Goal: Task Accomplishment & Management: Manage account settings

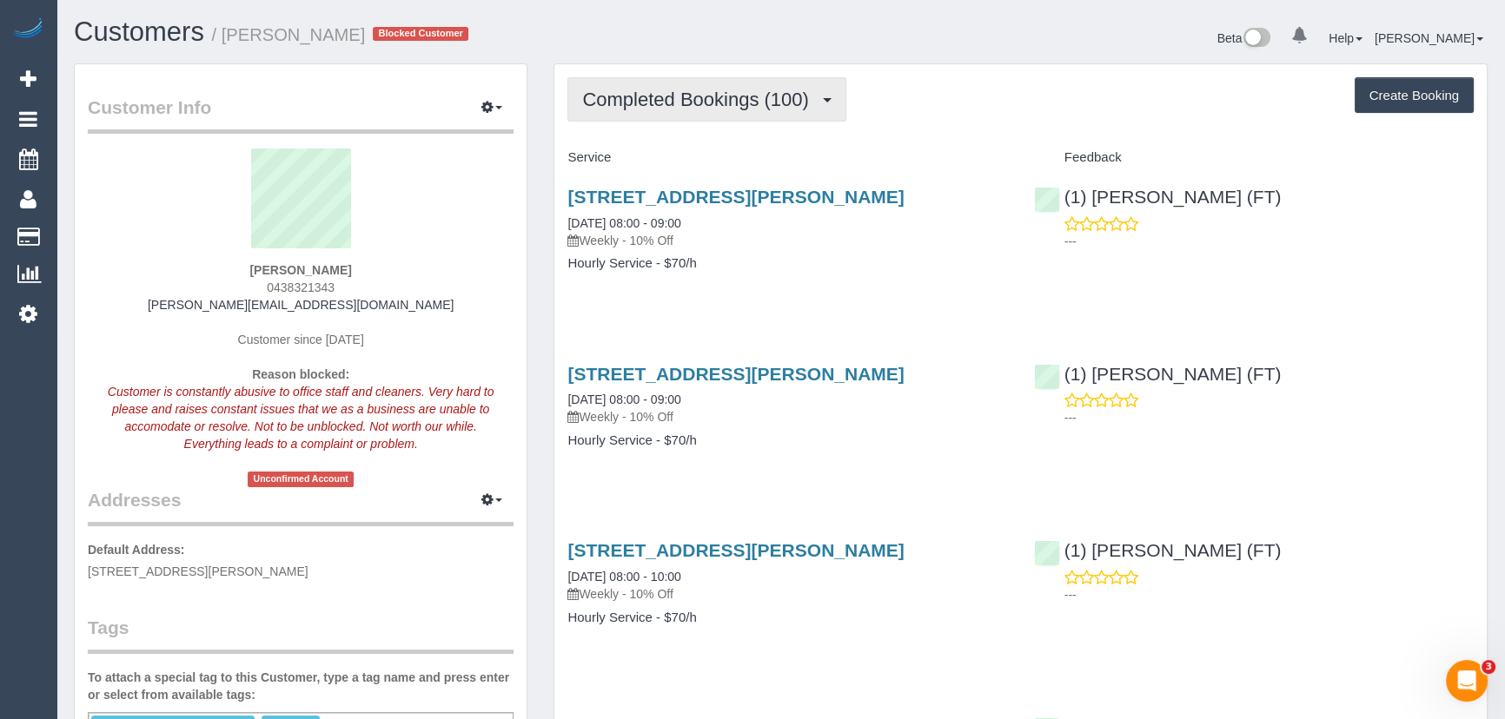
click at [783, 105] on span "Completed Bookings (100)" at bounding box center [699, 100] width 235 height 22
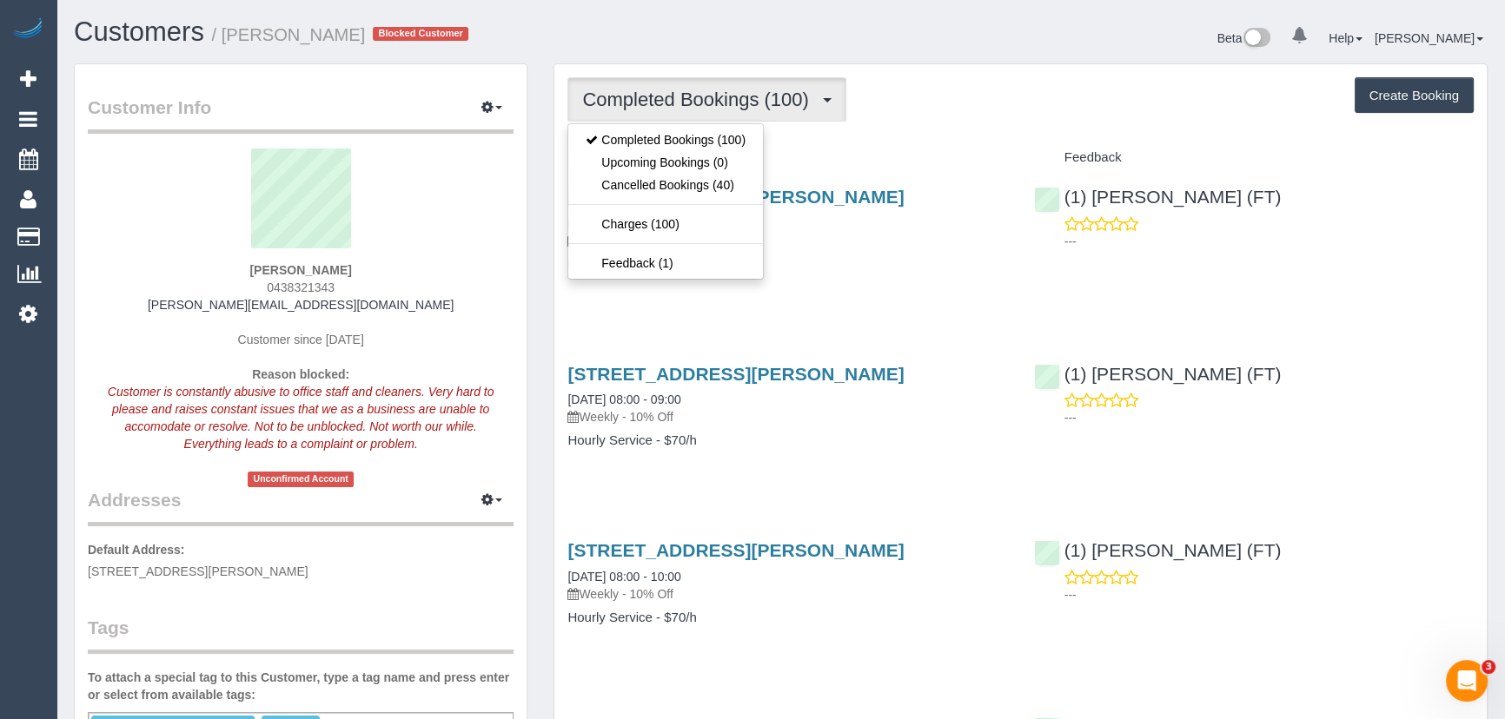
click at [783, 105] on span "Completed Bookings (100)" at bounding box center [699, 100] width 235 height 22
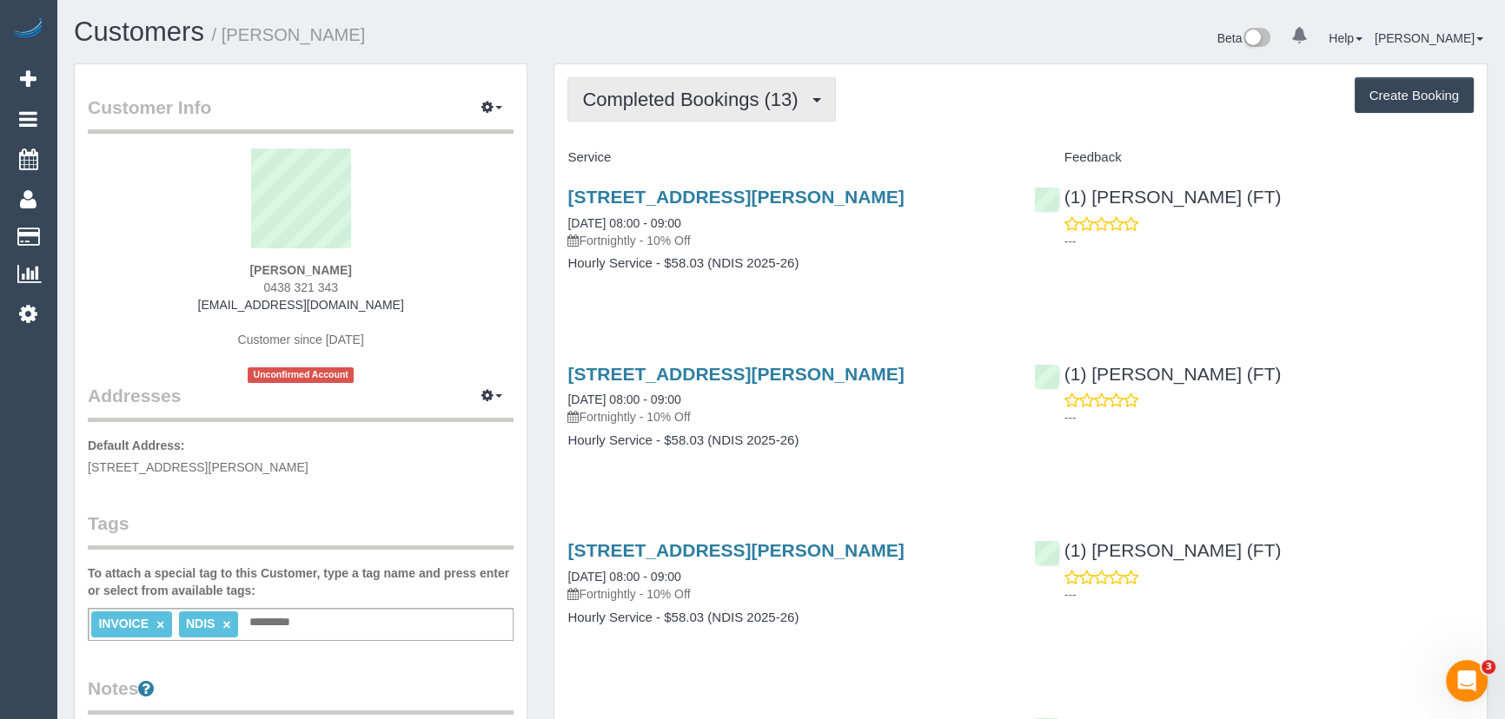
drag, startPoint x: 685, startPoint y: 108, endPoint x: 684, endPoint y: 128, distance: 20.0
click at [685, 108] on span "Completed Bookings (13)" at bounding box center [694, 100] width 224 height 22
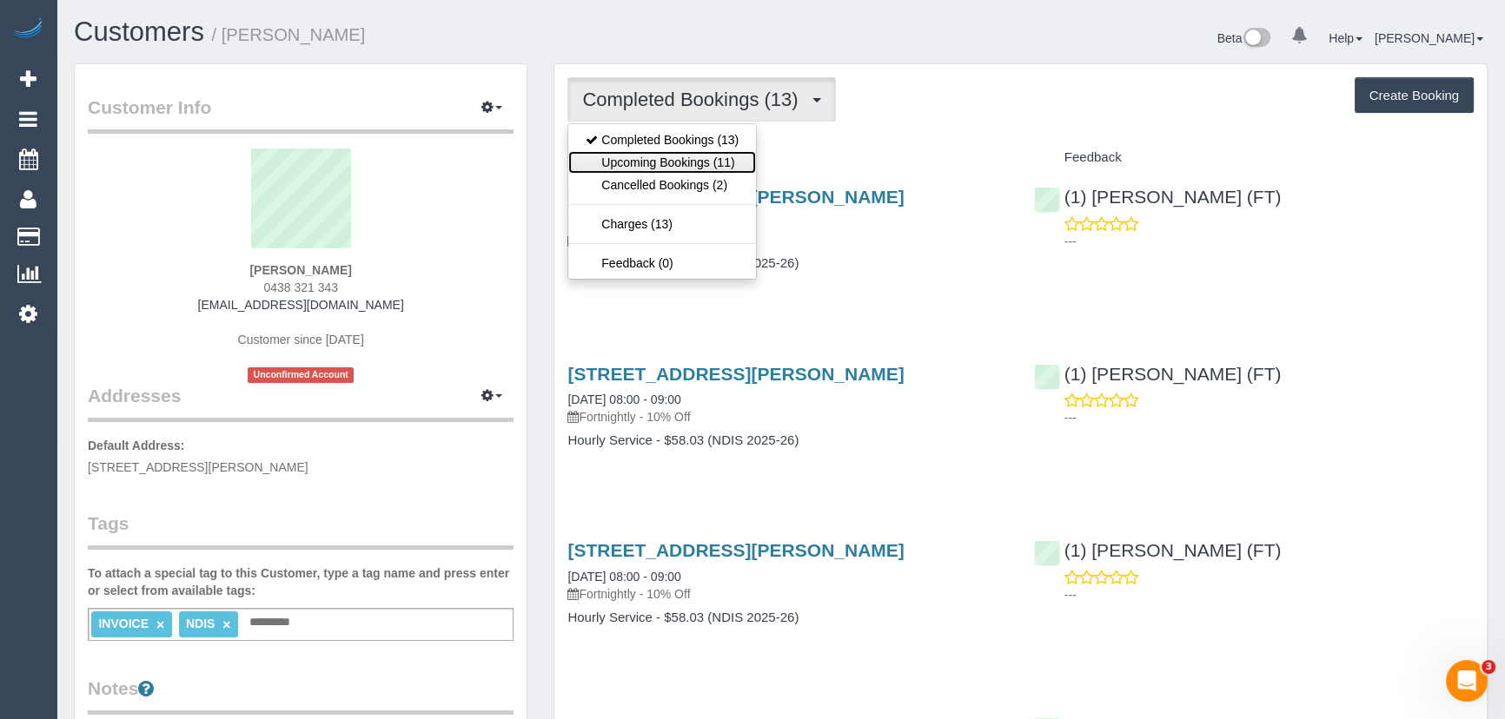
click at [679, 160] on link "Upcoming Bookings (11)" at bounding box center [662, 162] width 188 height 23
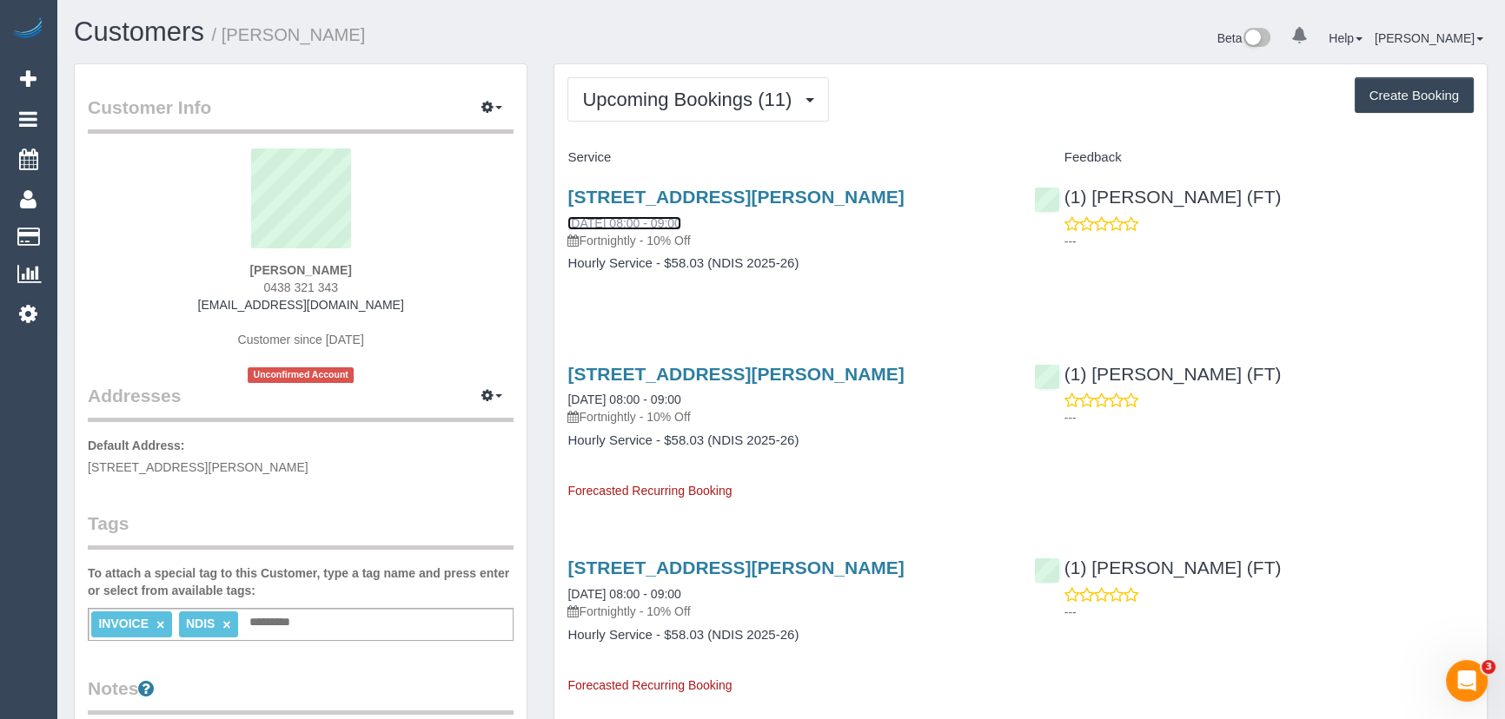
click at [633, 226] on link "15/08/2025 08:00 - 09:00" at bounding box center [623, 223] width 113 height 14
click at [781, 84] on button "Upcoming Bookings (11)" at bounding box center [698, 99] width 262 height 44
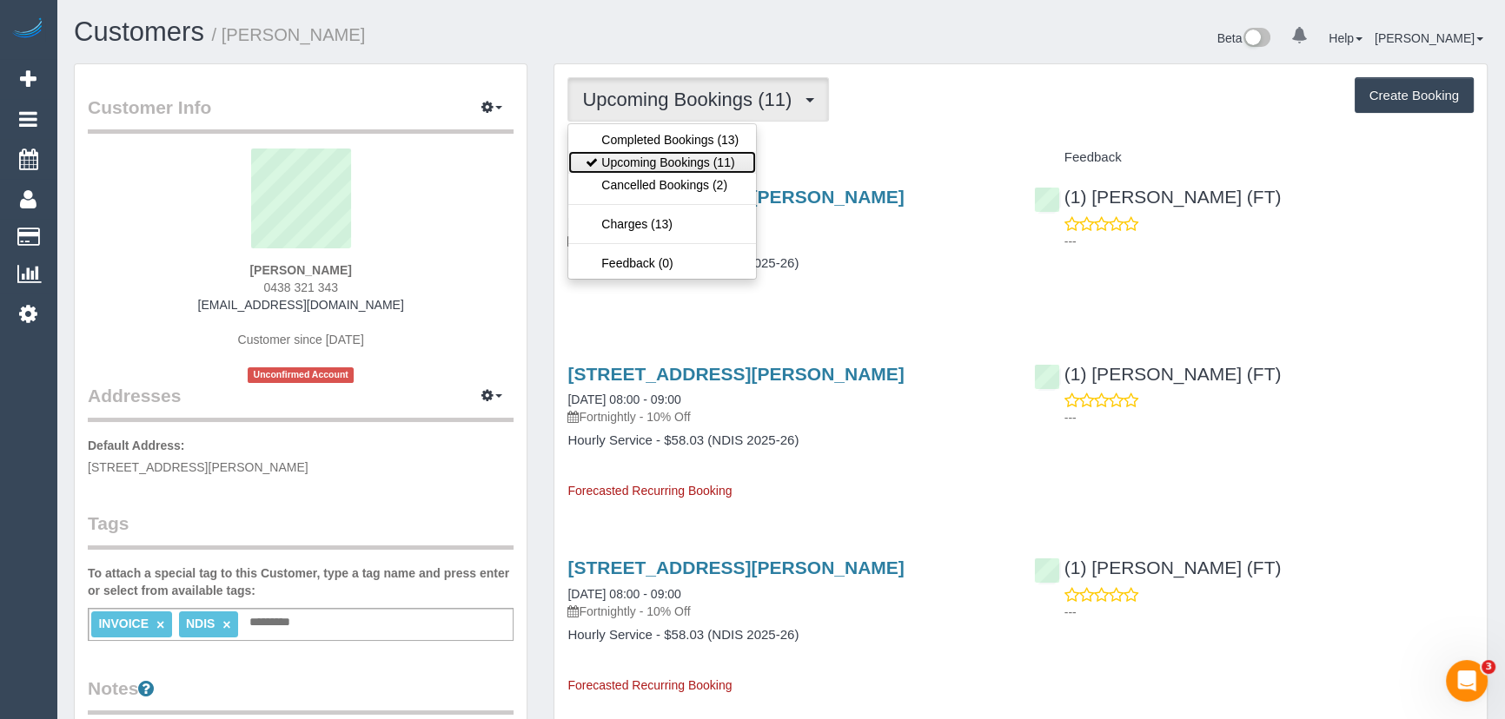
click at [698, 162] on link "Upcoming Bookings (11)" at bounding box center [662, 162] width 188 height 23
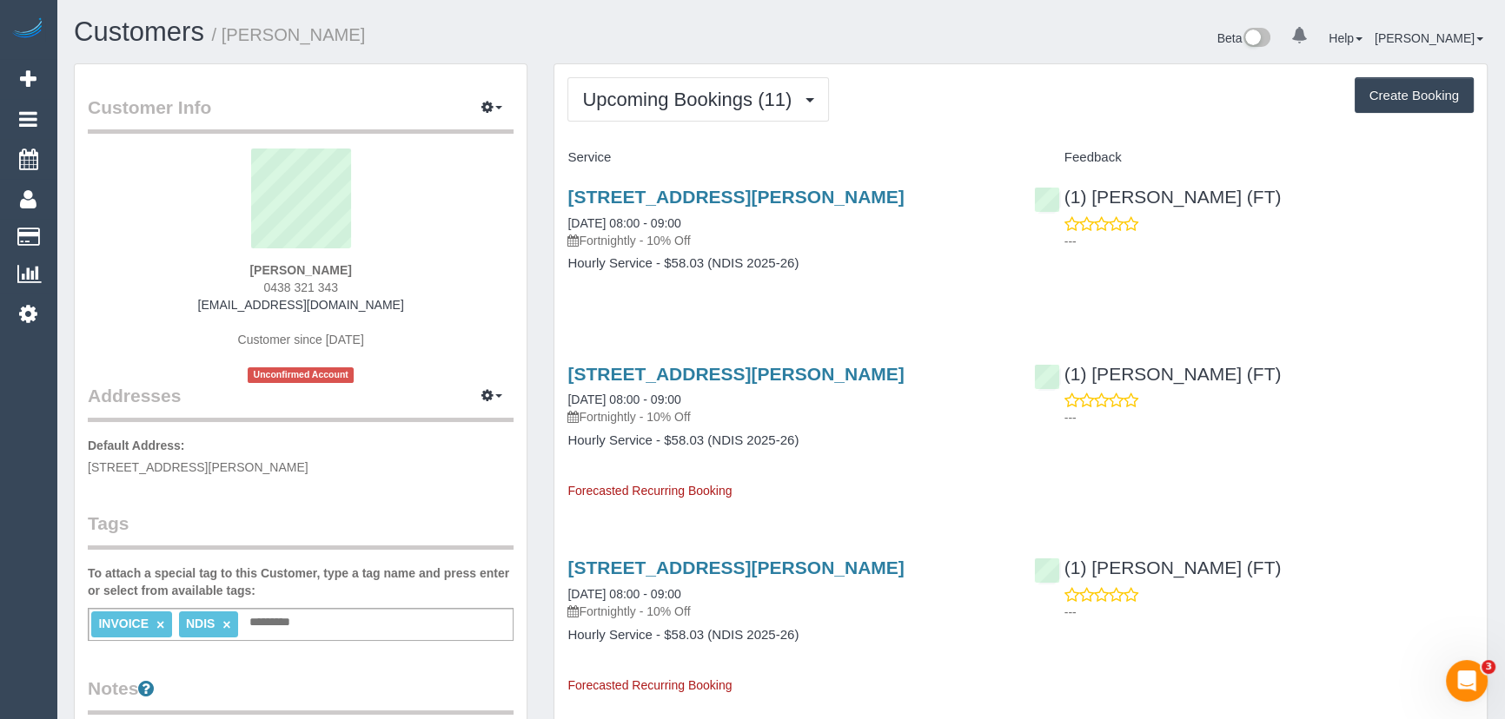
drag, startPoint x: 562, startPoint y: 193, endPoint x: 932, endPoint y: 185, distance: 370.2
click at [932, 185] on div "11 Daimler Ave, Keilor Downs, VIC 3038 29/08/2025 08:00 - 09:00 Fortnightly - 1…" at bounding box center [787, 239] width 466 height 134
copy link "11 Daimler Ave, Keilor Downs, VIC 3038"
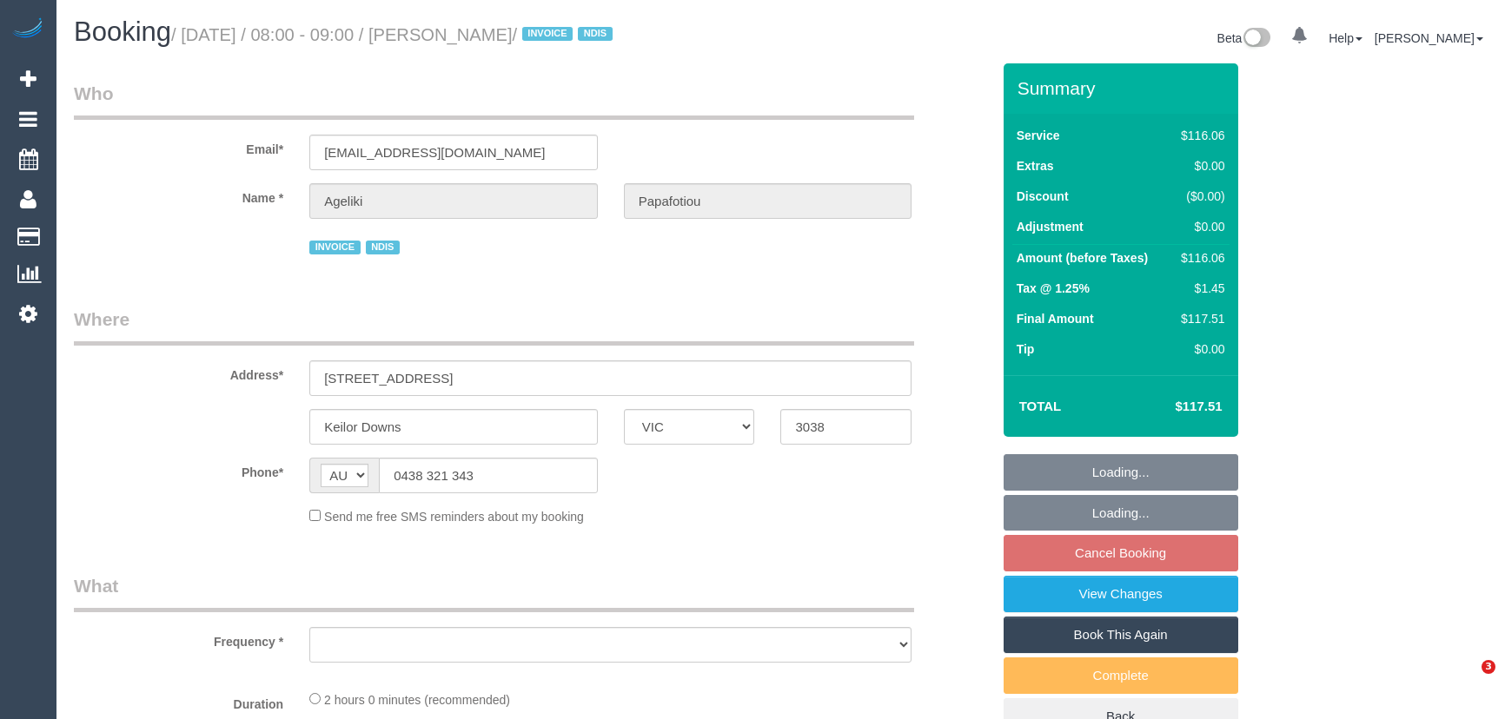
select select "VIC"
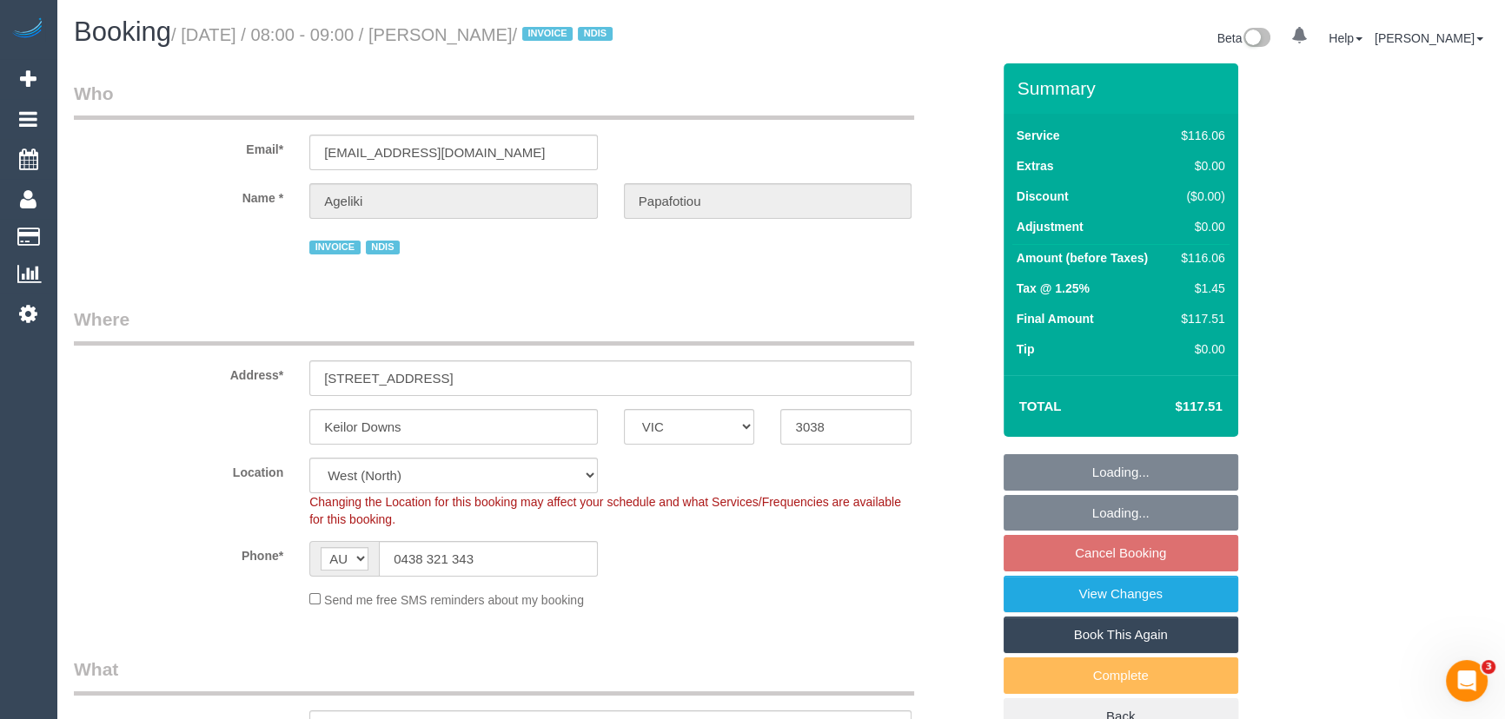
select select "object:586"
select select "number:29"
select select "number:14"
select select "number:19"
select select "number:25"
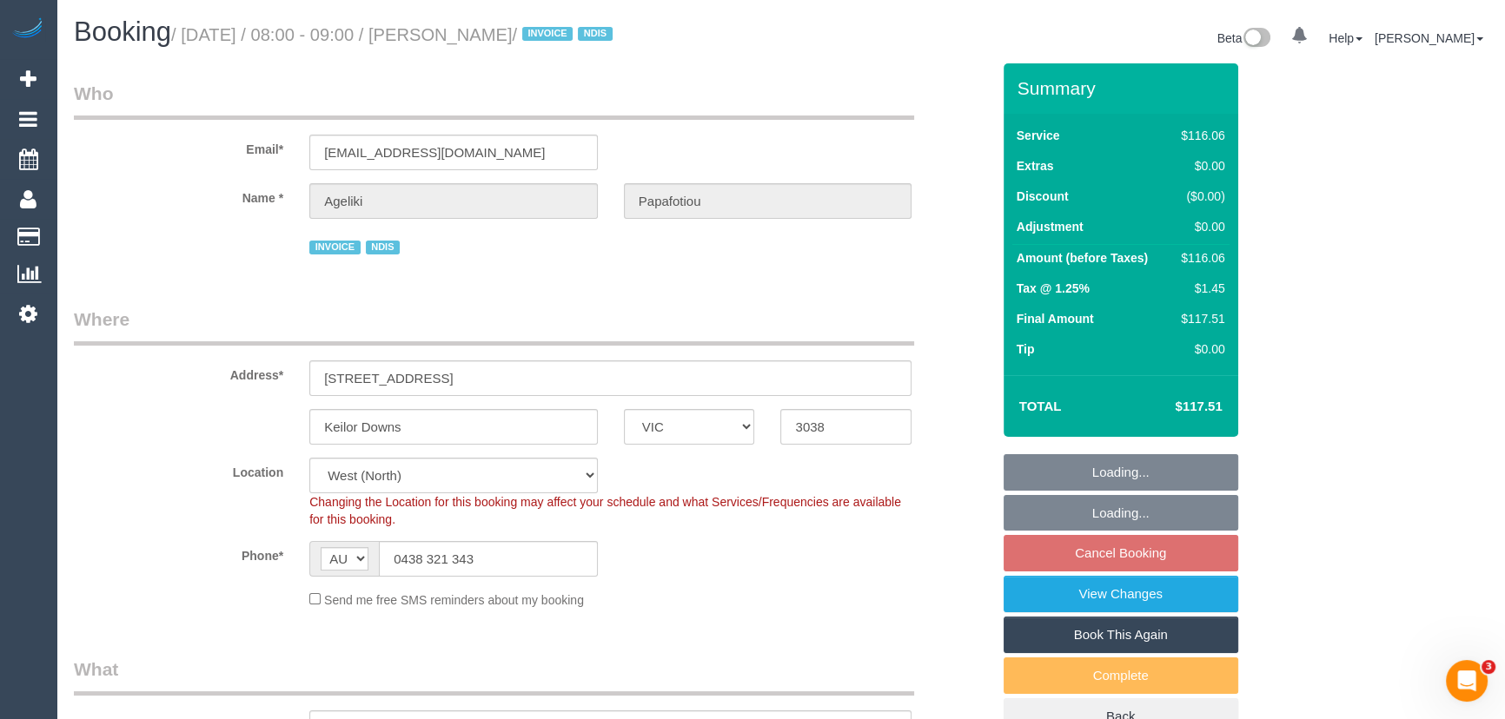
select select "number:35"
select select "number:11"
select select "object:1315"
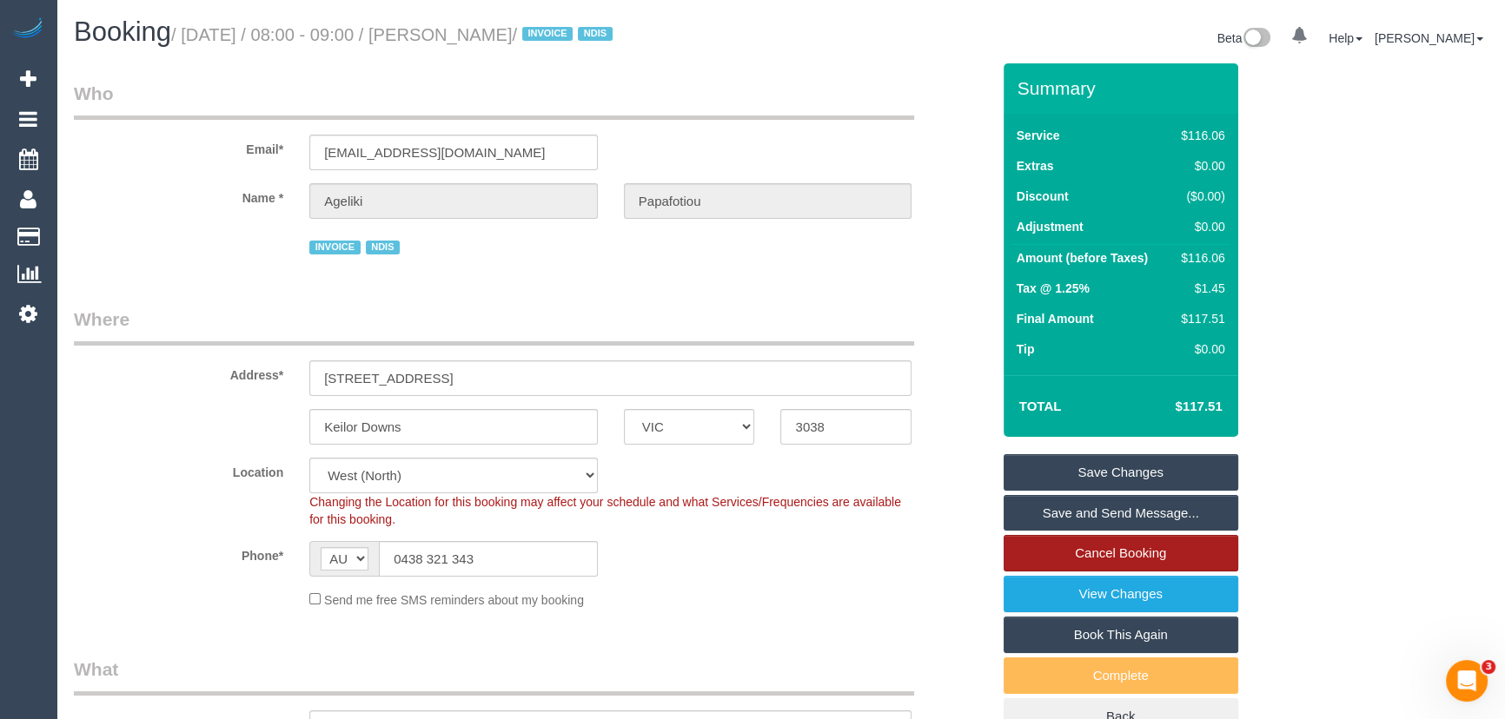
click at [1072, 553] on link "Cancel Booking" at bounding box center [1121, 553] width 235 height 36
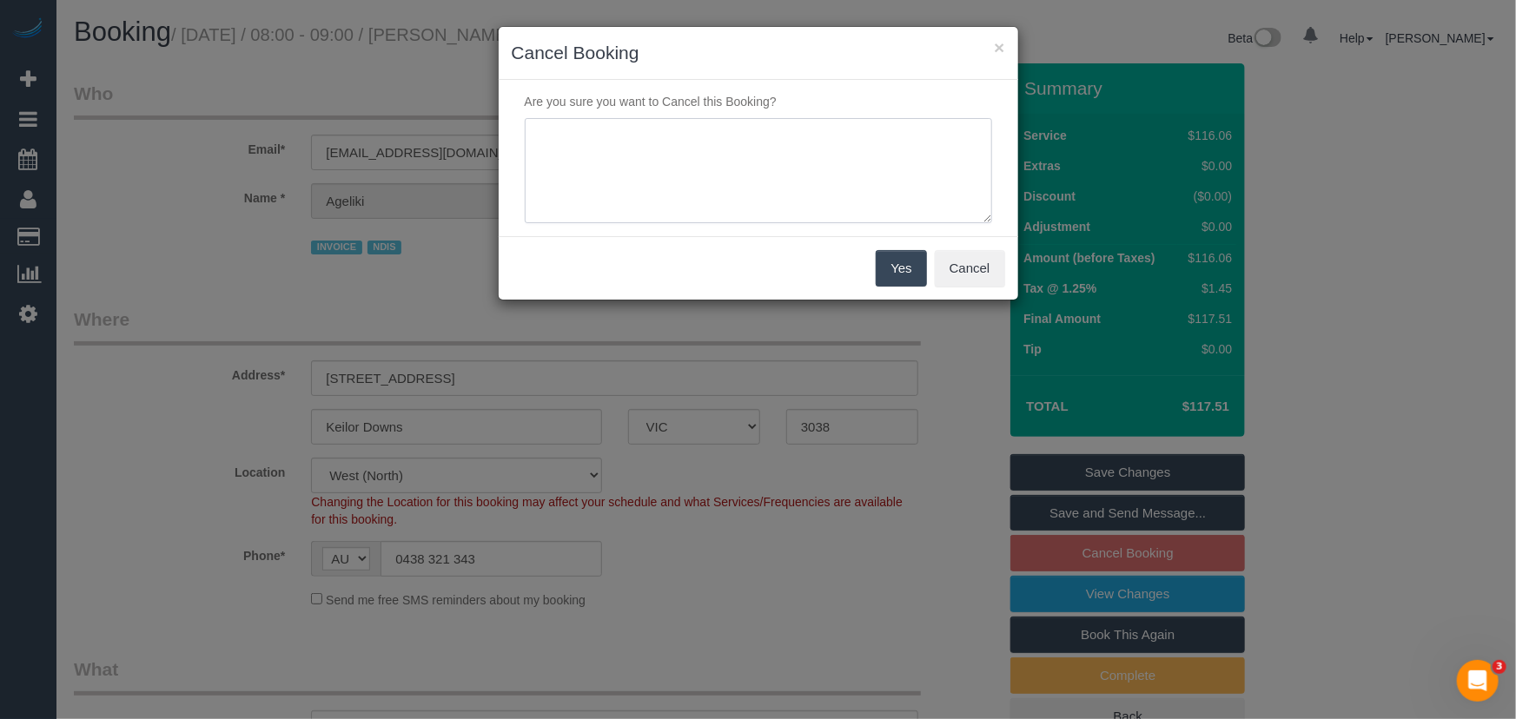
click at [745, 202] on textarea at bounding box center [758, 171] width 467 height 106
type textarea "Daughter Georgina texted in wanting to cancel - CE"
click at [903, 264] on button "Yes" at bounding box center [901, 268] width 50 height 36
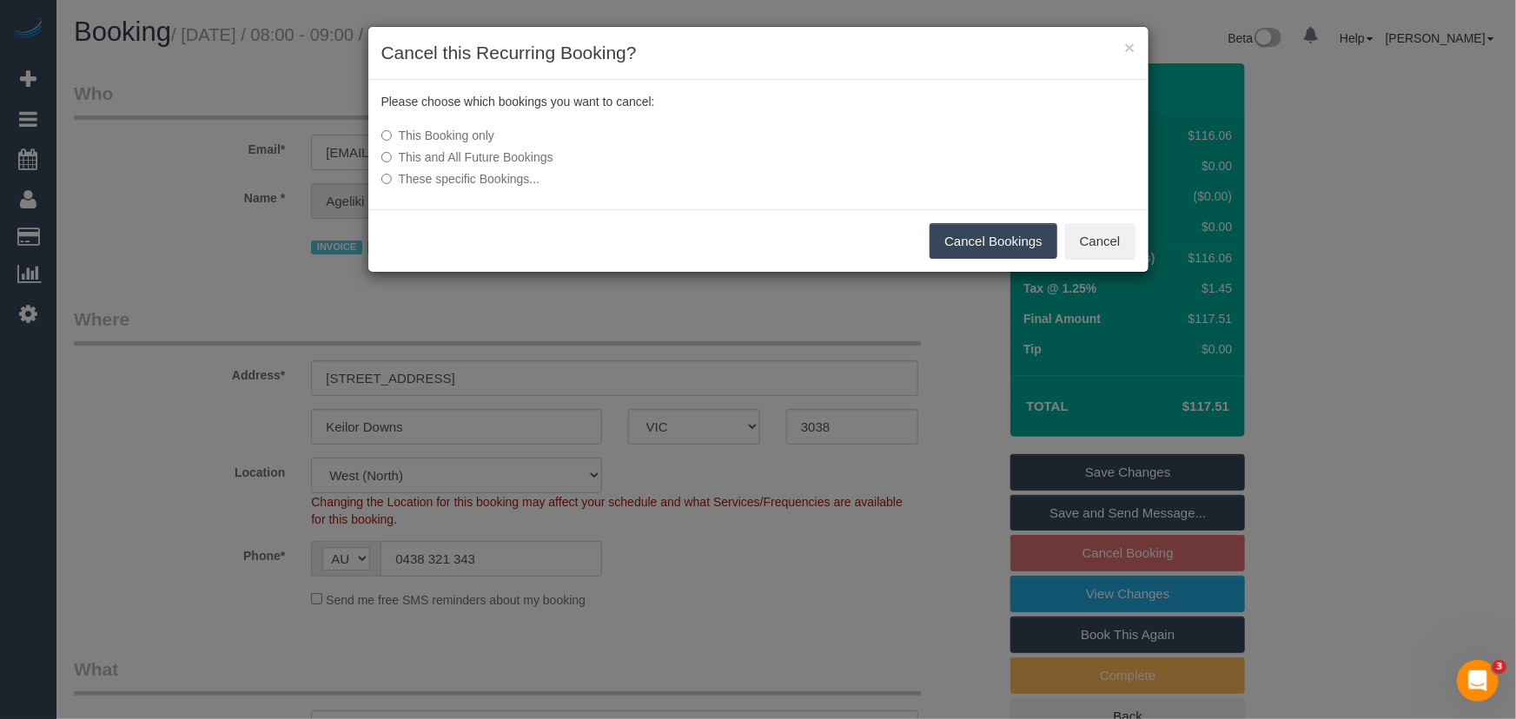
click at [970, 226] on button "Cancel Bookings" at bounding box center [994, 241] width 128 height 36
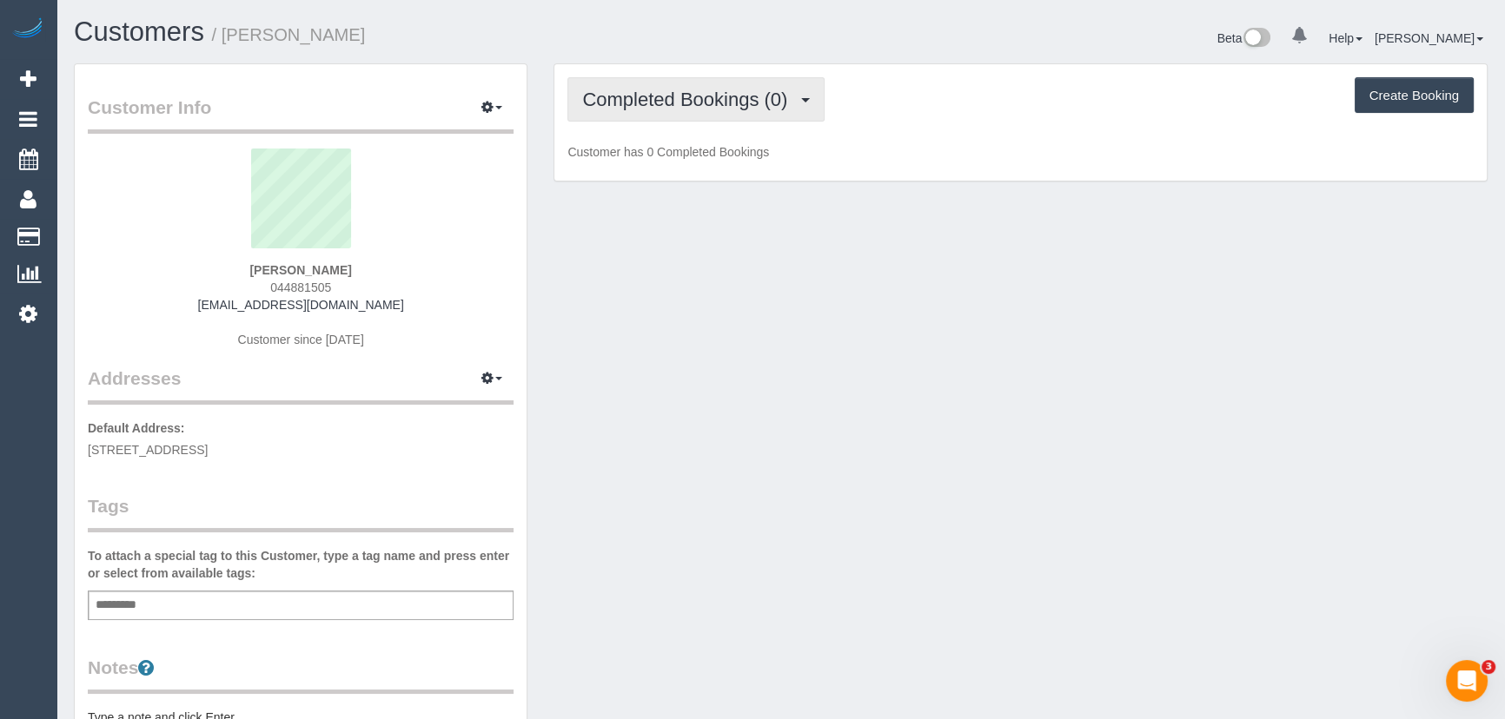
click at [646, 119] on button "Completed Bookings (0)" at bounding box center [695, 99] width 257 height 44
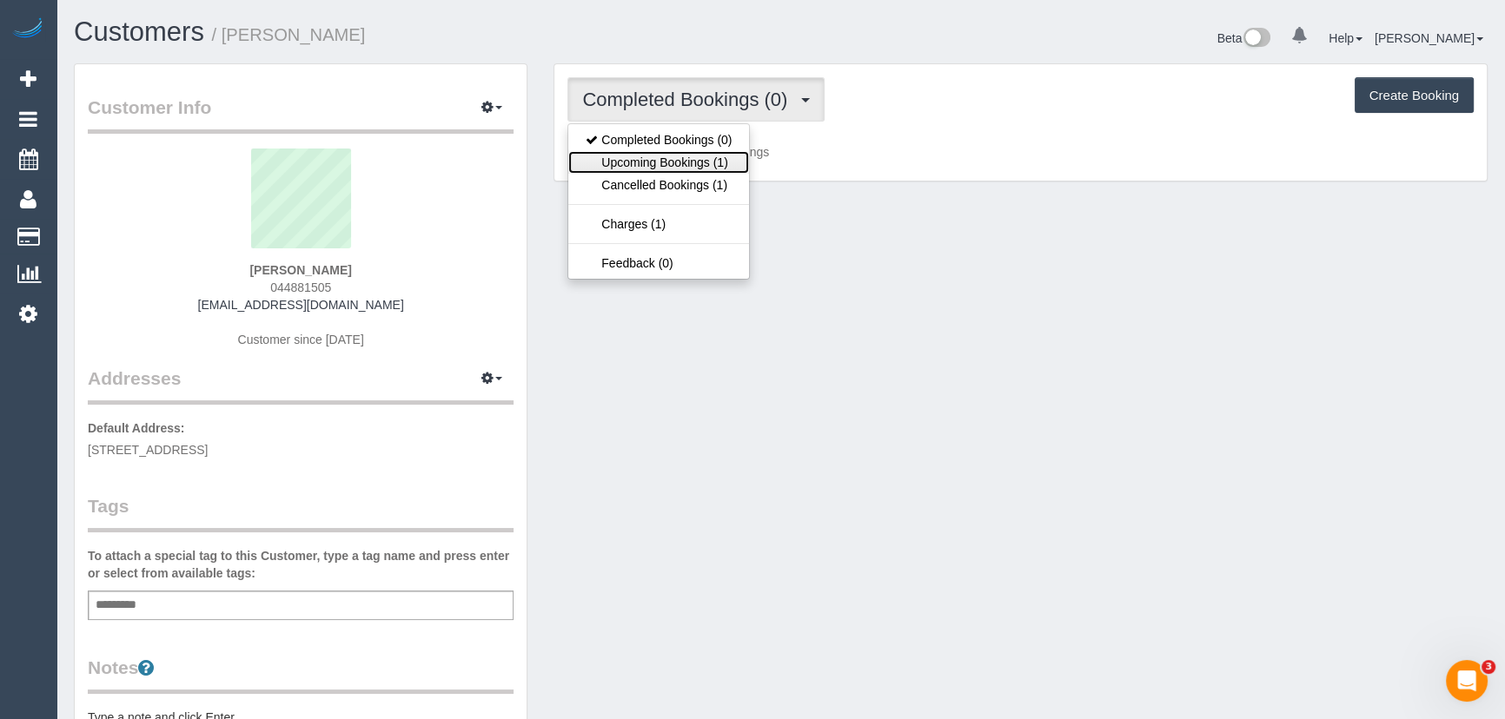
click at [646, 164] on link "Upcoming Bookings (1)" at bounding box center [658, 162] width 181 height 23
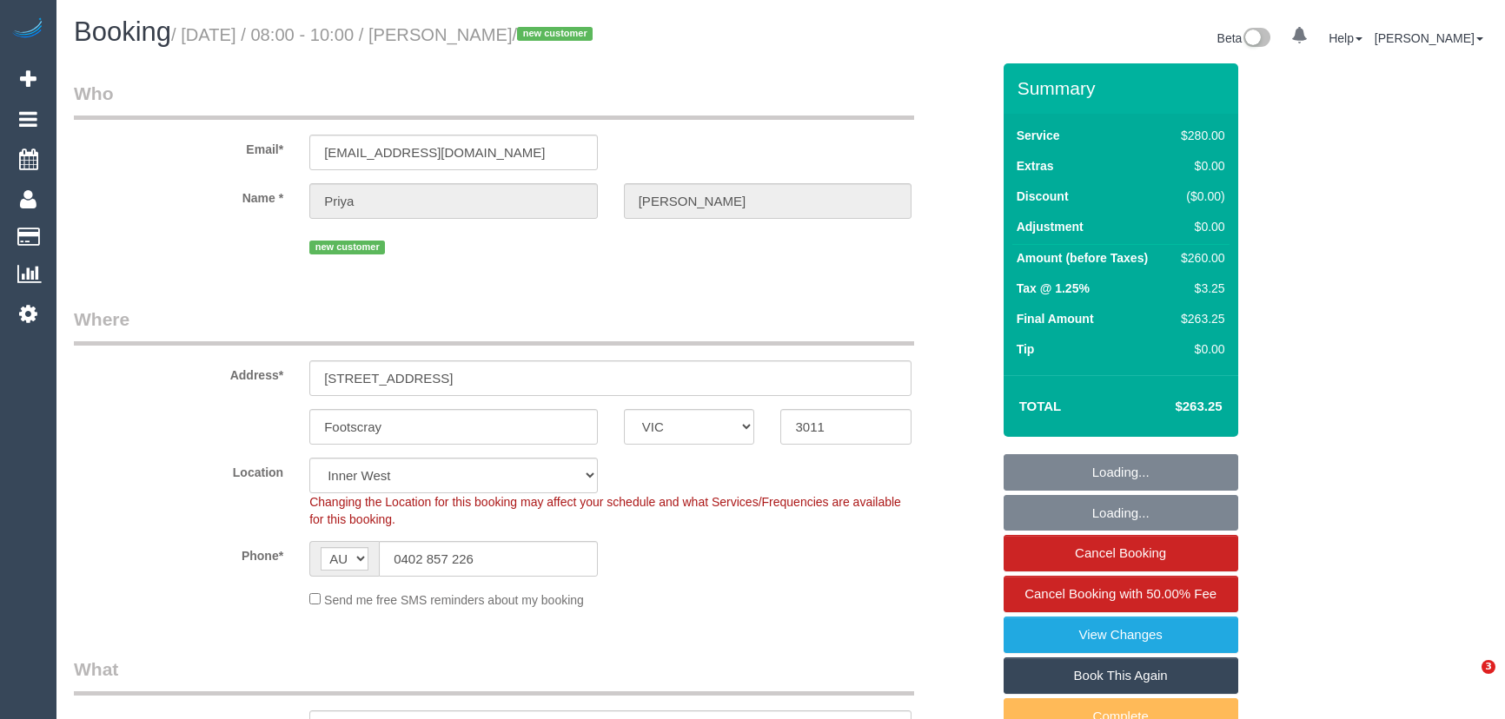
select select "VIC"
select select "object:732"
select select "string:stripe-pm_1Rse2P2GScqysDRV0Vf8YtA3"
select select "number:28"
select select "number:14"
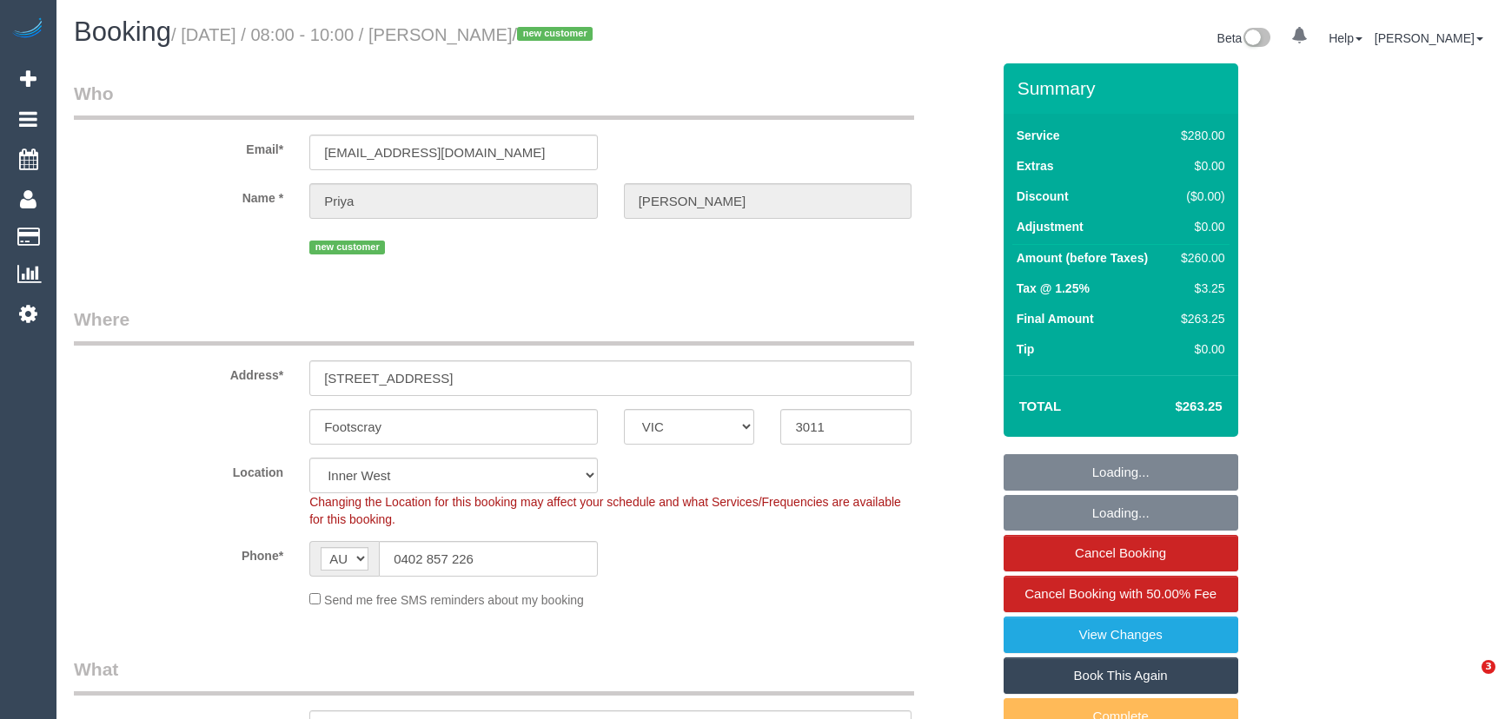
select select "number:20"
select select "number:25"
select select "number:12"
select select "240"
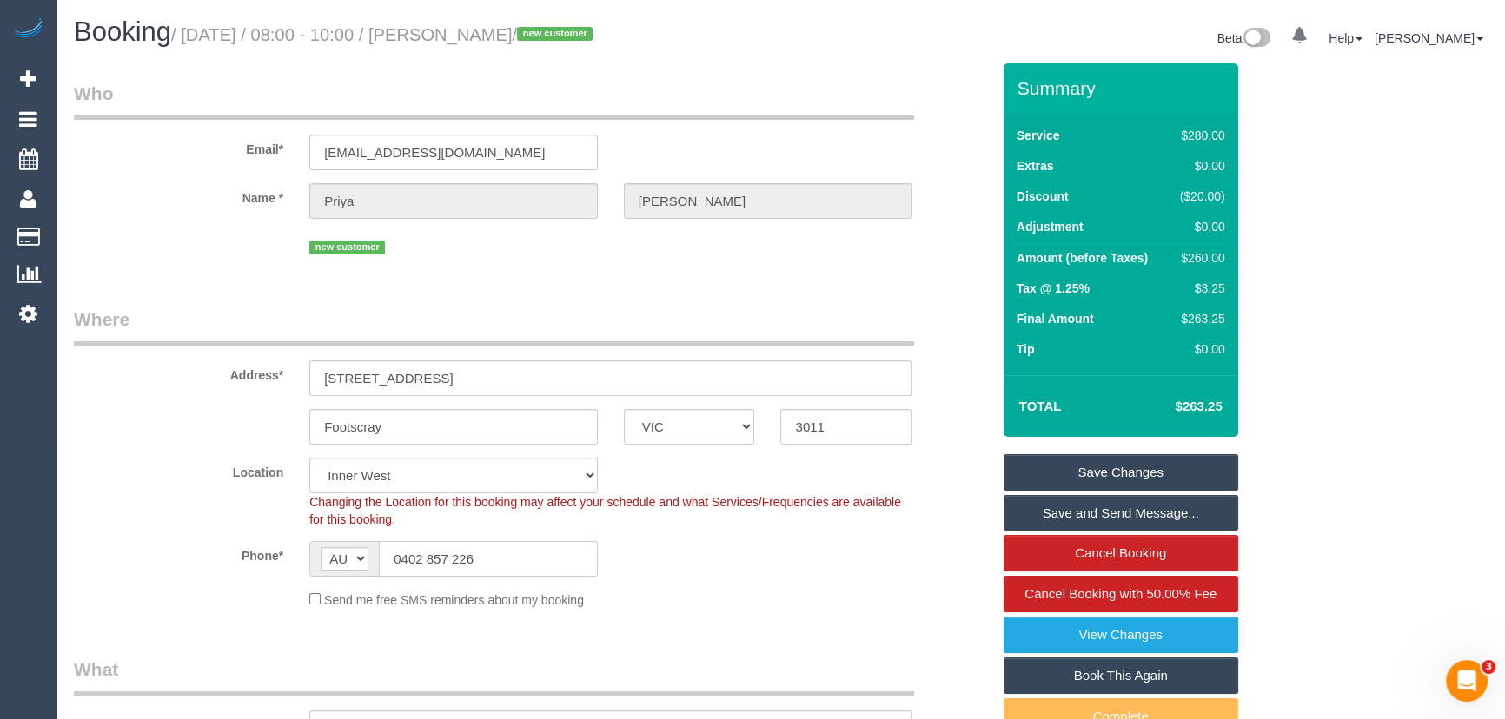
drag, startPoint x: 523, startPoint y: 563, endPoint x: 125, endPoint y: 556, distance: 398.0
click at [125, 556] on div "Phone* AF AL DZ AD AO AI AQ AG AR AM AW AU AT AZ BS BH BD BB BY BE BZ BJ BM BT …" at bounding box center [532, 559] width 943 height 36
click at [530, 563] on input "0402 857 226" at bounding box center [488, 559] width 219 height 36
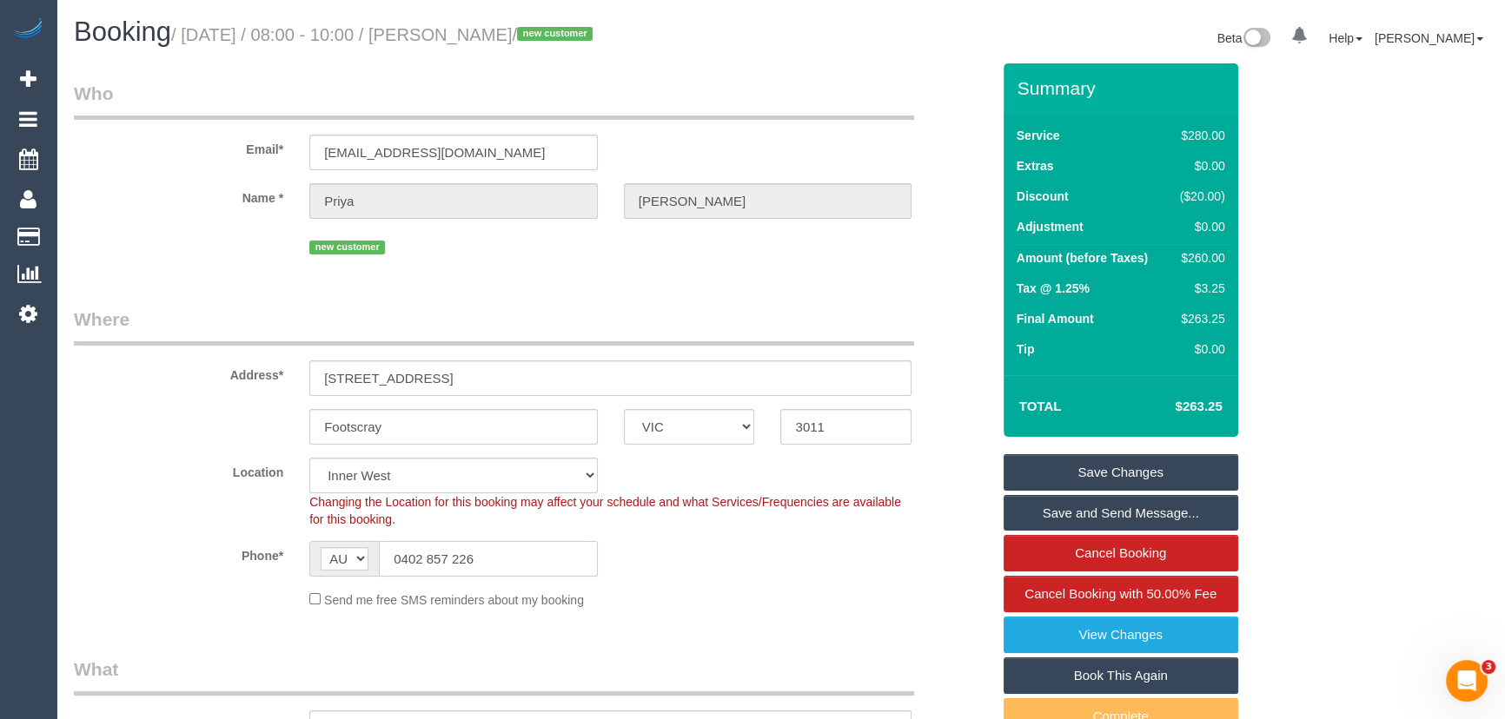
click at [507, 558] on input "0402 857 226" at bounding box center [488, 559] width 219 height 36
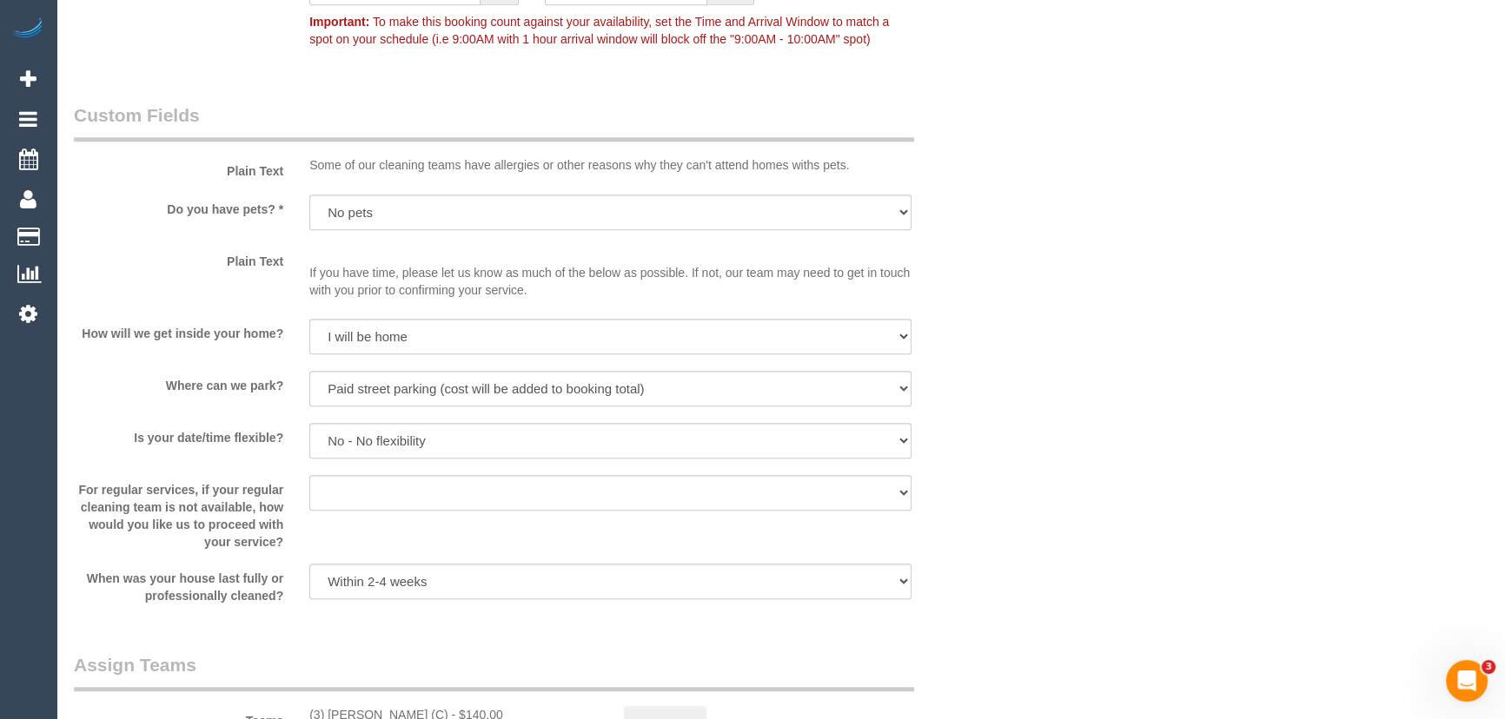
scroll to position [2528, 0]
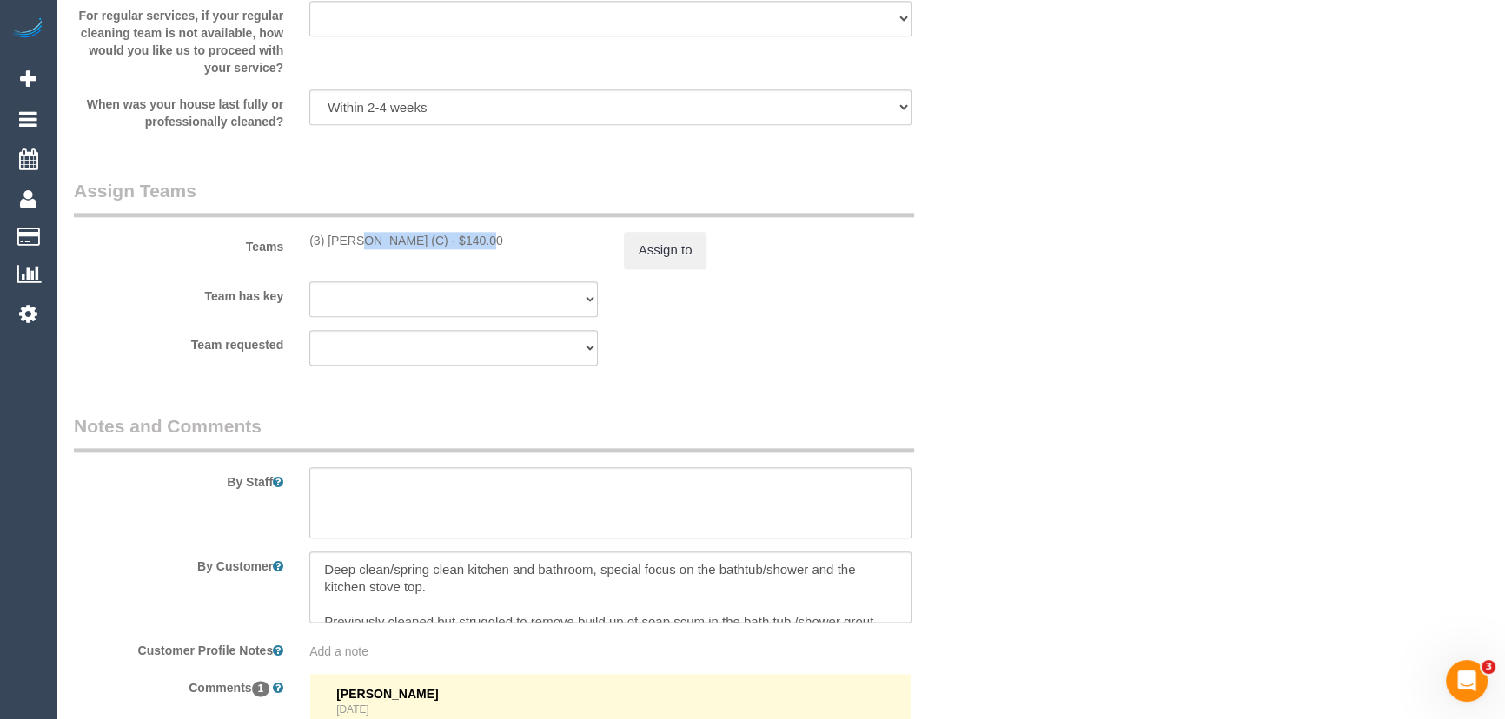
drag, startPoint x: 419, startPoint y: 243, endPoint x: 304, endPoint y: 250, distance: 114.9
click at [304, 250] on div "Teams (3) Jahidul Islam (C) - $140.00 Assign to" at bounding box center [532, 223] width 943 height 90
copy div "(3) [PERSON_NAME] (C)"
click at [661, 250] on button "Assign to" at bounding box center [665, 250] width 83 height 36
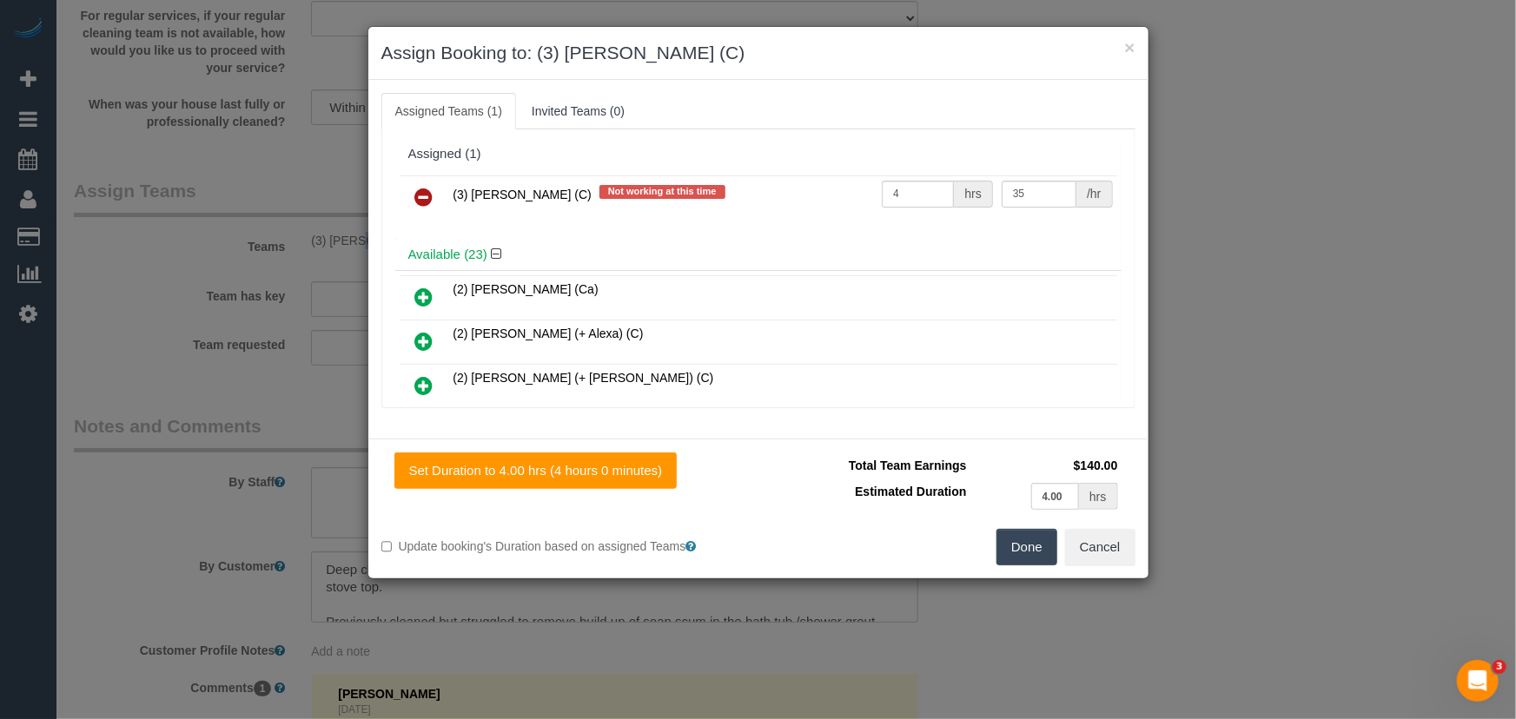
click at [429, 197] on icon at bounding box center [424, 197] width 18 height 21
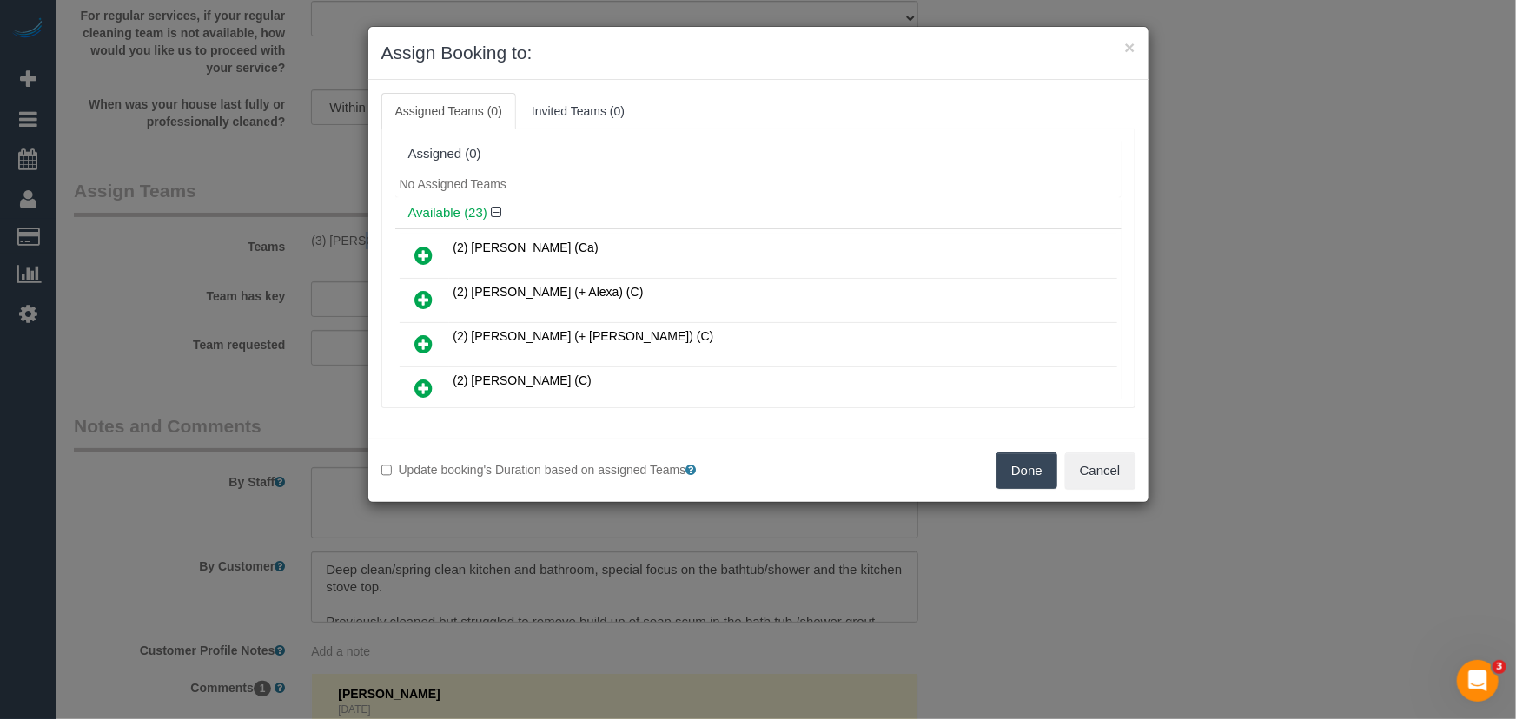
click at [1017, 456] on button "Done" at bounding box center [1027, 471] width 61 height 36
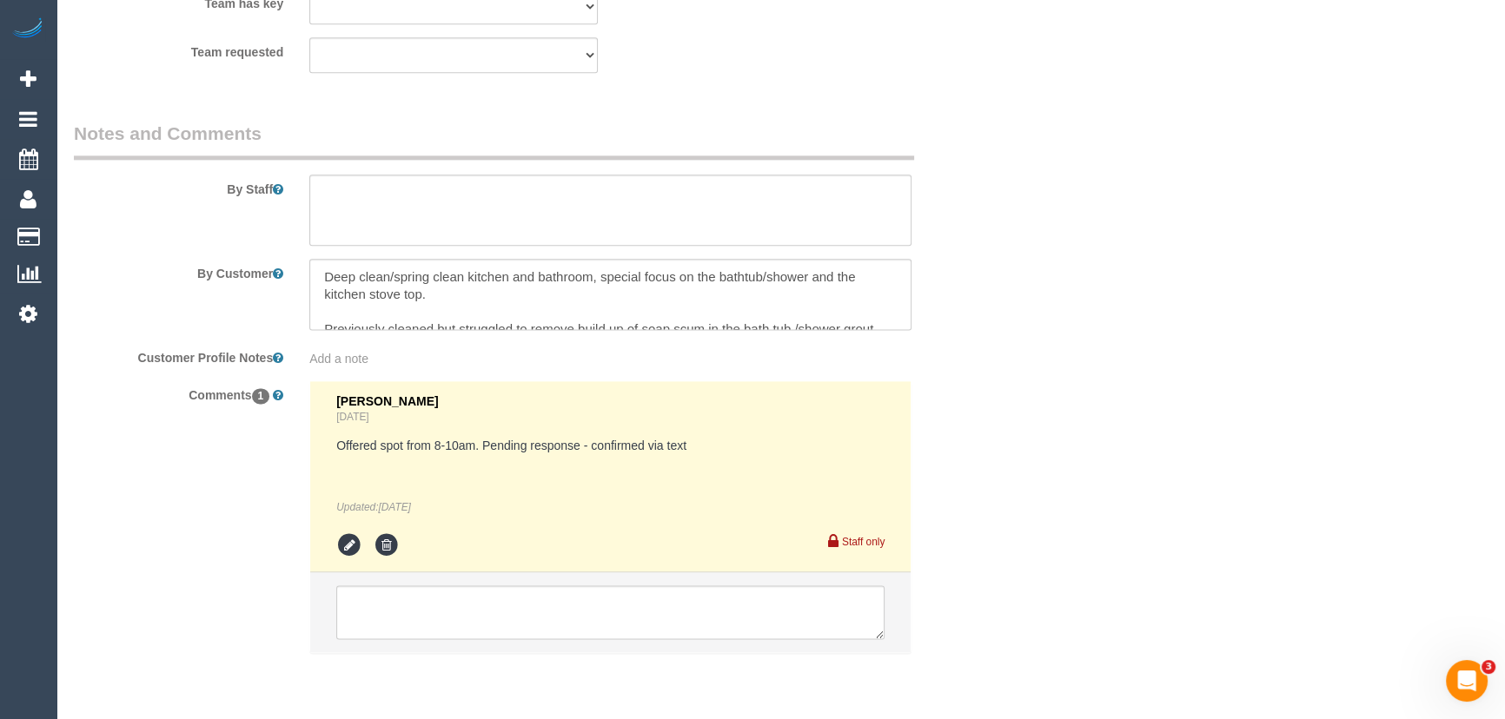
scroll to position [2880, 0]
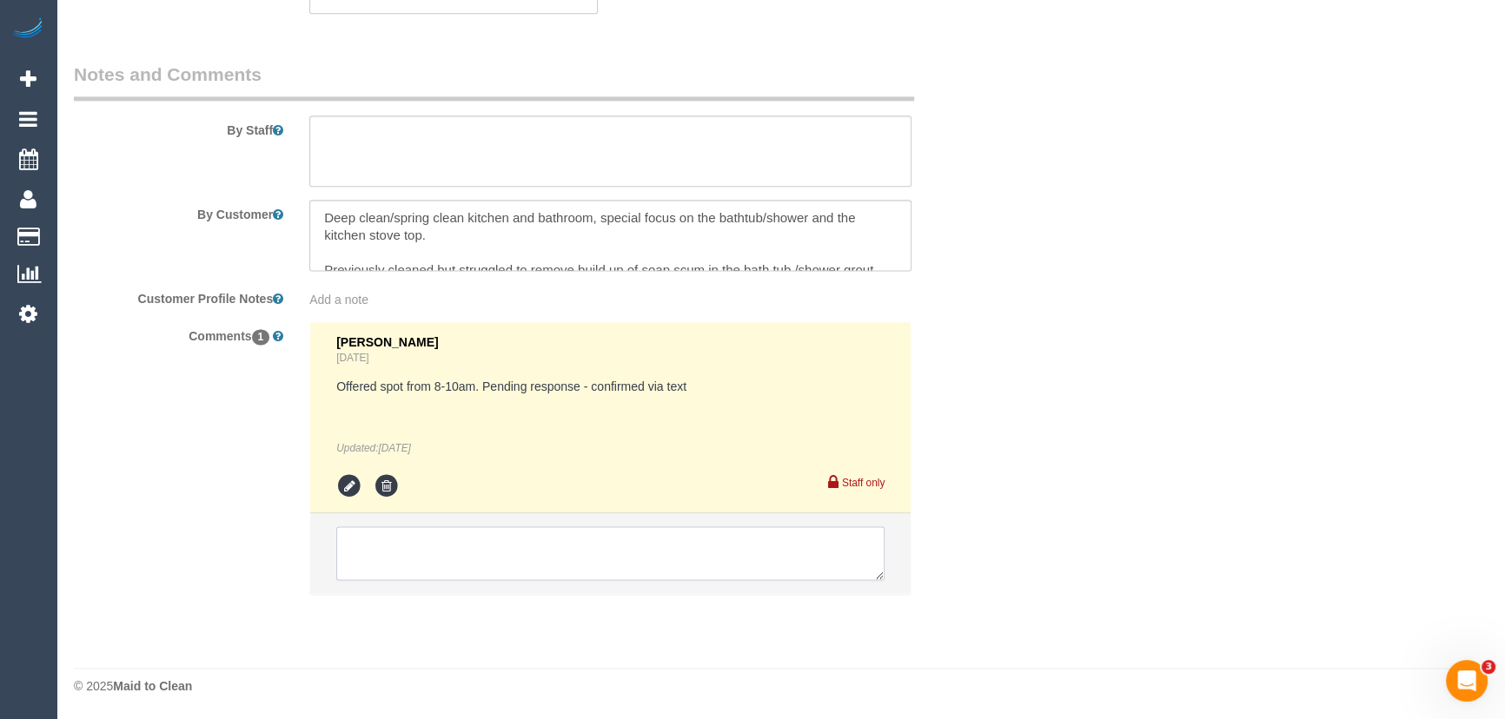
click at [485, 562] on textarea at bounding box center [610, 554] width 548 height 54
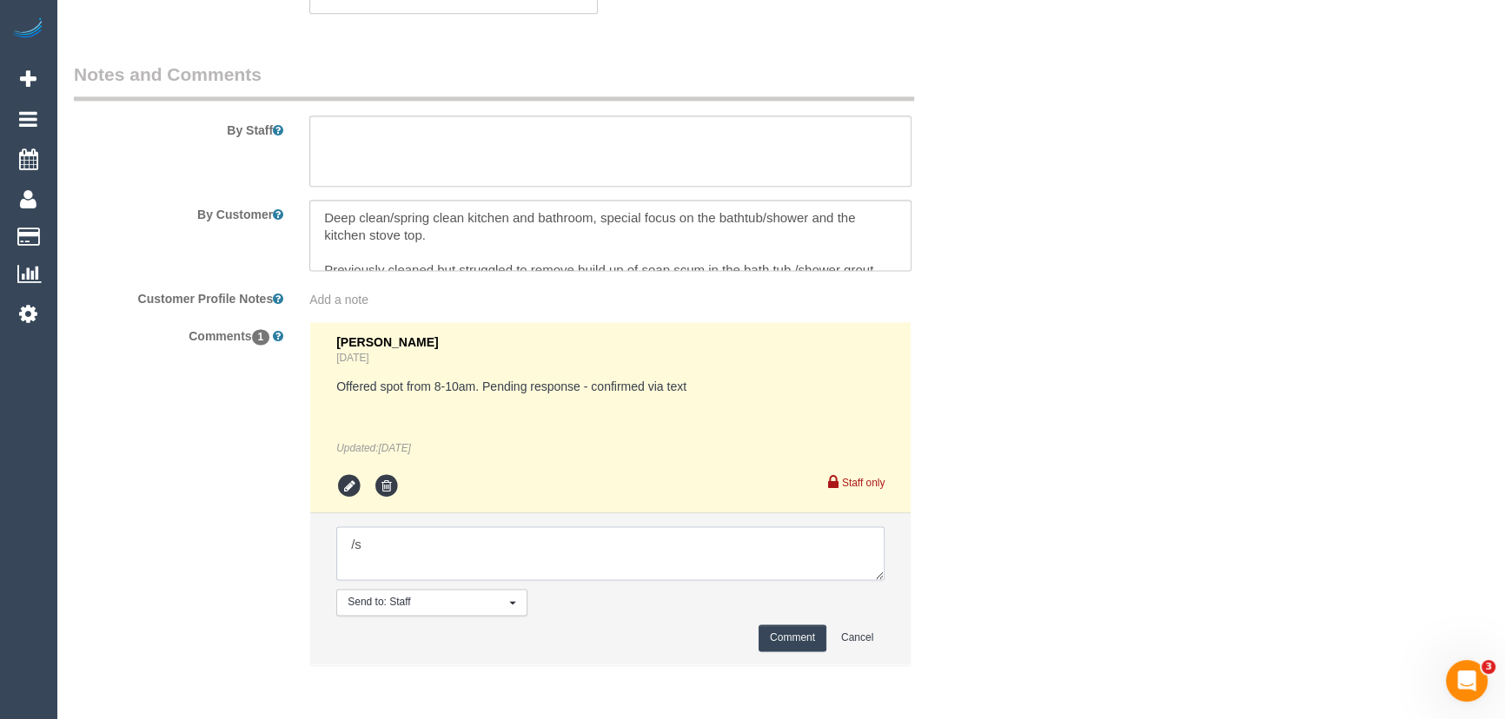
type textarea "/"
paste textarea "Cleaner(s) Unassigned: Reason Unassigned: Contact via: Which message sent: Addi…"
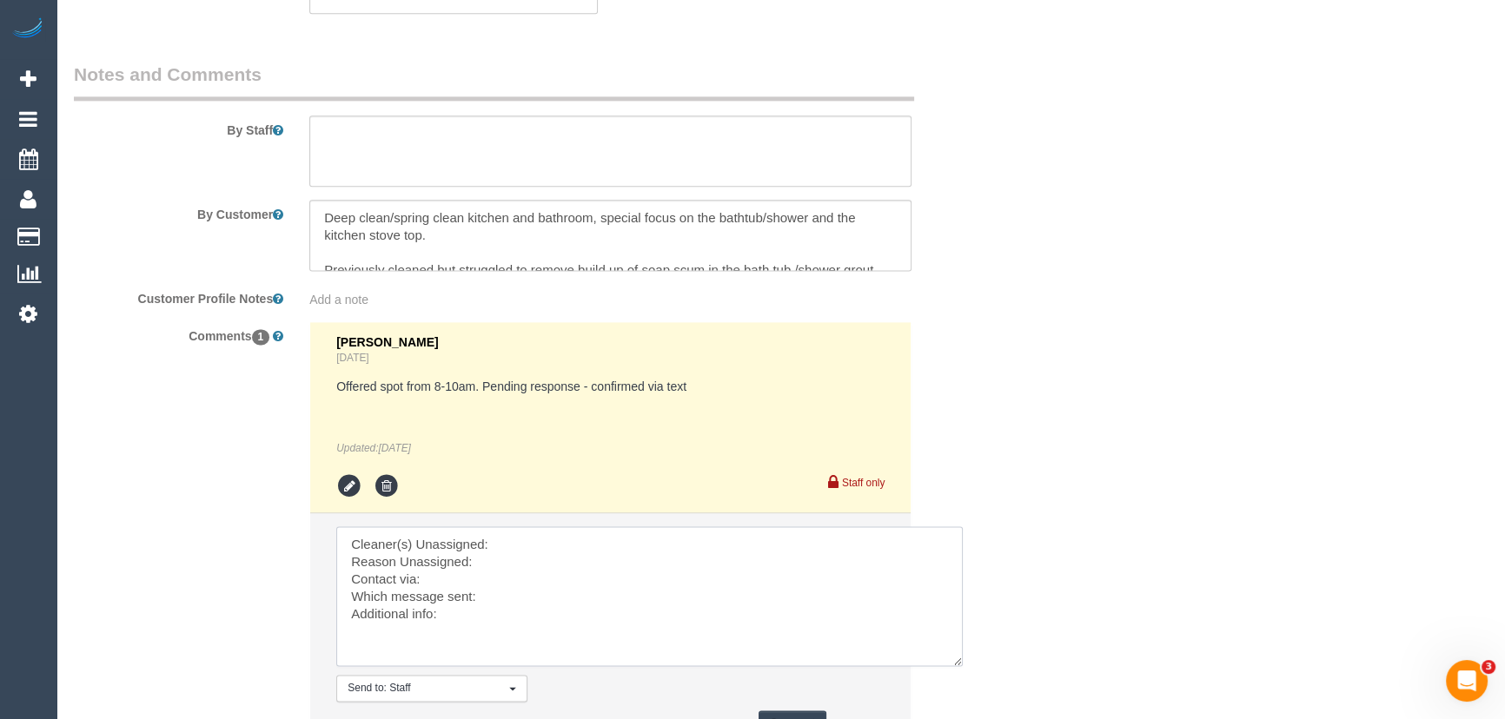
scroll to position [0, 0]
drag, startPoint x: 878, startPoint y: 573, endPoint x: 967, endPoint y: 677, distance: 136.8
click at [963, 666] on textarea at bounding box center [649, 597] width 626 height 140
click at [630, 539] on textarea at bounding box center [657, 606] width 643 height 159
paste textarea "(3) [PERSON_NAME] (C)"
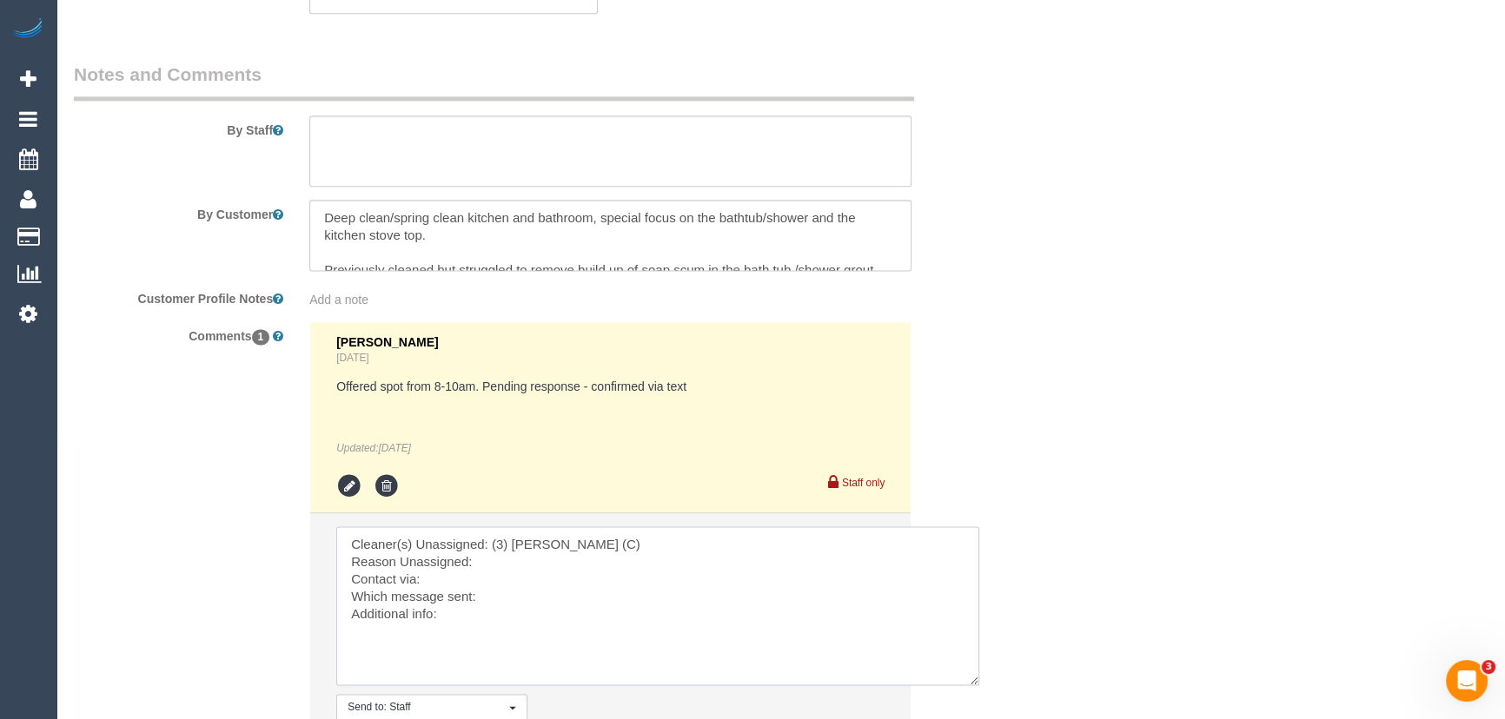
click at [531, 564] on textarea at bounding box center [657, 606] width 643 height 159
click at [536, 594] on textarea at bounding box center [657, 606] width 643 height 159
click at [509, 593] on textarea at bounding box center [657, 606] width 643 height 159
drag, startPoint x: 530, startPoint y: 634, endPoint x: 115, endPoint y: 431, distance: 462.4
click at [137, 444] on div "Comments 1 Steve Cranston Yesterday Offered spot from 8-10am. Pending response …" at bounding box center [532, 554] width 943 height 467
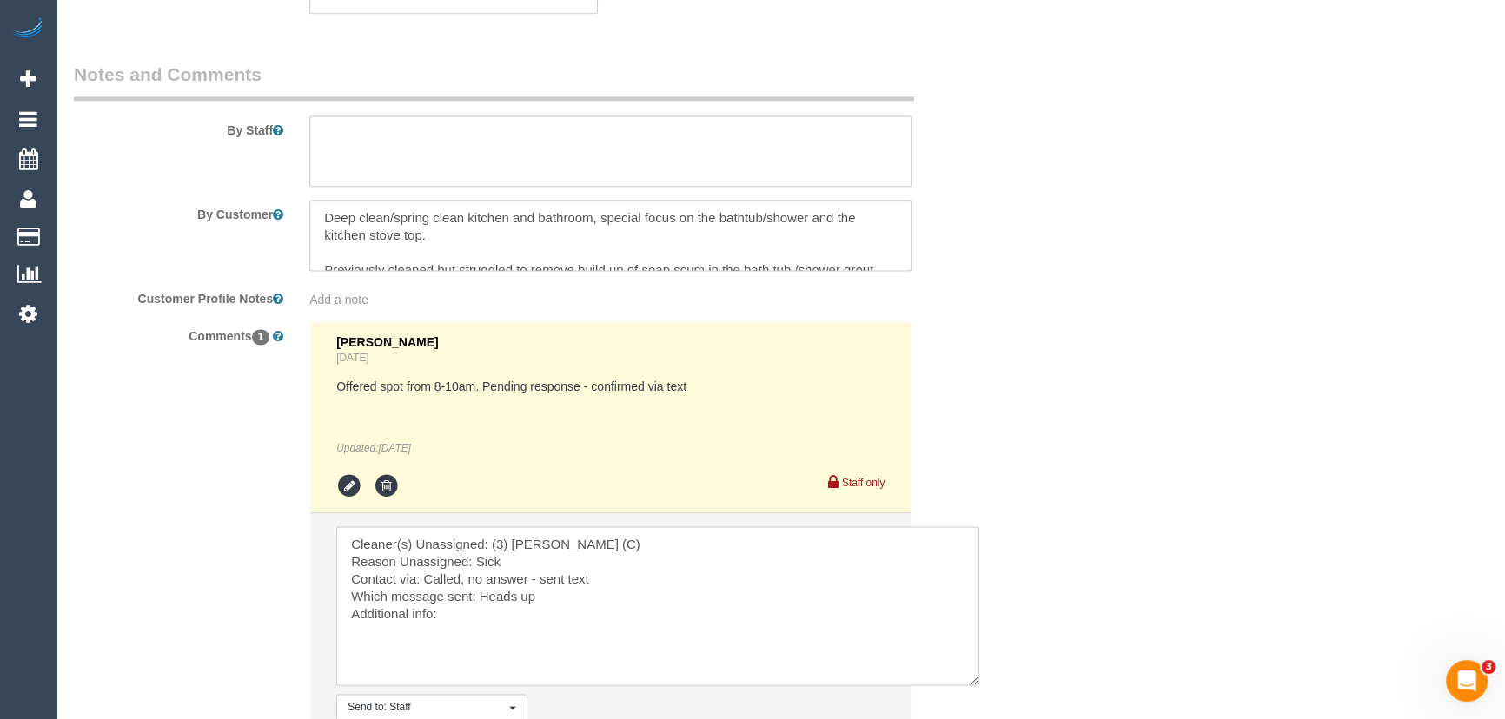
type textarea "Cleaner(s) Unassigned: (3) Jahidul Islam (C) Reason Unassigned: Sick Contact vi…"
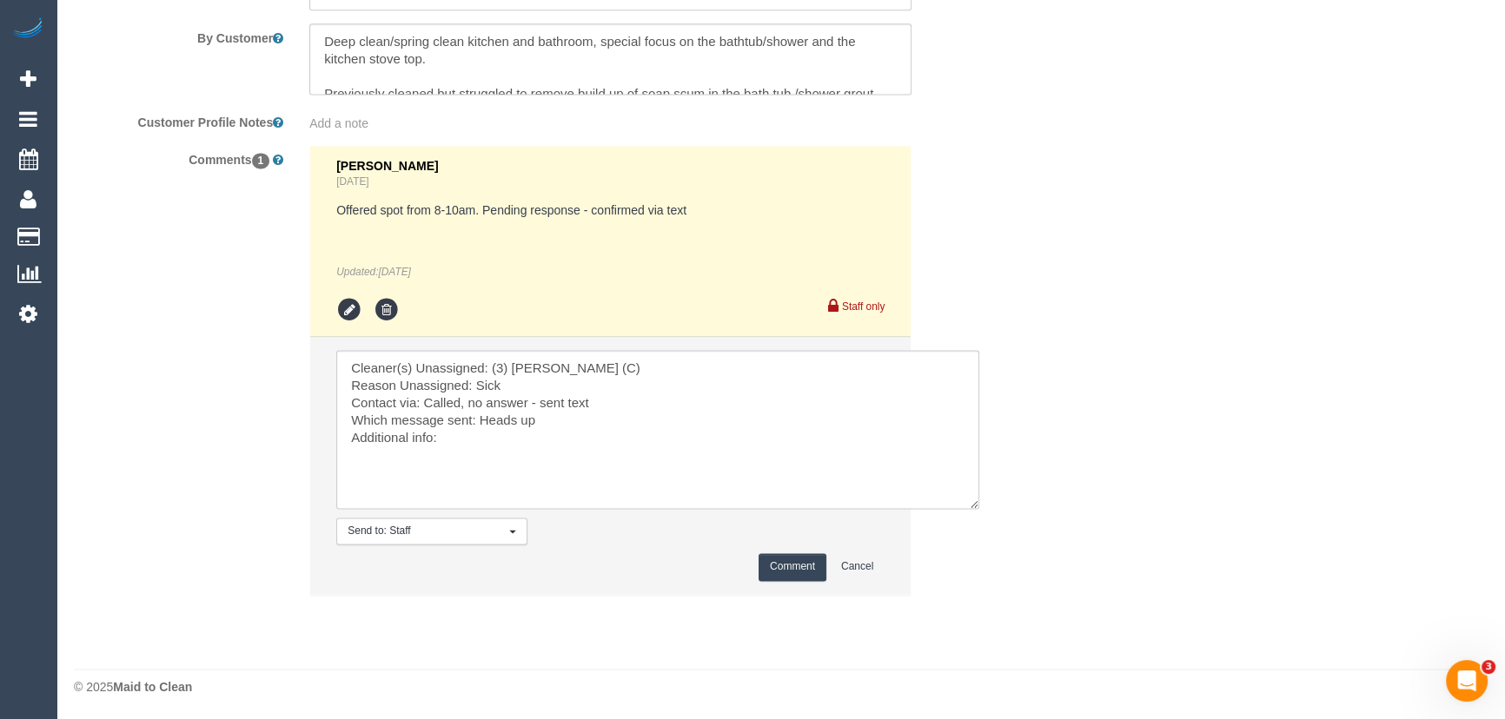
click at [812, 559] on button "Comment" at bounding box center [793, 566] width 68 height 27
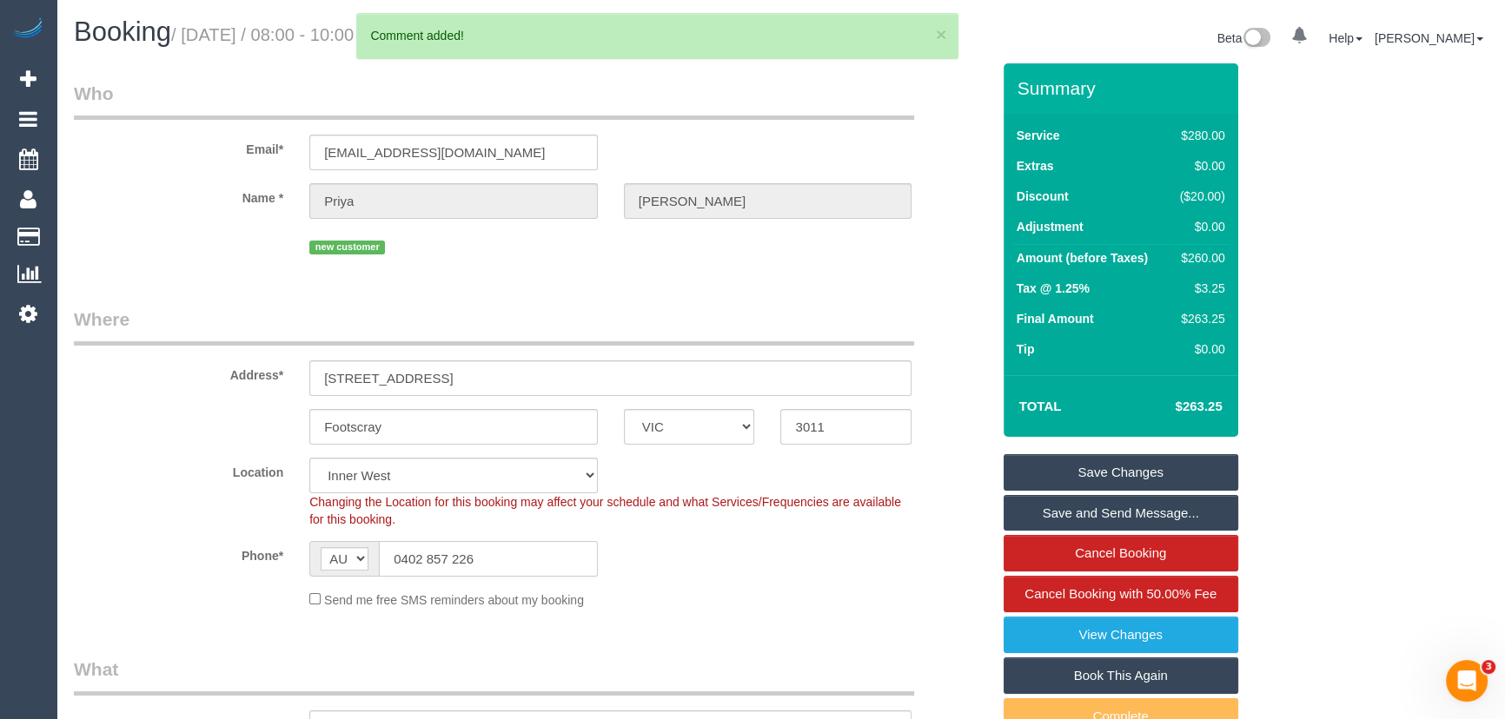
drag, startPoint x: 521, startPoint y: 554, endPoint x: 206, endPoint y: 544, distance: 315.6
click at [211, 547] on div "Phone* AF AL DZ AD AO AI AQ AG AR AM AW AU AT AZ BS BH BD BB BY BE BZ BJ BM BT …" at bounding box center [532, 559] width 943 height 36
click at [1097, 462] on link "Save Changes" at bounding box center [1121, 472] width 235 height 36
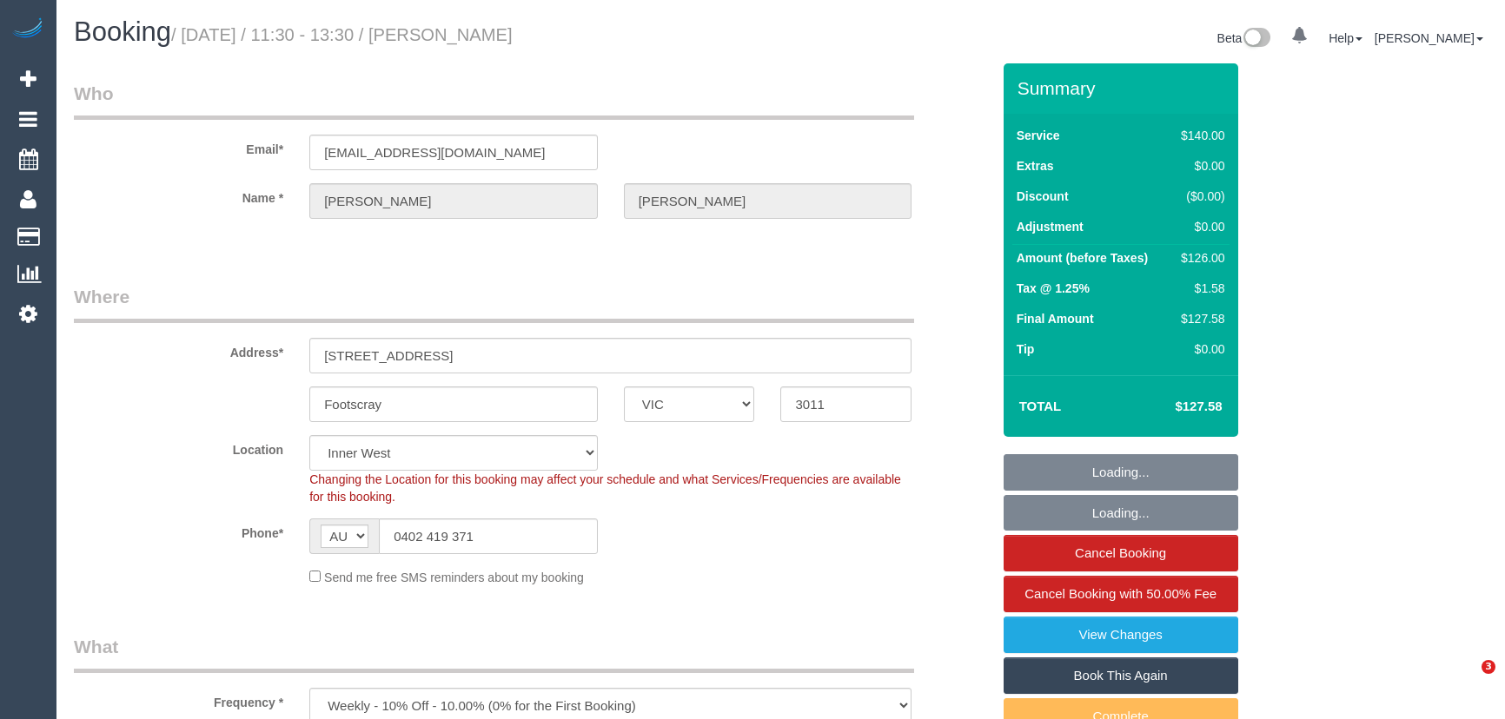
select select "VIC"
select select "number:28"
select select "number:14"
select select "number:19"
select select "number:24"
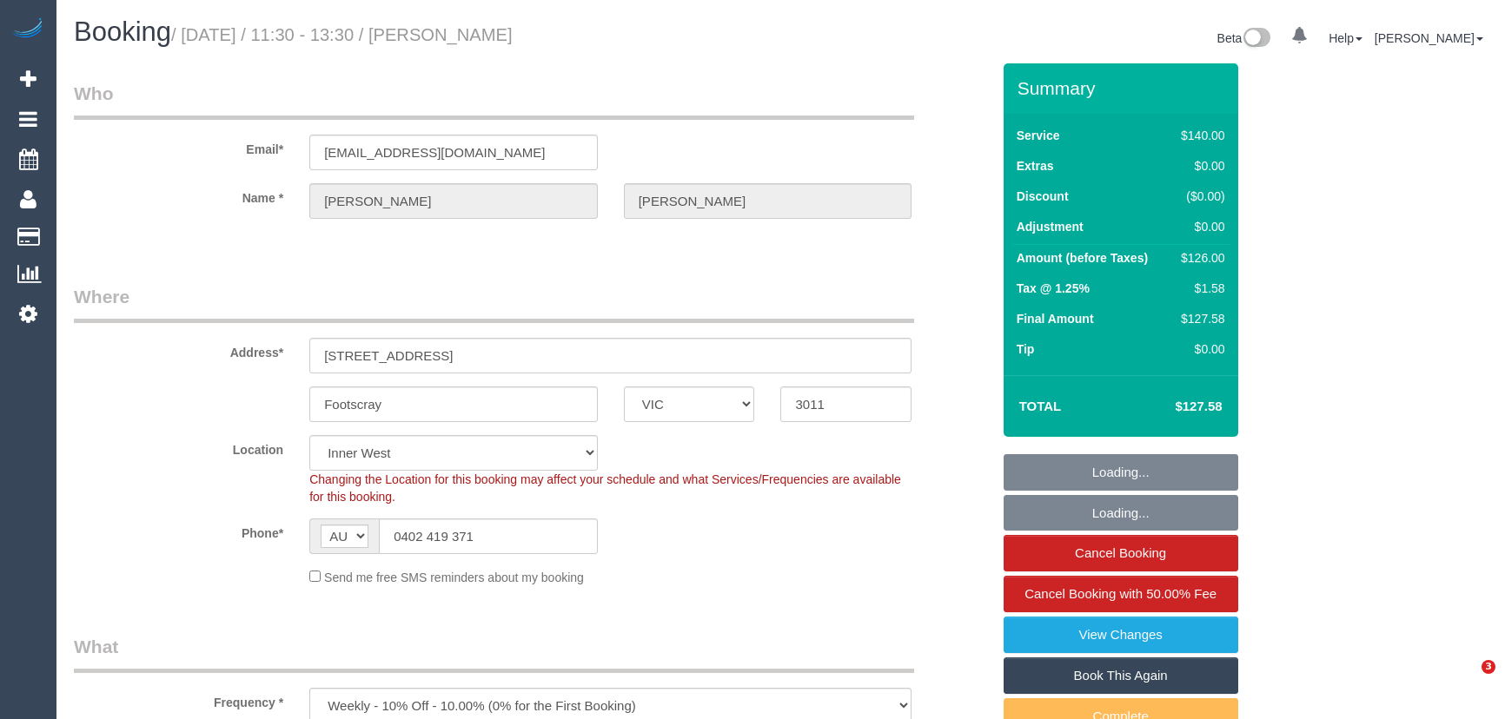
select select "number:13"
select select "string:stripe-pm_1O4bUR2GScqysDRVcVYUhP56"
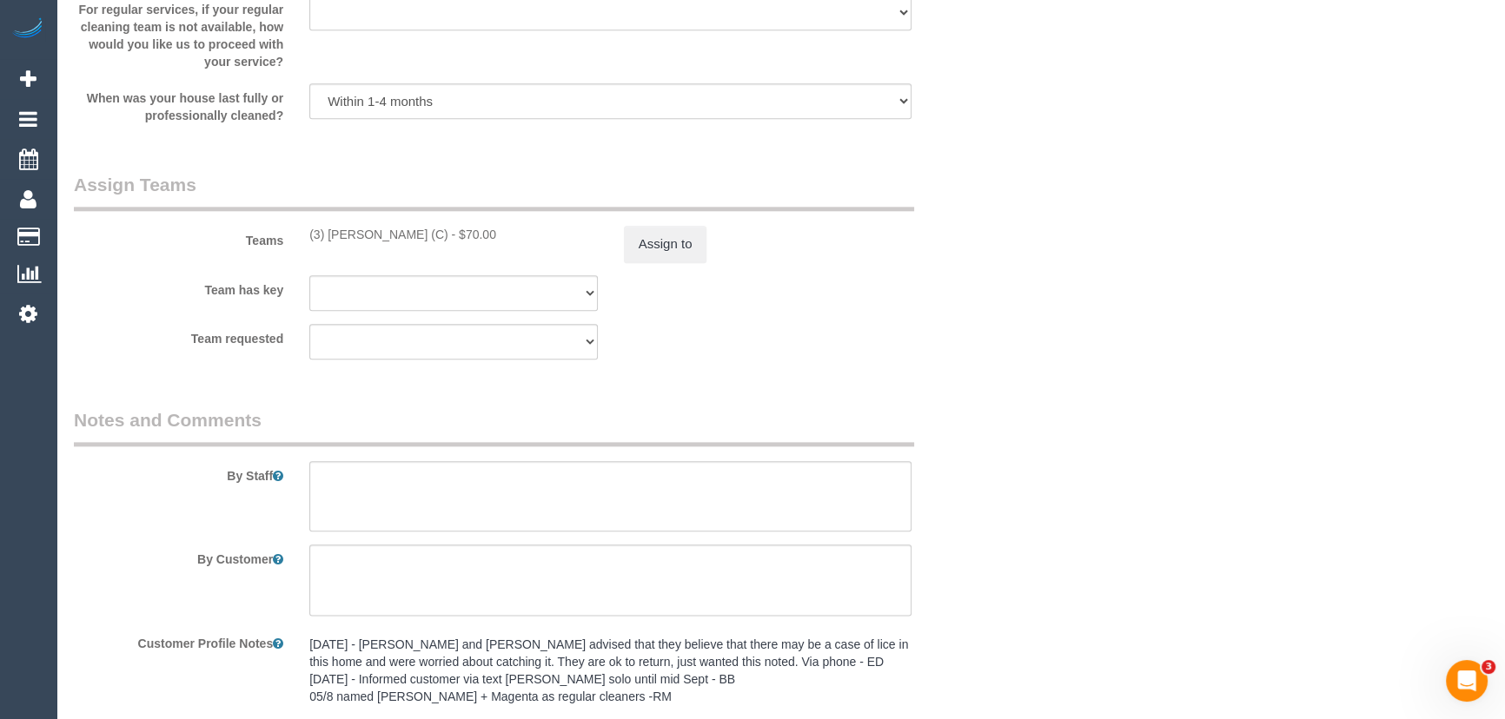
scroll to position [2685, 0]
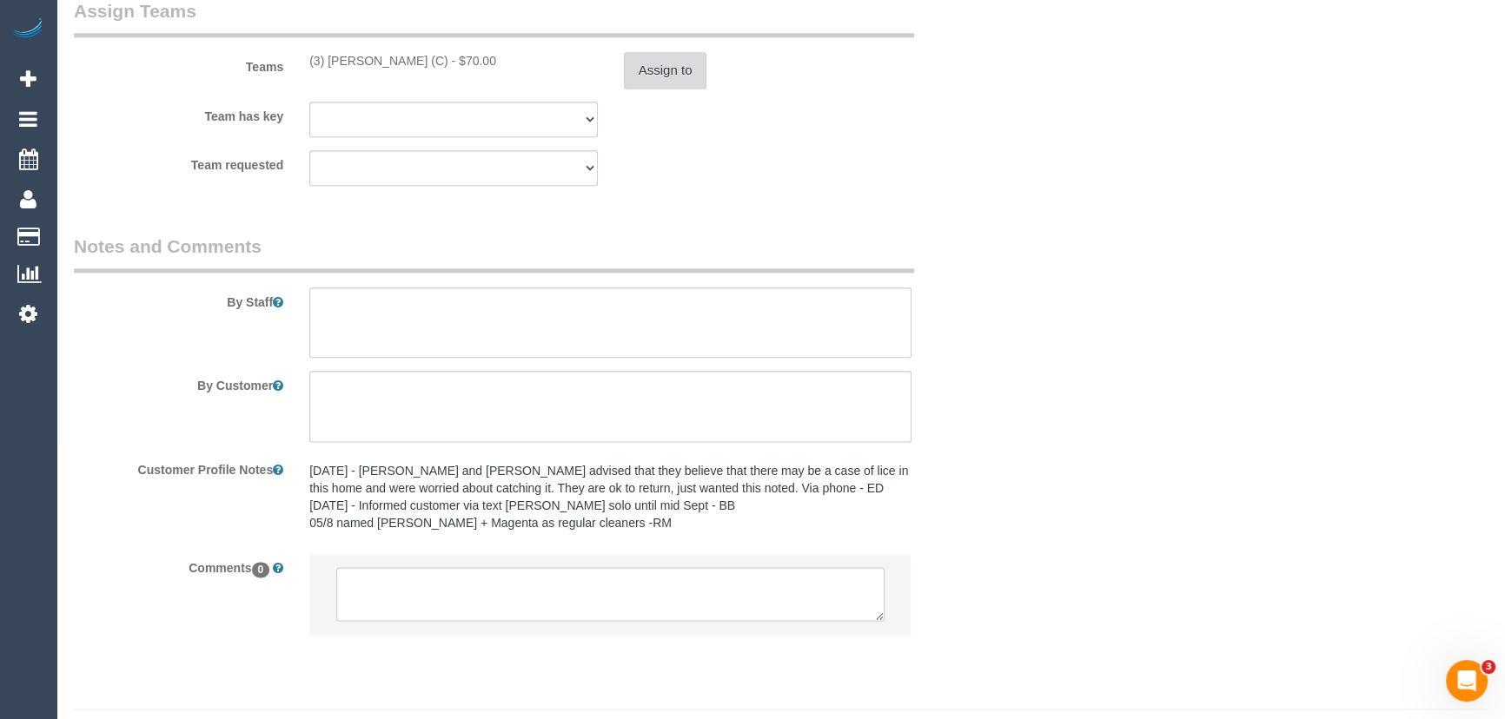
click at [656, 74] on button "Assign to" at bounding box center [665, 70] width 83 height 36
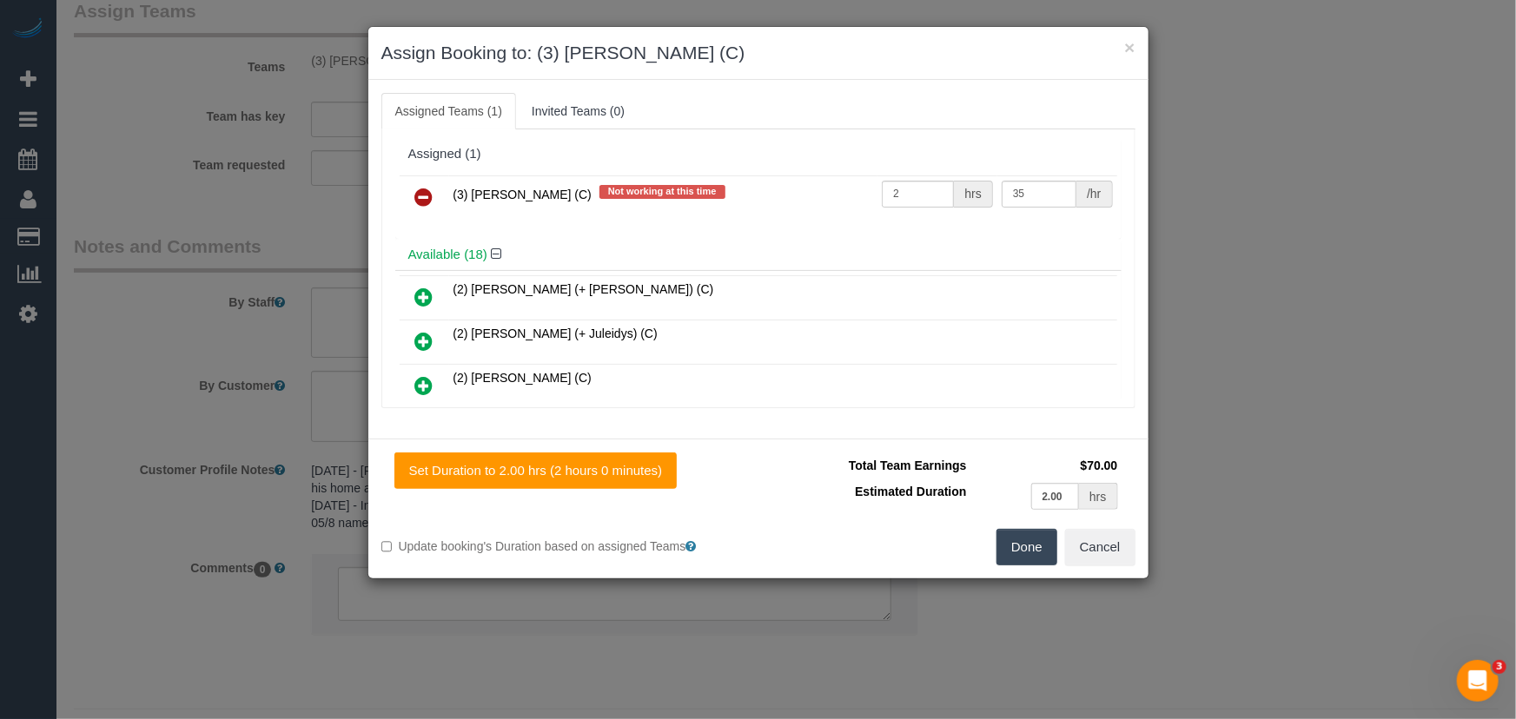
click at [416, 196] on icon at bounding box center [424, 197] width 18 height 21
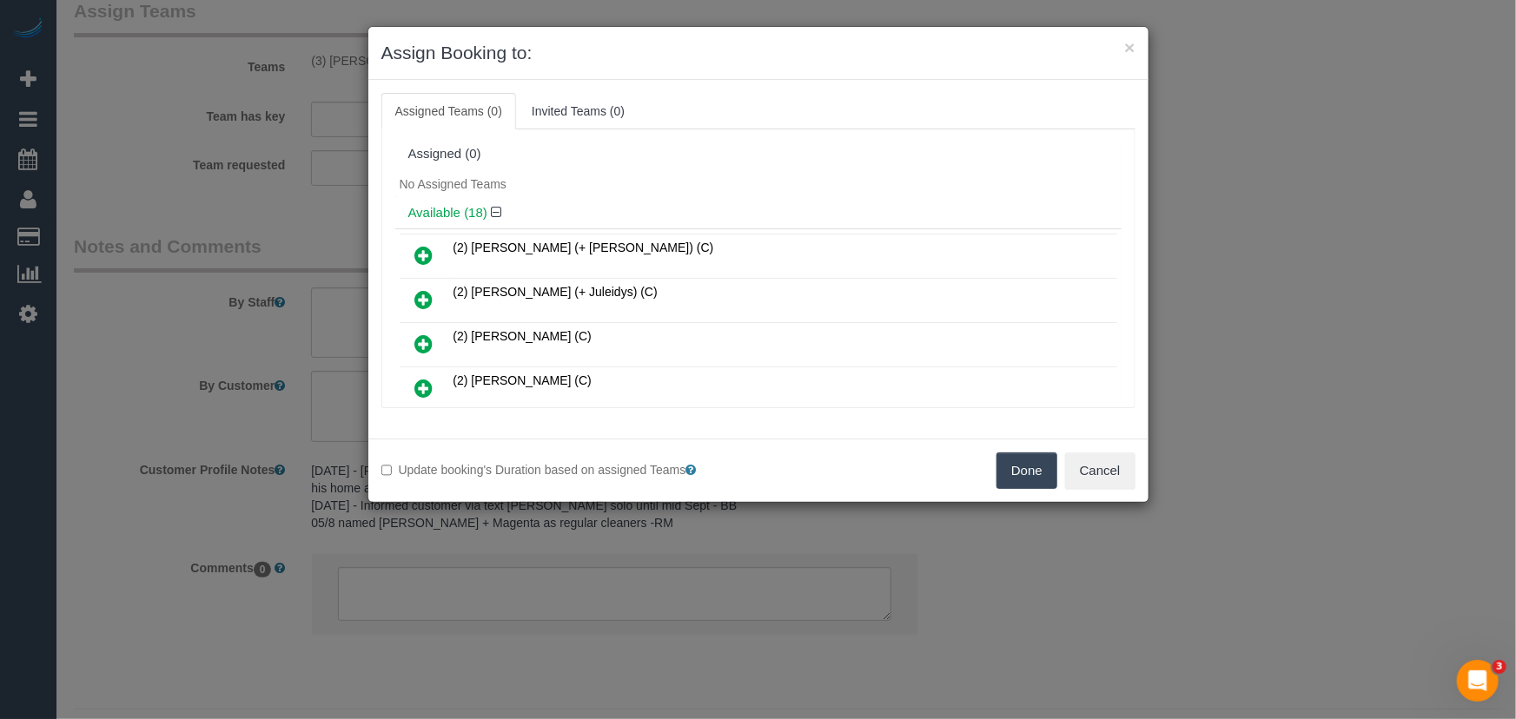
click at [1011, 469] on button "Done" at bounding box center [1027, 471] width 61 height 36
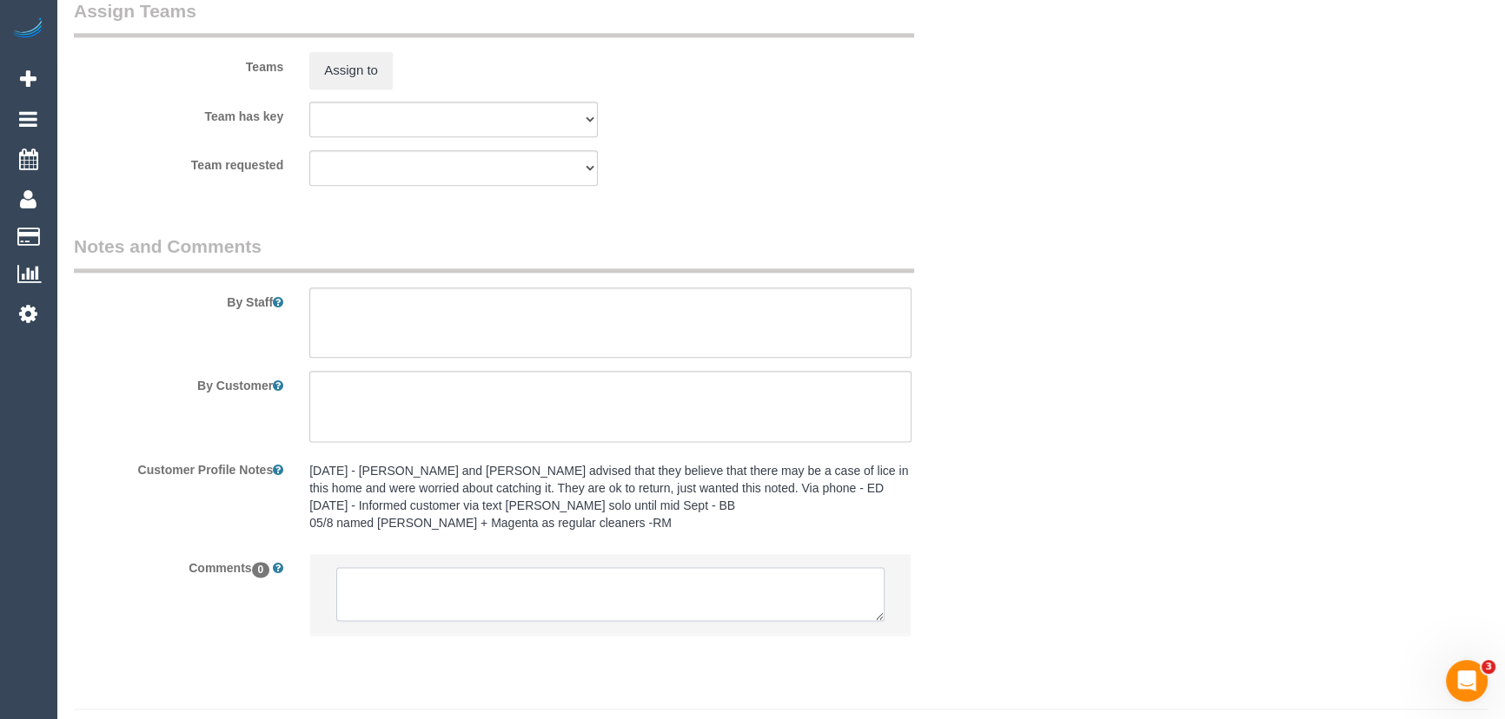
click at [518, 600] on textarea at bounding box center [610, 594] width 548 height 54
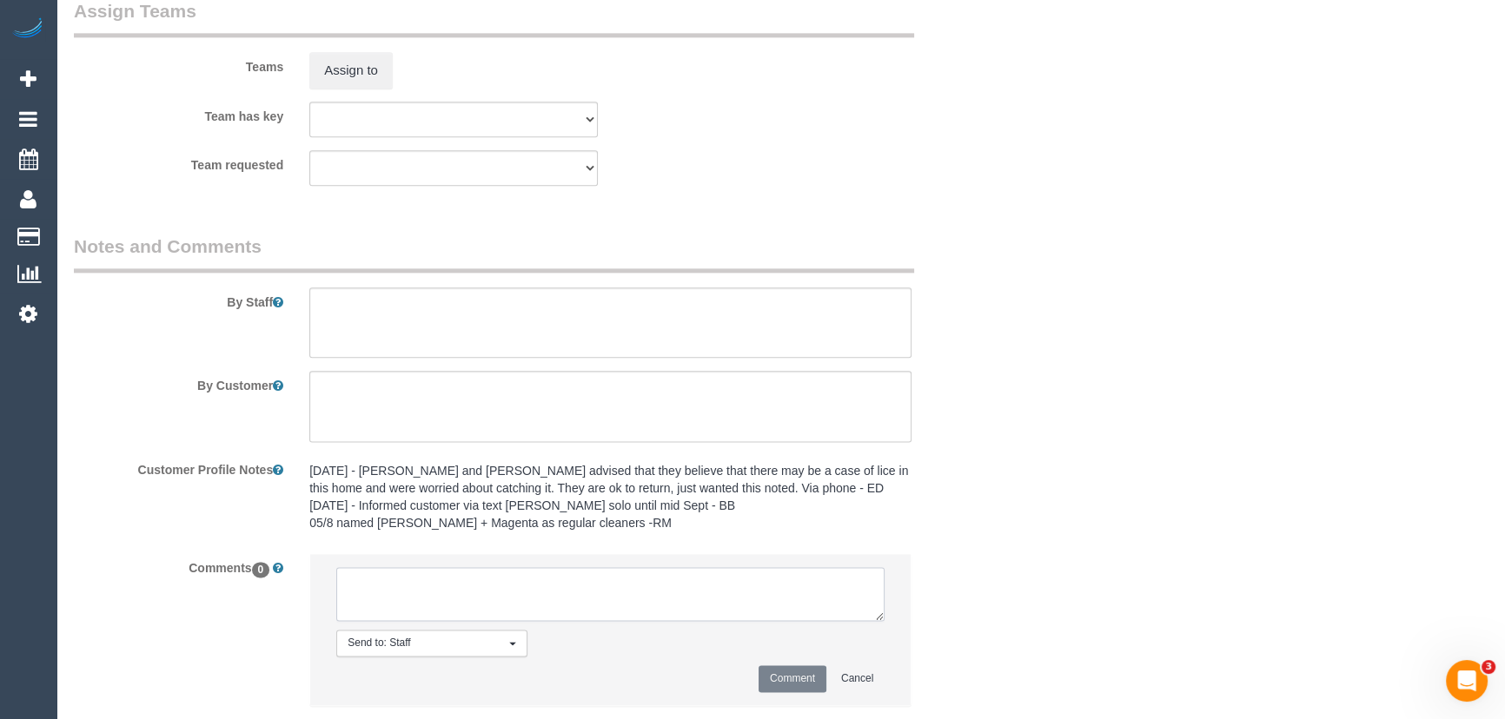
paste textarea "Cleaner(s) Unassigned: (3) Jahidul Islam (C) Reason Unassigned: Sick Contact vi…"
type textarea "Cleaner(s) Unassigned: (3) Jahidul Islam (C) Reason Unassigned: Sick Contact vi…"
click at [790, 675] on button "Comment" at bounding box center [793, 679] width 68 height 27
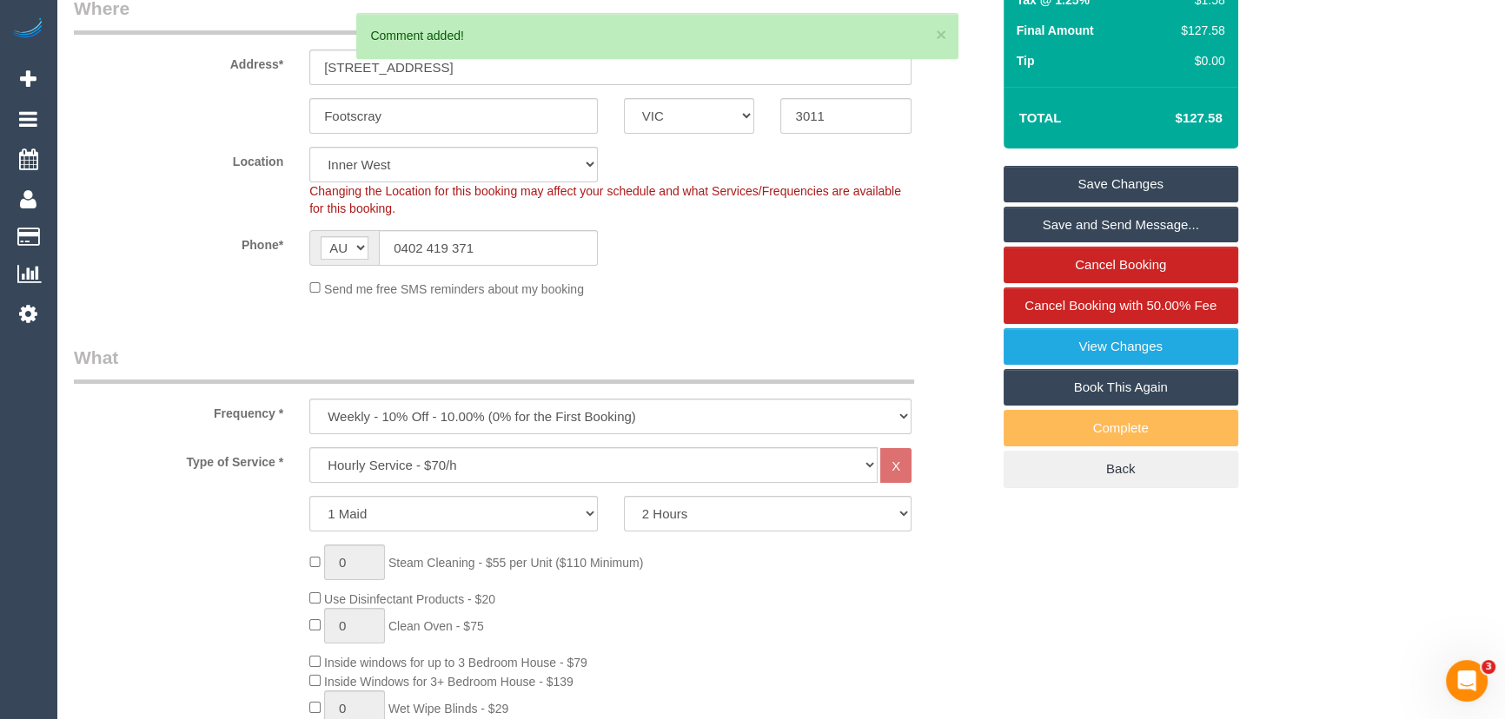
scroll to position [157, 0]
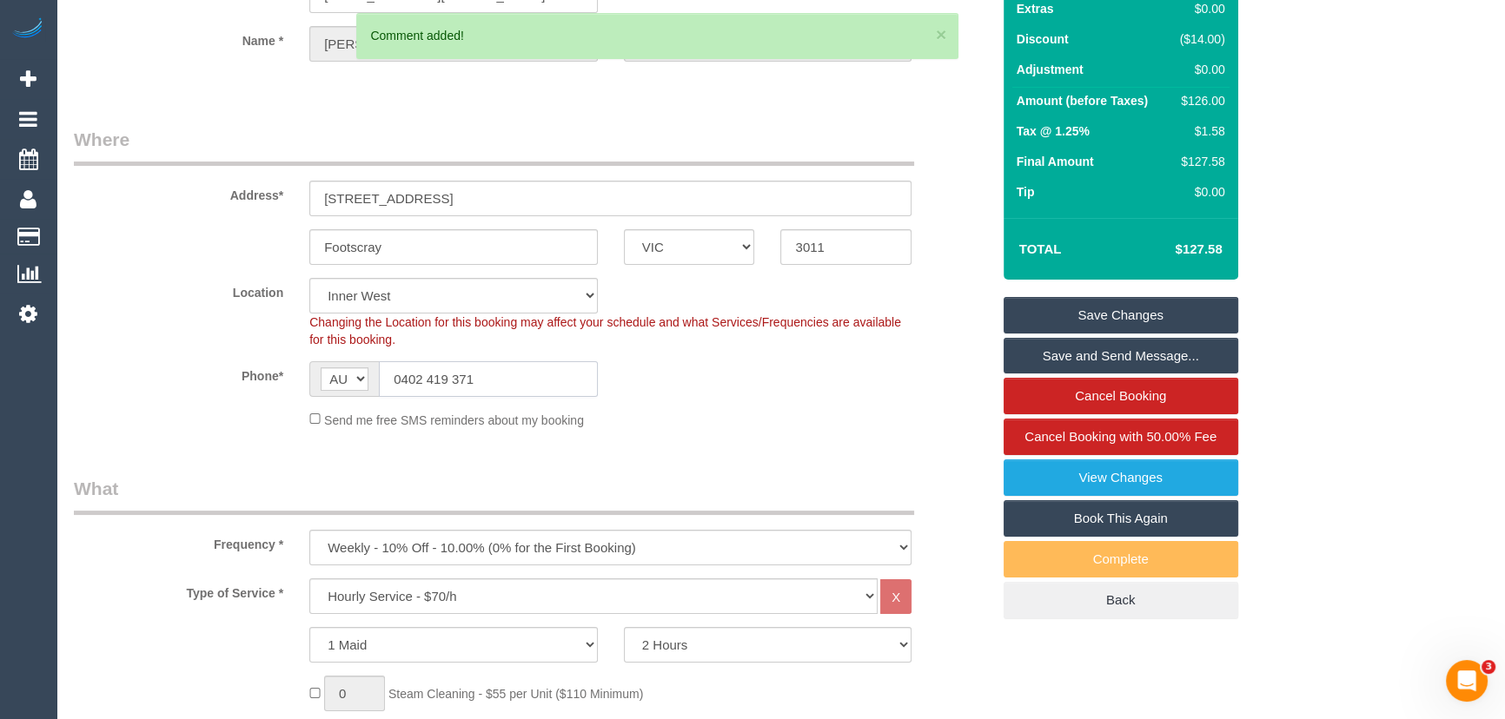
drag, startPoint x: 553, startPoint y: 376, endPoint x: 278, endPoint y: 368, distance: 275.6
click at [278, 368] on div "Phone* AF AL DZ AD AO AI AQ AG AR AM AW AU AT AZ BS BH BD BB BY BE BZ BJ BM BT …" at bounding box center [532, 379] width 943 height 36
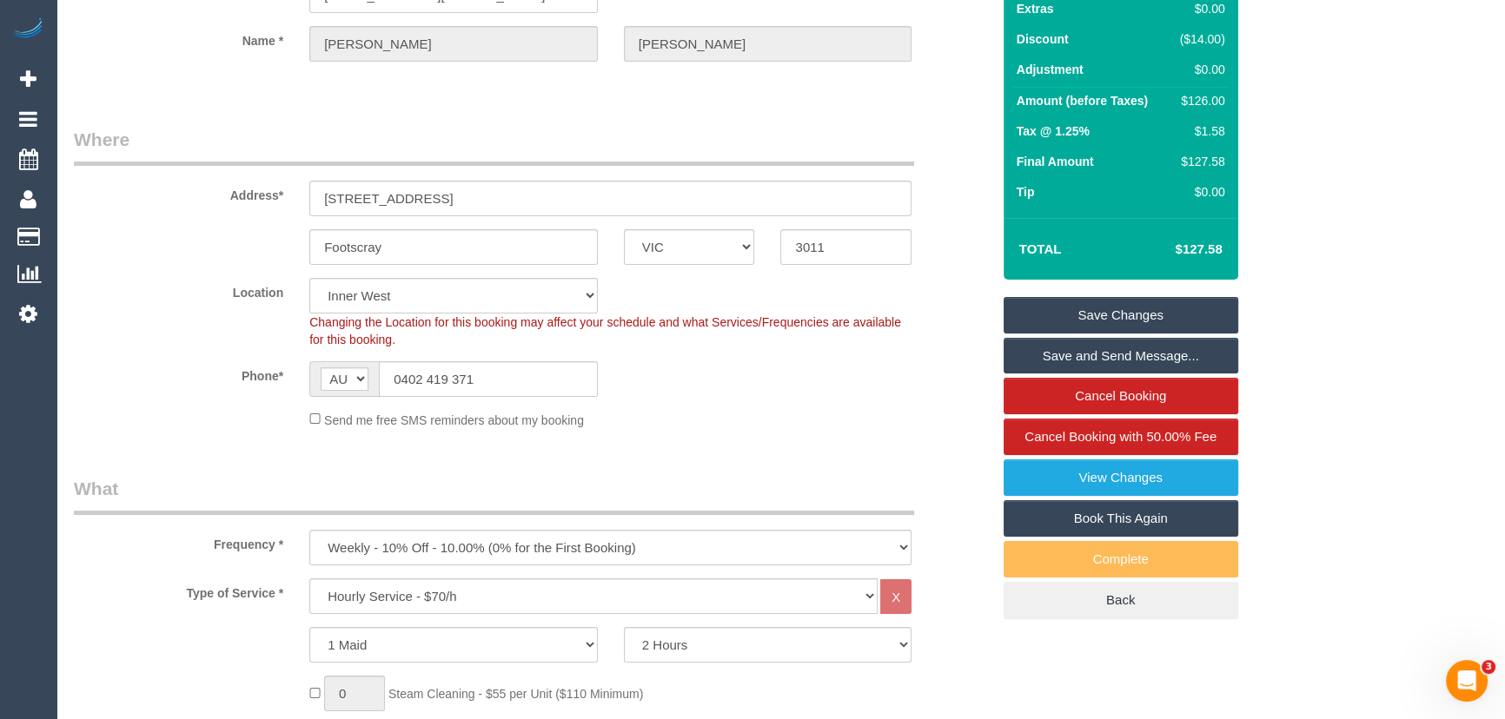
click at [1111, 309] on link "Save Changes" at bounding box center [1121, 315] width 235 height 36
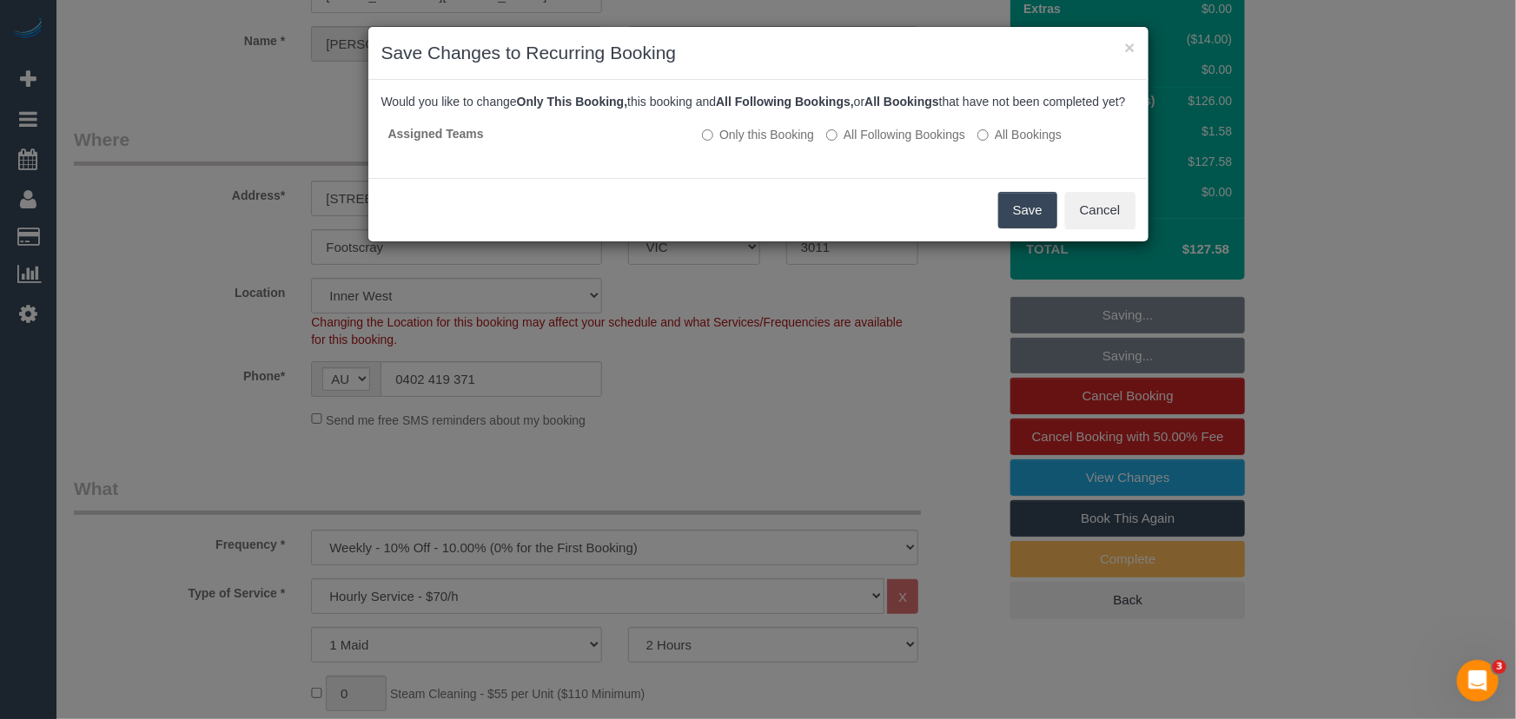
click at [1034, 229] on button "Save" at bounding box center [1027, 210] width 59 height 36
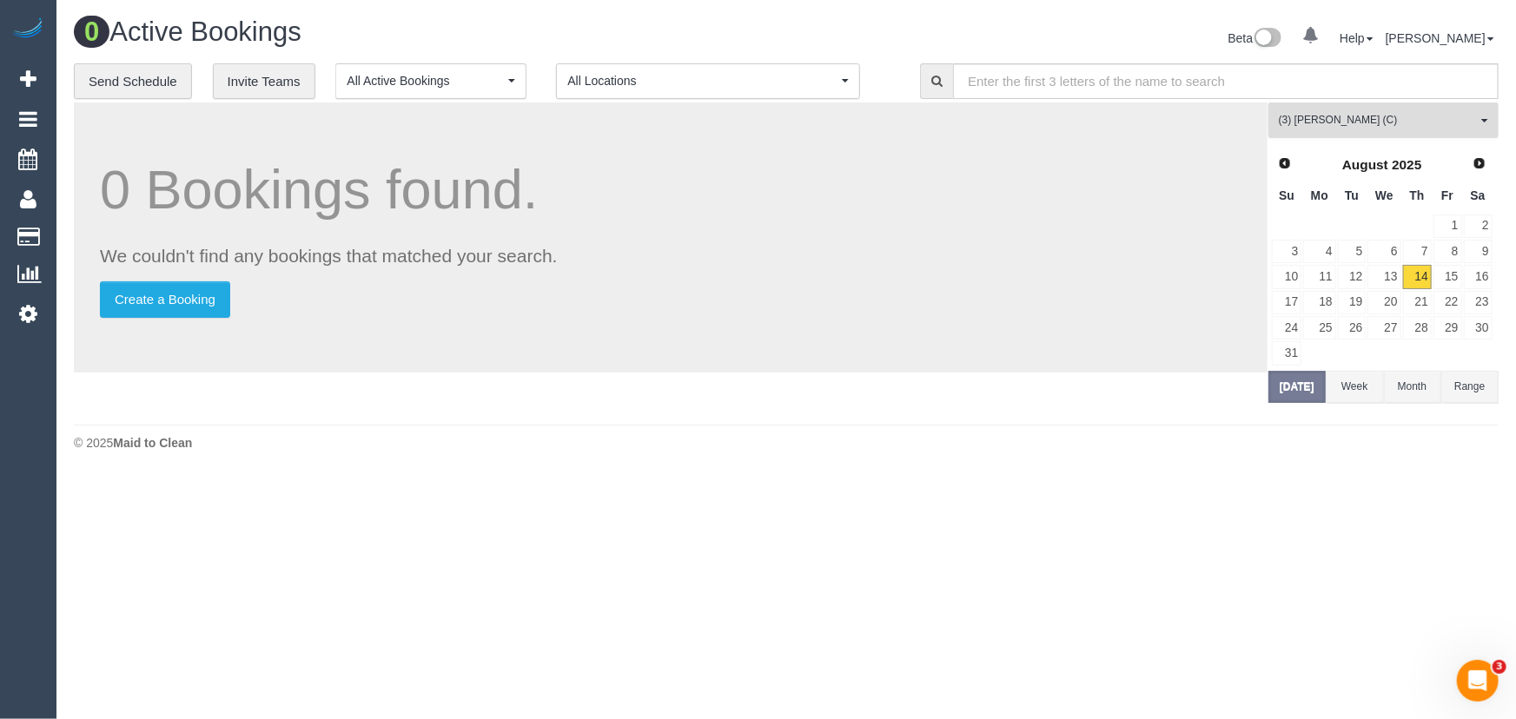
click at [1326, 118] on span "(3) [PERSON_NAME] (C)" at bounding box center [1378, 120] width 198 height 15
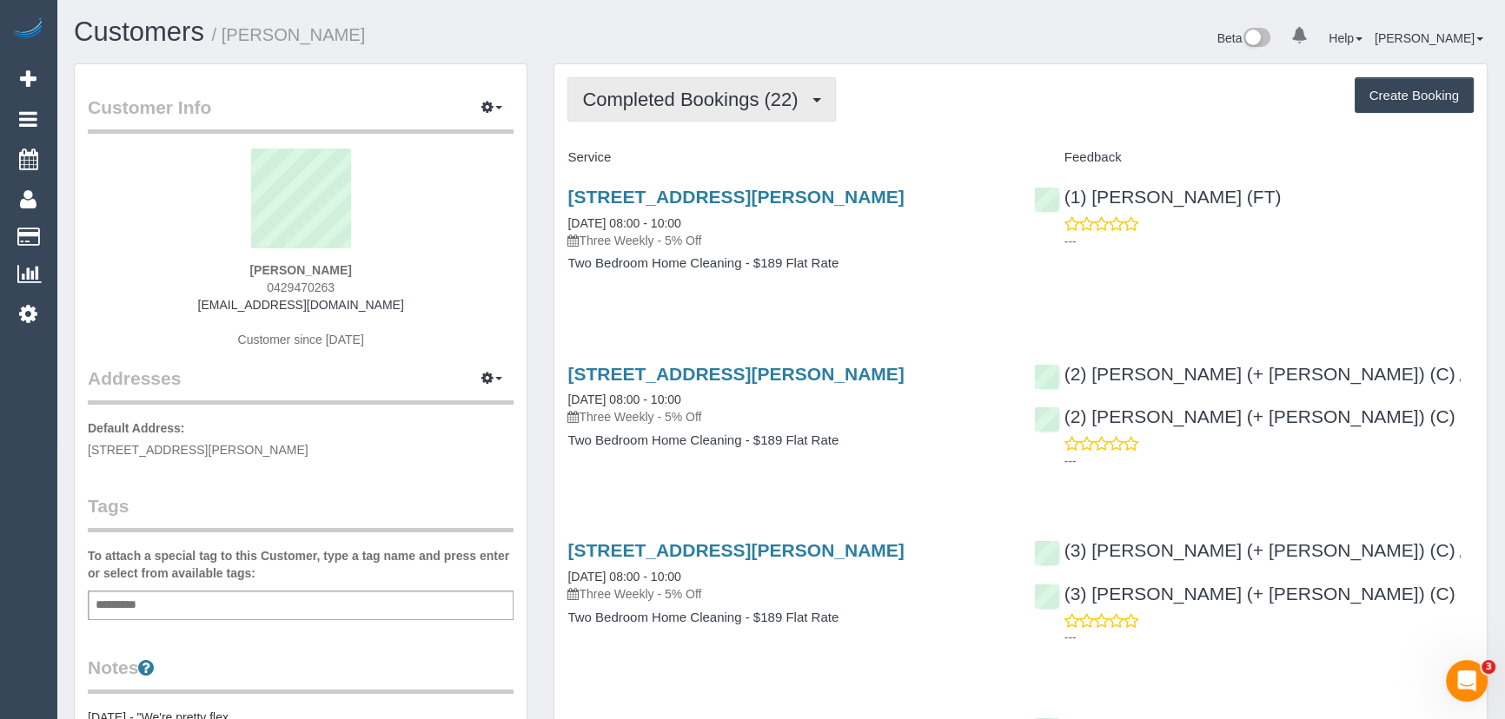
click at [590, 106] on span "Completed Bookings (22)" at bounding box center [694, 100] width 224 height 22
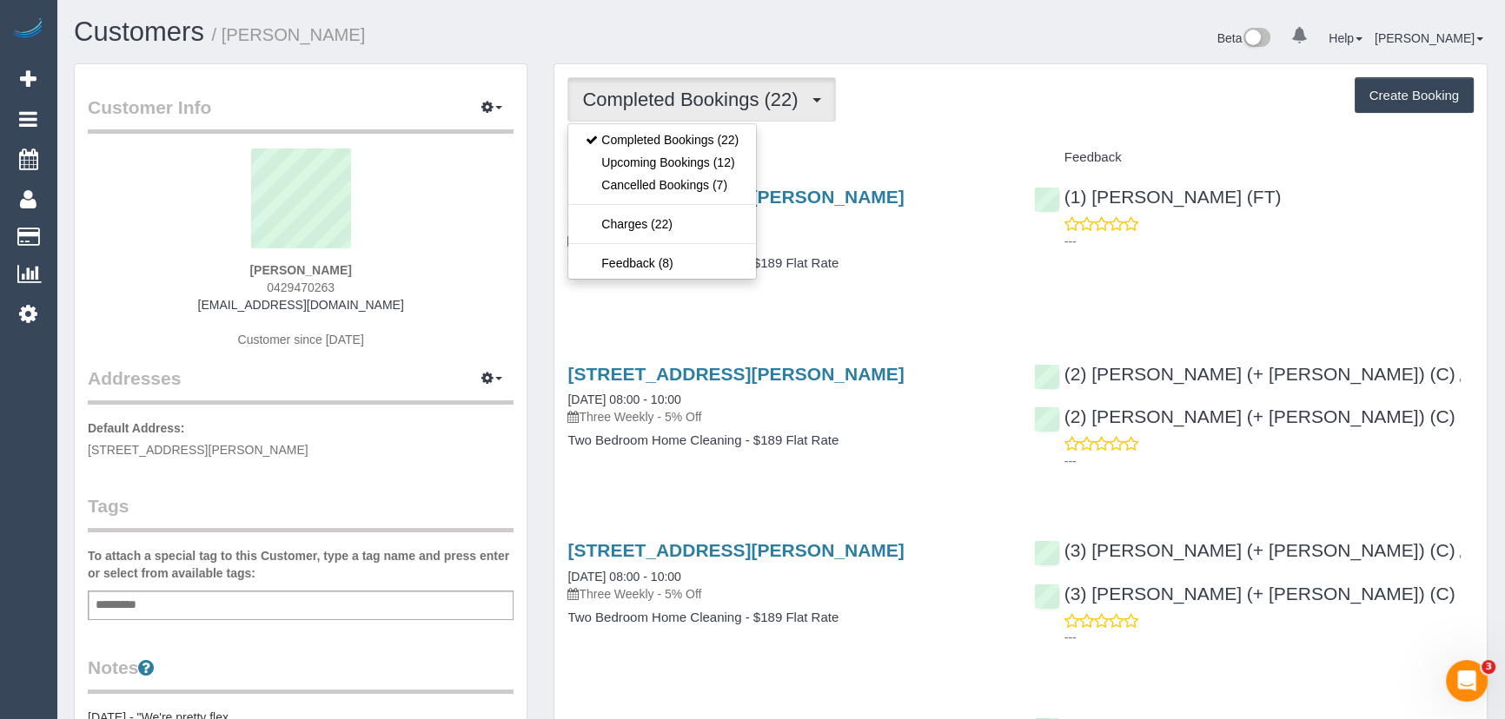
click at [952, 235] on p "Three Weekly - 5% Off" at bounding box center [787, 240] width 440 height 17
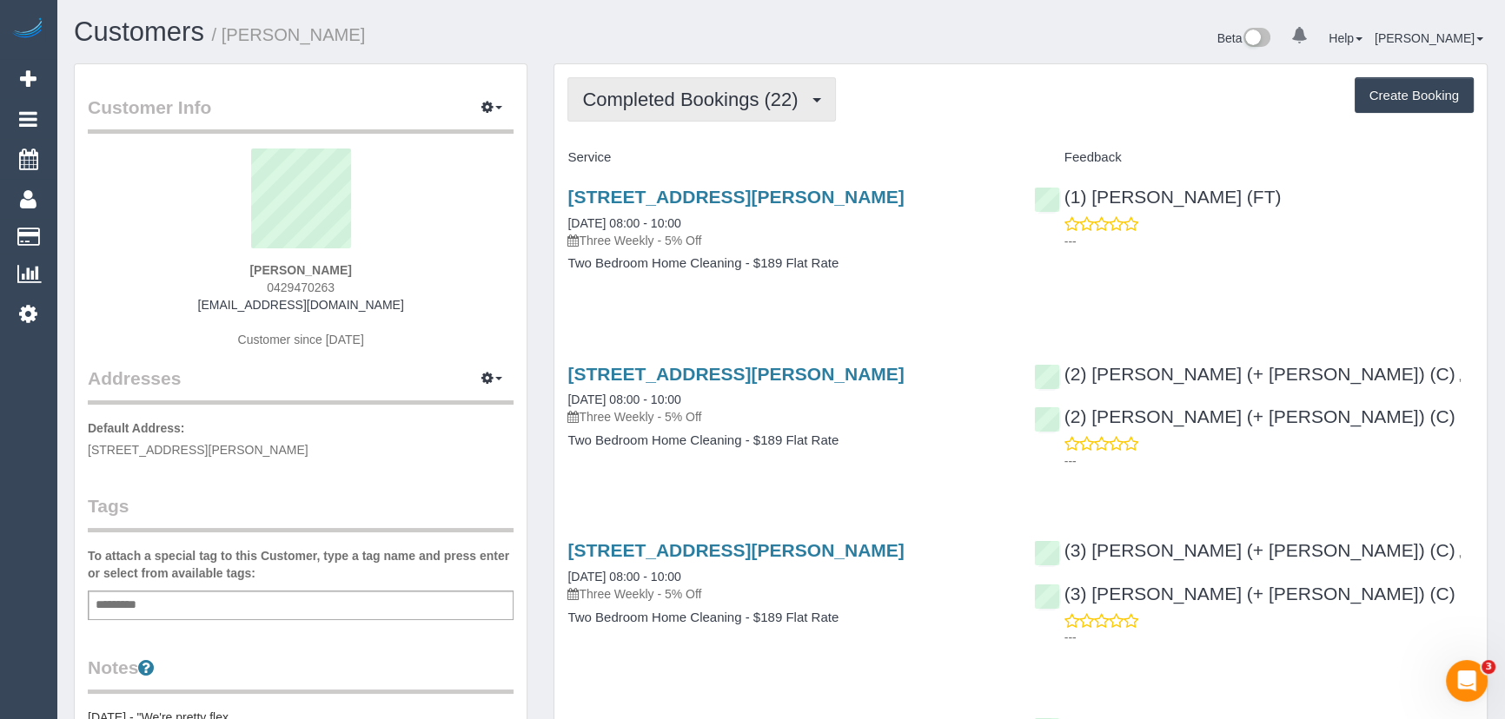
click at [676, 90] on span "Completed Bookings (22)" at bounding box center [694, 100] width 224 height 22
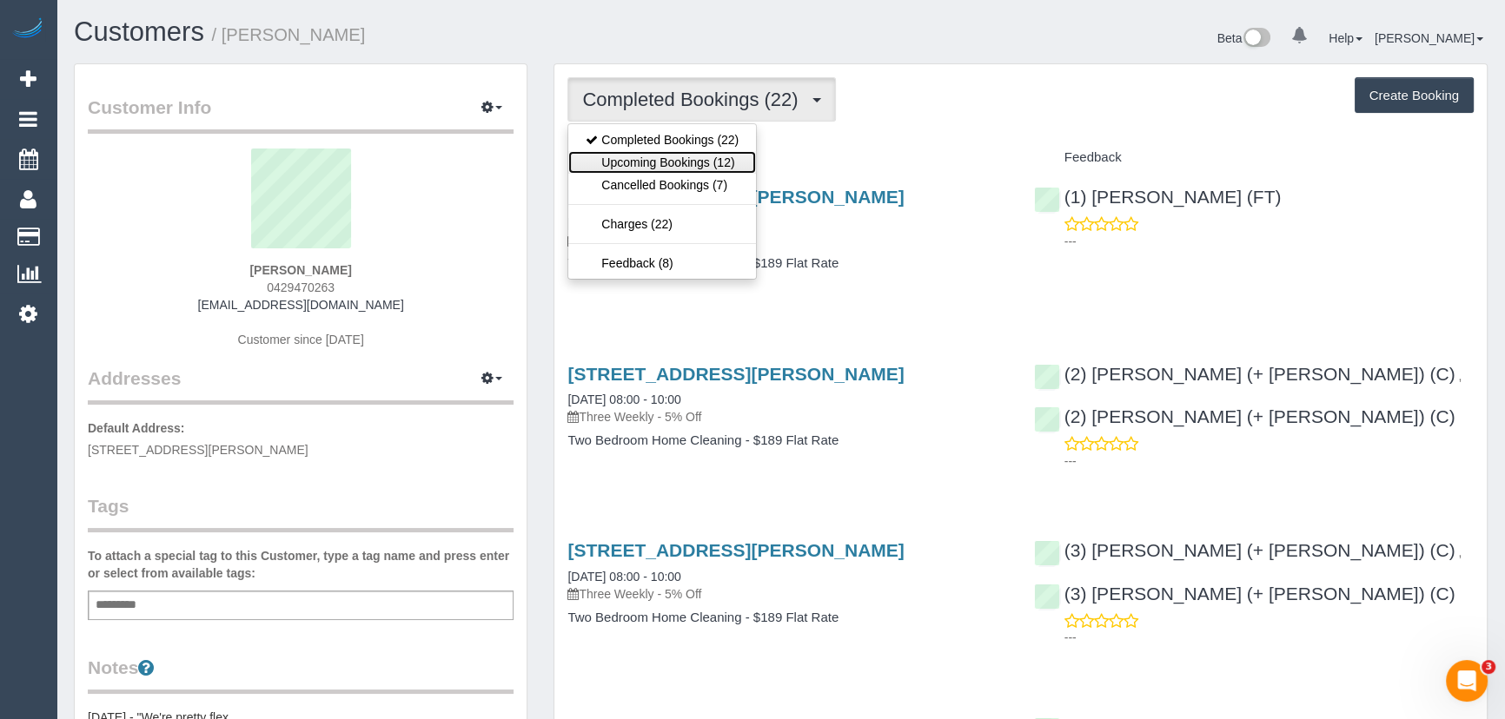
click at [676, 162] on link "Upcoming Bookings (12)" at bounding box center [662, 162] width 188 height 23
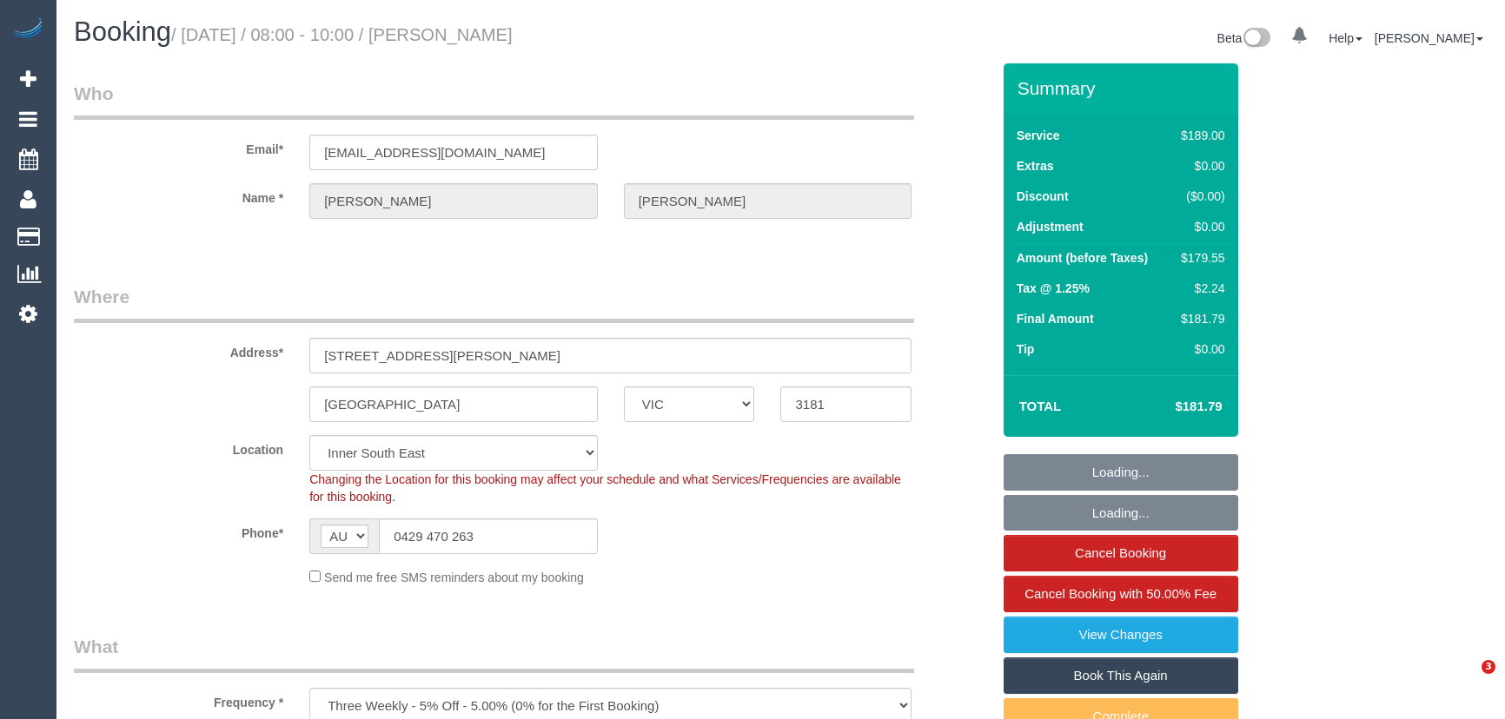
select select "VIC"
select select "string:stripe-pm_1PMk062GScqysDRV9k7oLIJo"
select select "number:29"
select select "number:14"
select select "number:19"
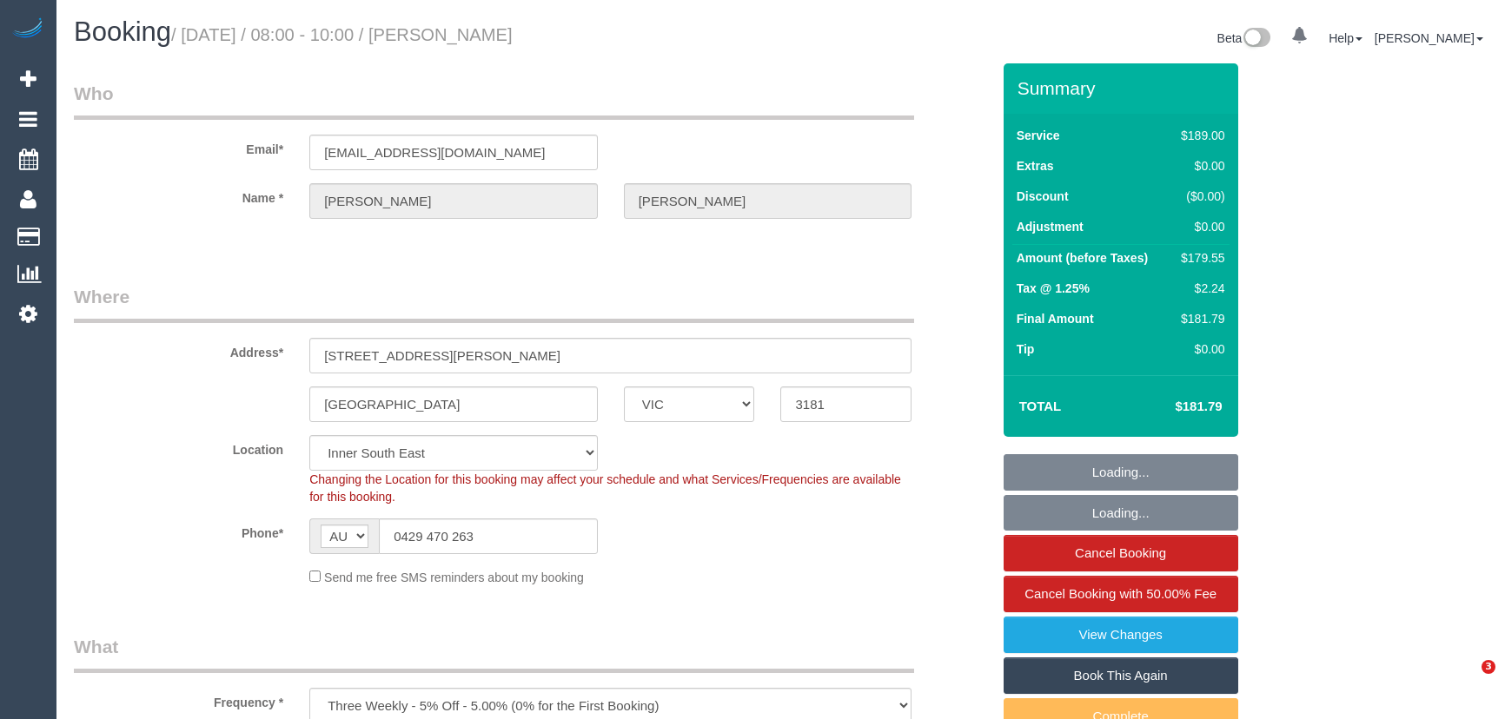
select select "number:22"
select select "number:33"
select select "number:11"
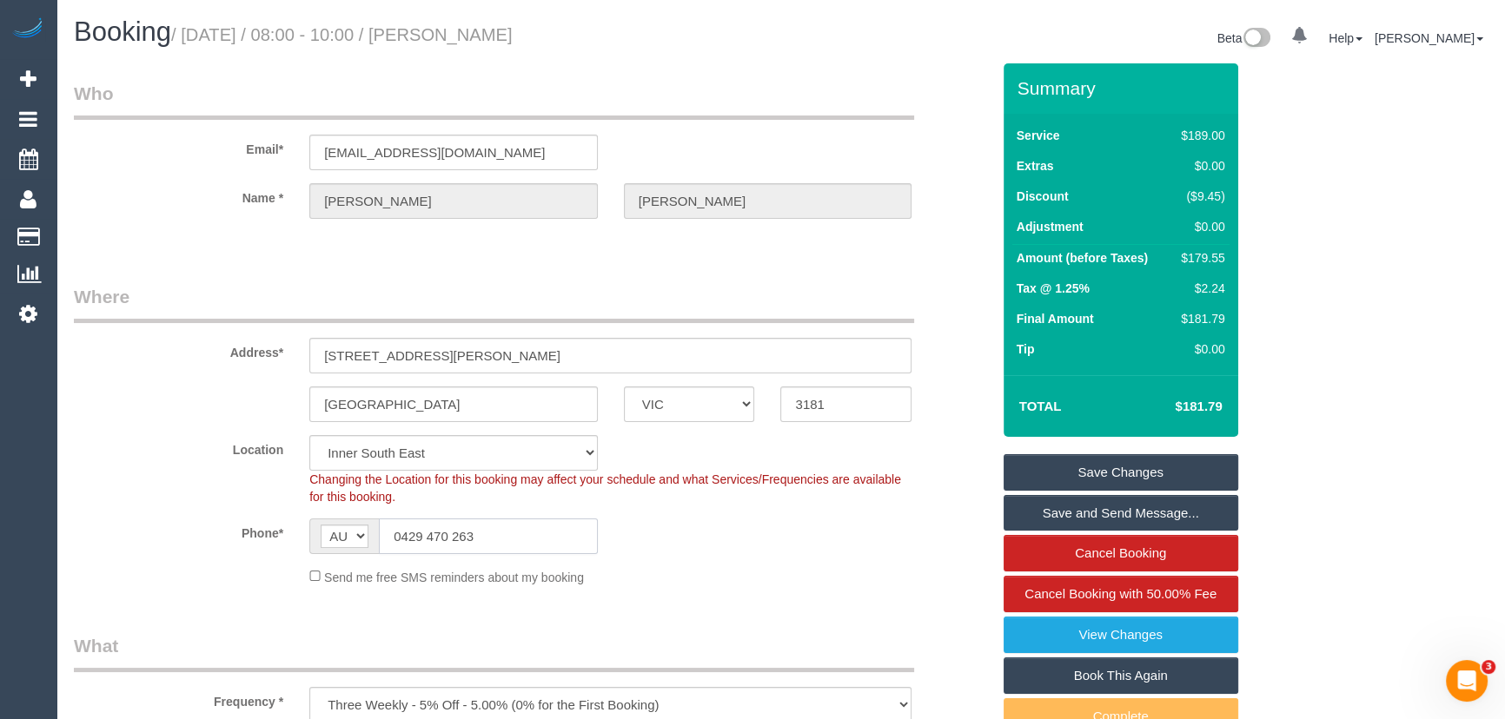
drag, startPoint x: 508, startPoint y: 534, endPoint x: 136, endPoint y: 506, distance: 373.9
click at [138, 507] on sui-booking-location "Location Office City East (North) East (South) Inner East Inner North (East) In…" at bounding box center [532, 510] width 917 height 151
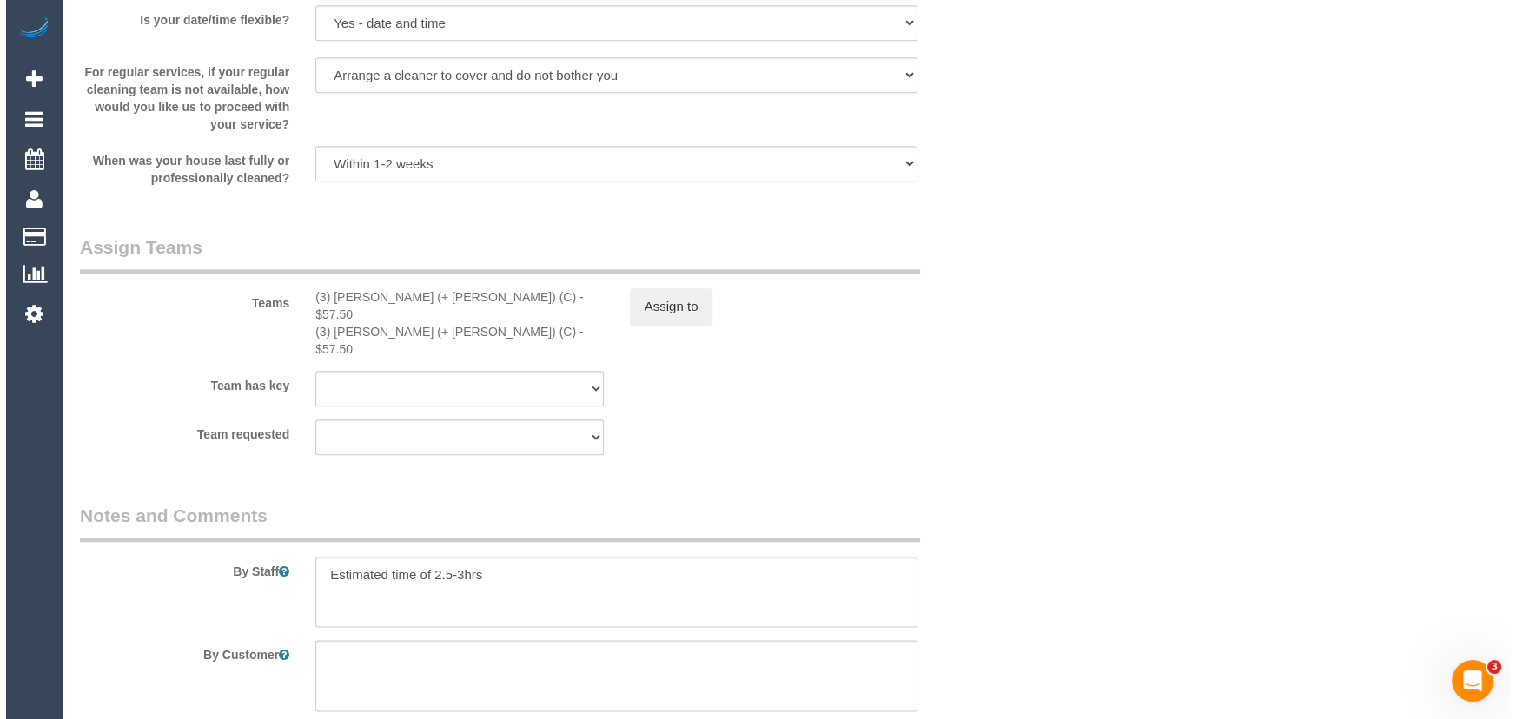
scroll to position [2528, 0]
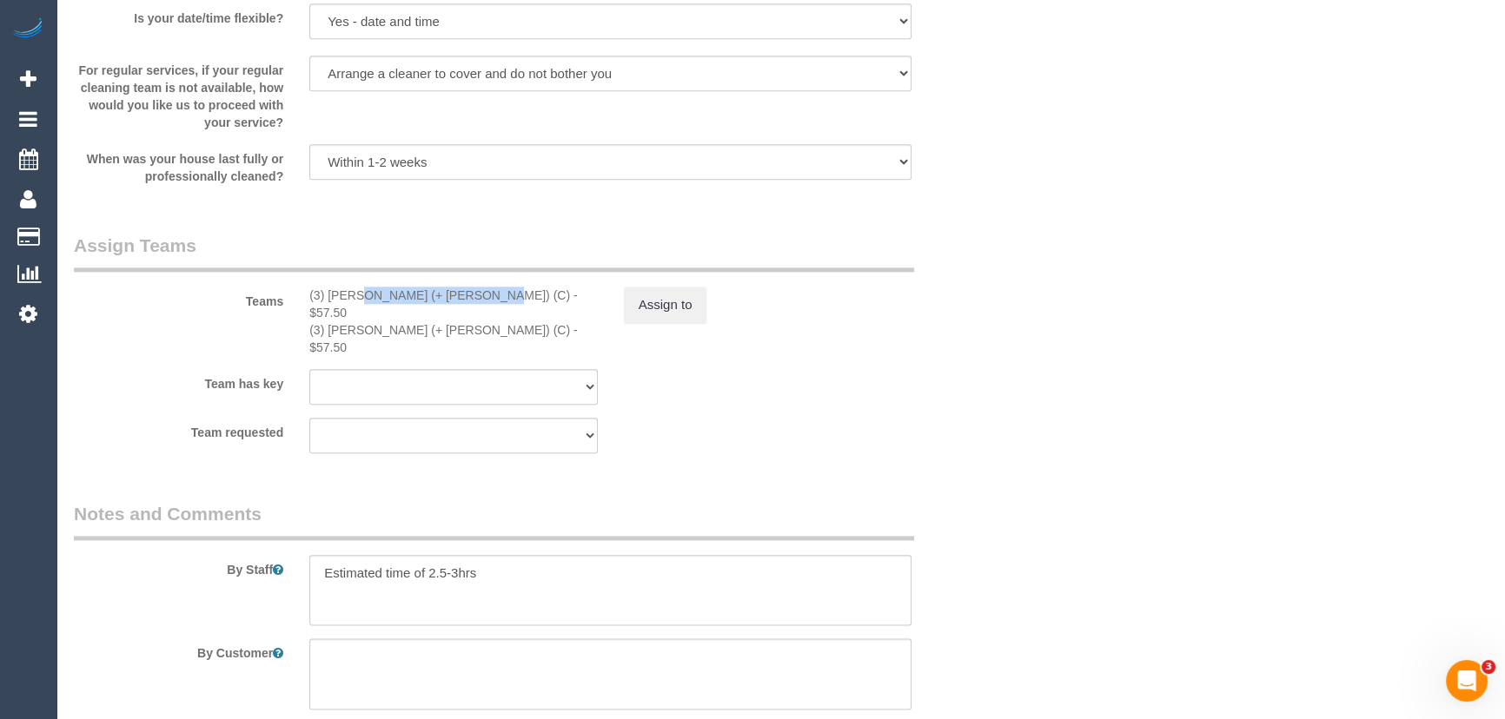
drag, startPoint x: 423, startPoint y: 295, endPoint x: 299, endPoint y: 295, distance: 124.3
click at [299, 295] on div "(3) Jay (+ Smruti) (C) - $57.50 (3) Smruti (+ Jay) (C) - $57.50" at bounding box center [453, 322] width 315 height 70
copy div "(3) [PERSON_NAME] (+ [PERSON_NAME]) (C)"
click at [640, 313] on button "Assign to" at bounding box center [665, 305] width 83 height 36
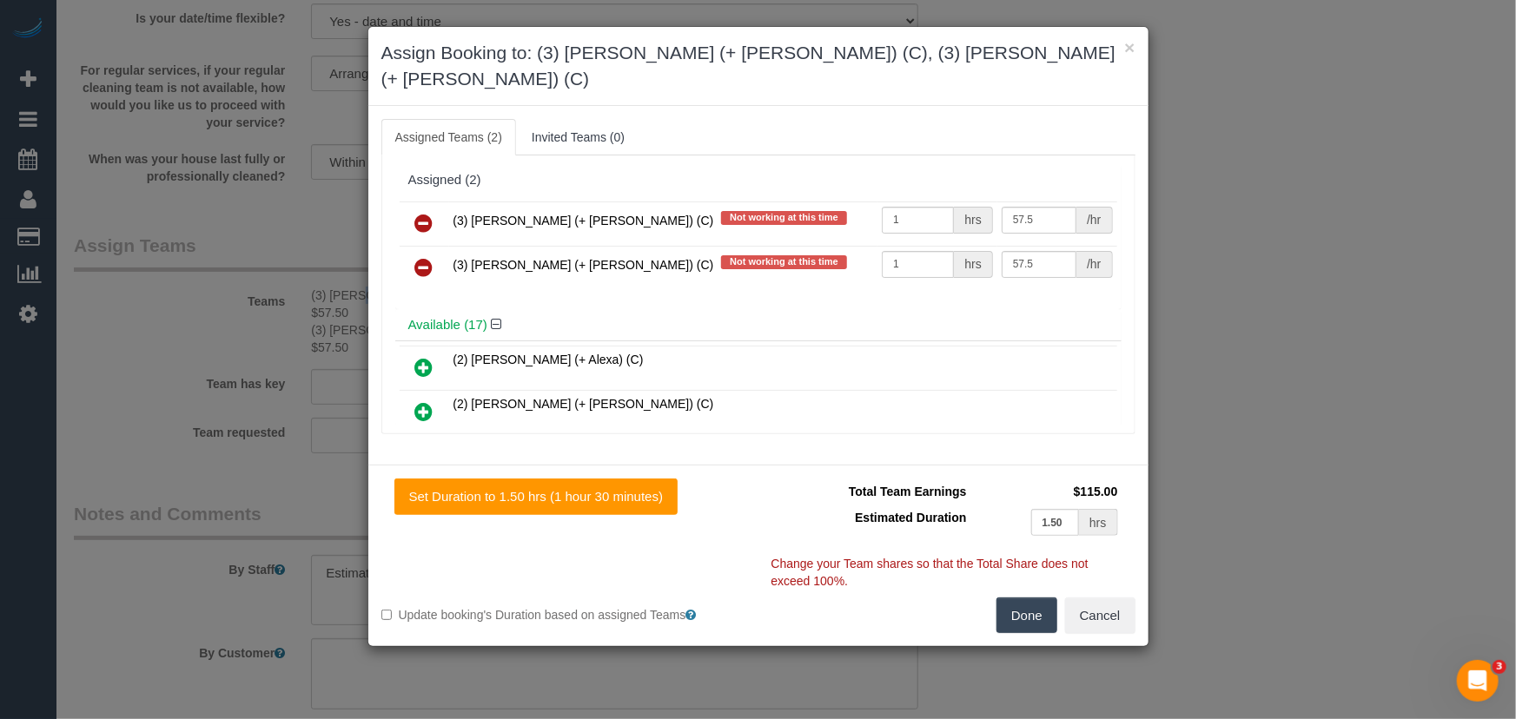
click at [408, 207] on link at bounding box center [424, 224] width 41 height 35
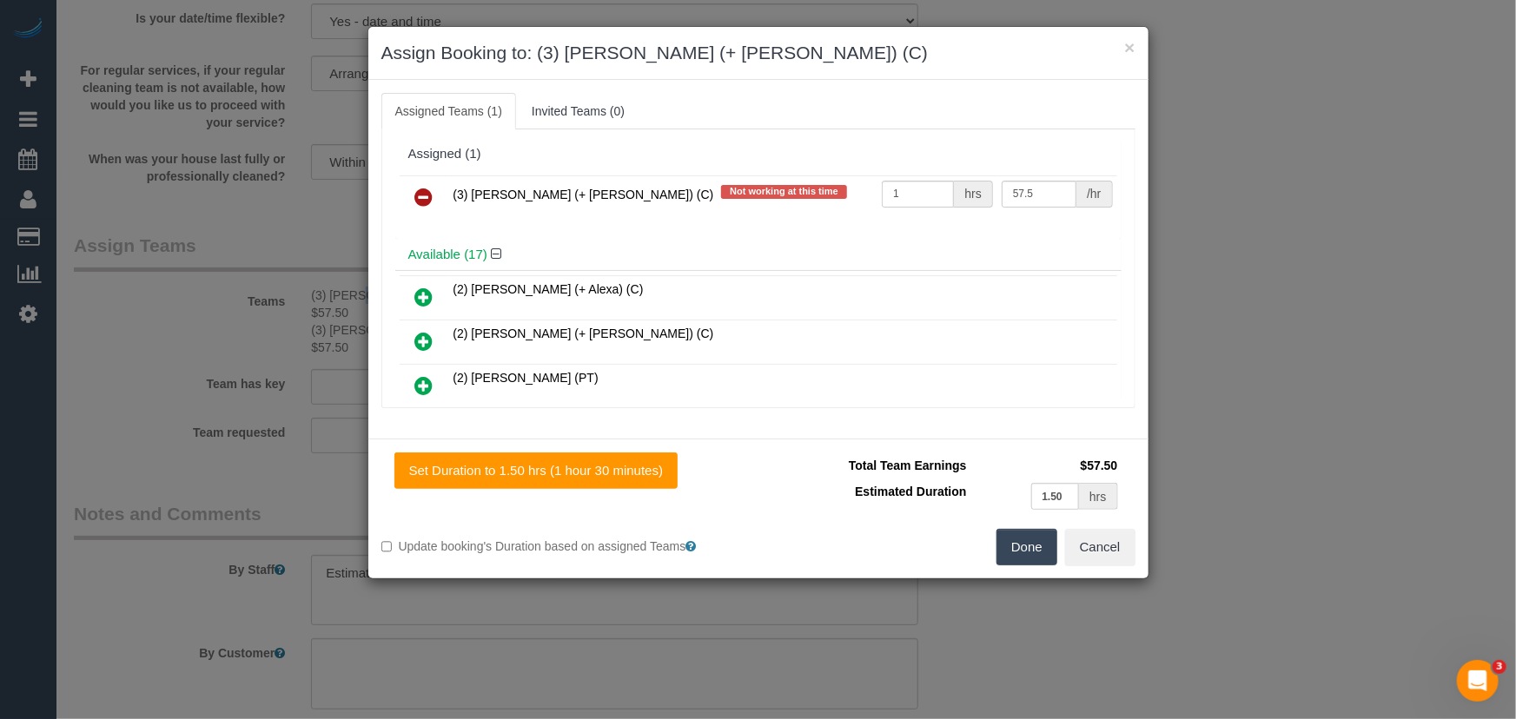
click at [416, 194] on icon at bounding box center [424, 197] width 18 height 21
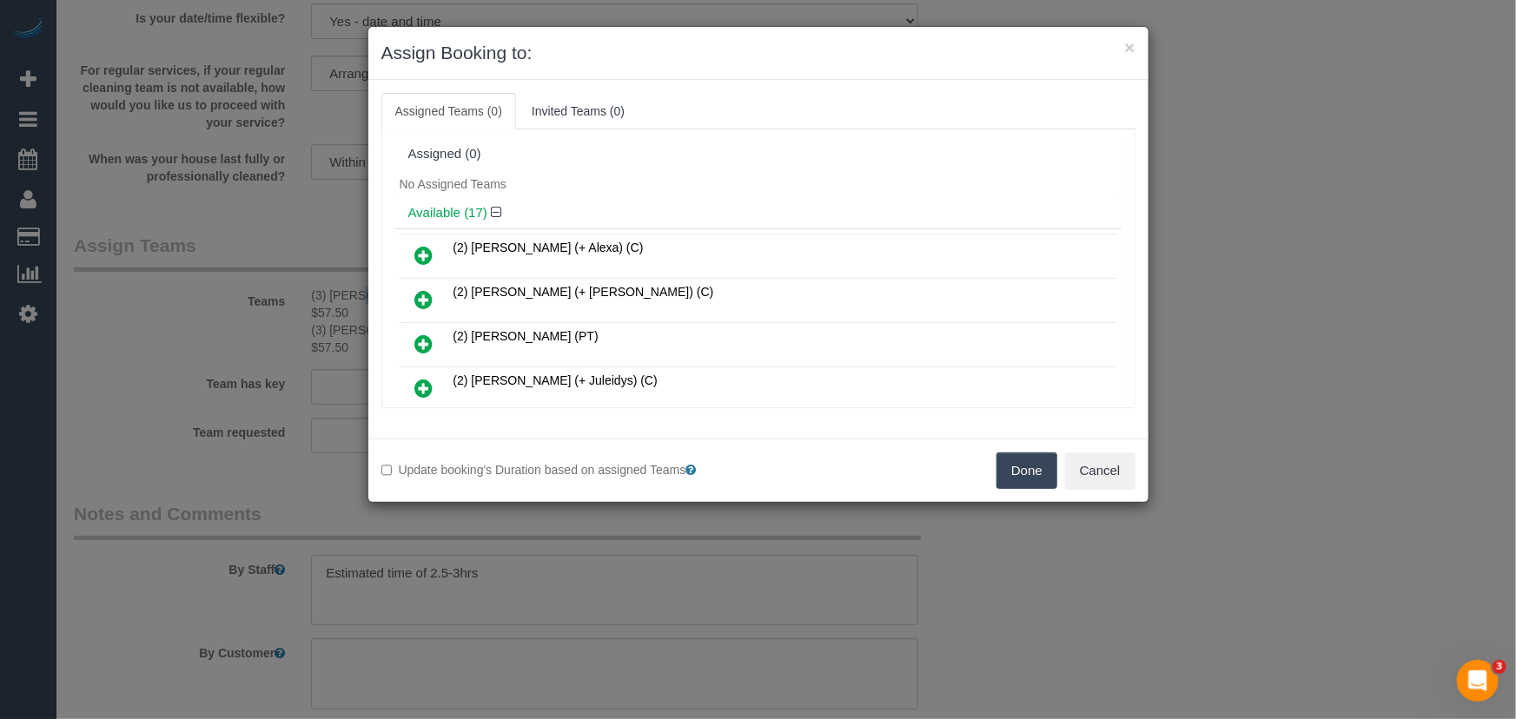
click at [1037, 468] on button "Done" at bounding box center [1027, 471] width 61 height 36
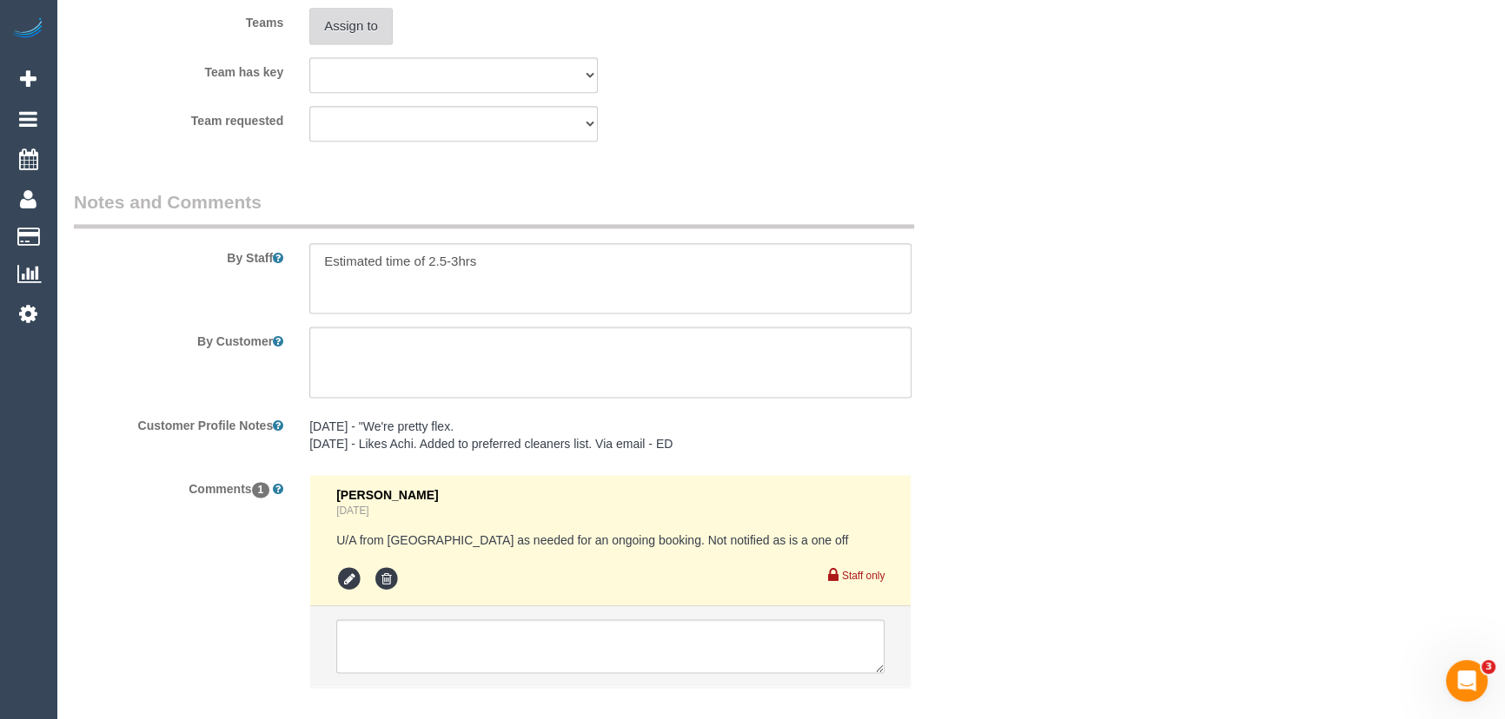
scroll to position [2901, 0]
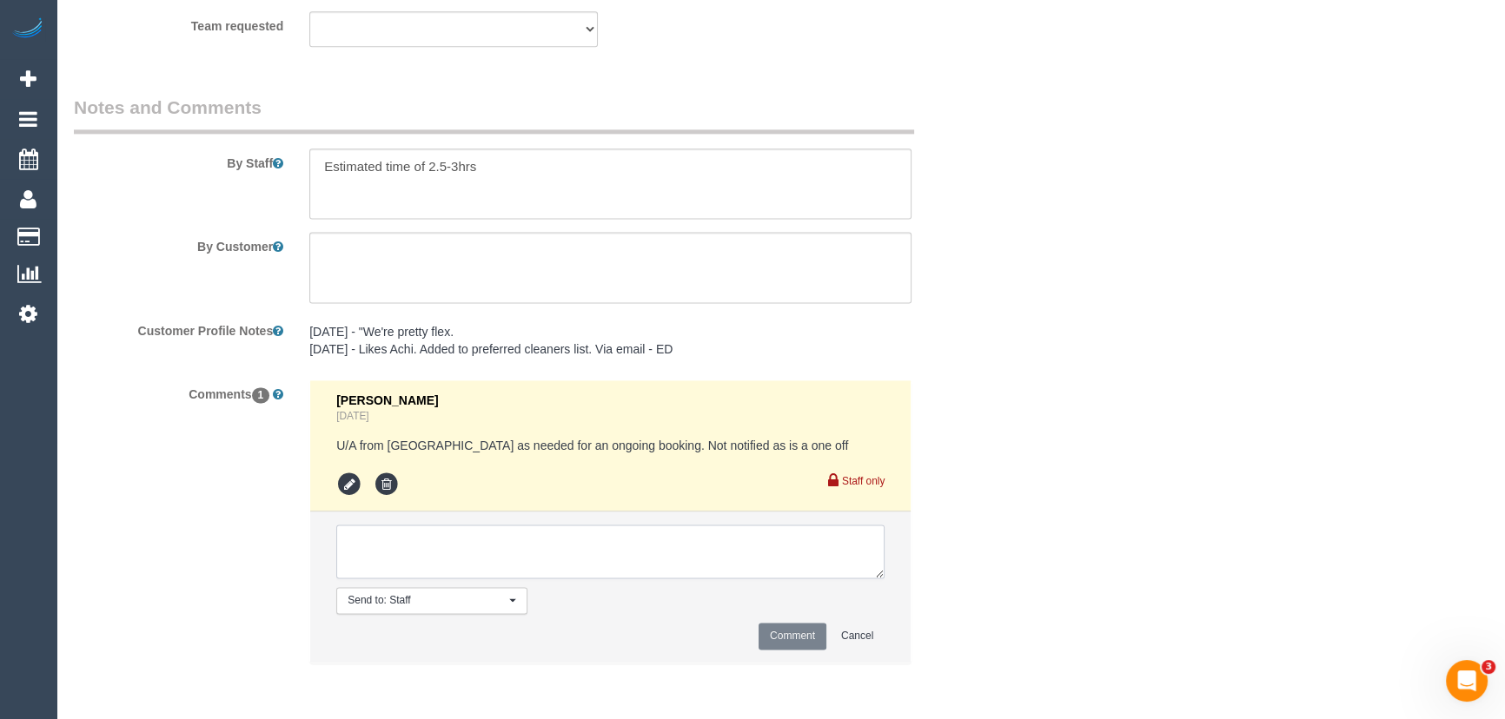
click at [560, 560] on textarea at bounding box center [610, 552] width 548 height 54
type textarea "/"
paste textarea "Cleaner(s) Unassigned: Reason Unassigned: Contact via: Which message sent: Addi…"
drag, startPoint x: 886, startPoint y: 590, endPoint x: 1024, endPoint y: 739, distance: 202.9
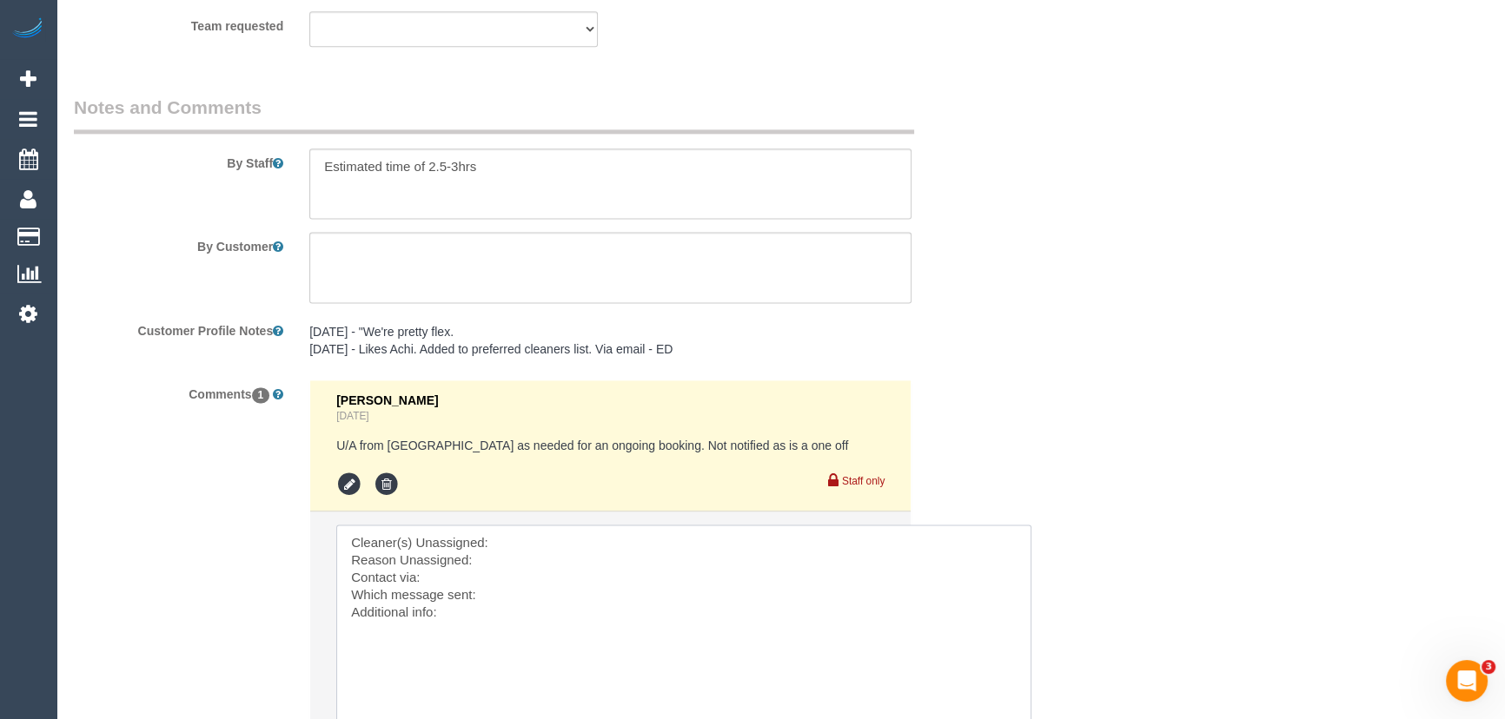
click at [524, 534] on textarea at bounding box center [683, 633] width 695 height 217
paste textarea "(3) [PERSON_NAME] (+ [PERSON_NAME]) (C)"
click at [515, 562] on textarea at bounding box center [683, 633] width 695 height 217
click at [534, 593] on textarea at bounding box center [683, 633] width 695 height 217
drag, startPoint x: 488, startPoint y: 639, endPoint x: 207, endPoint y: 433, distance: 348.8
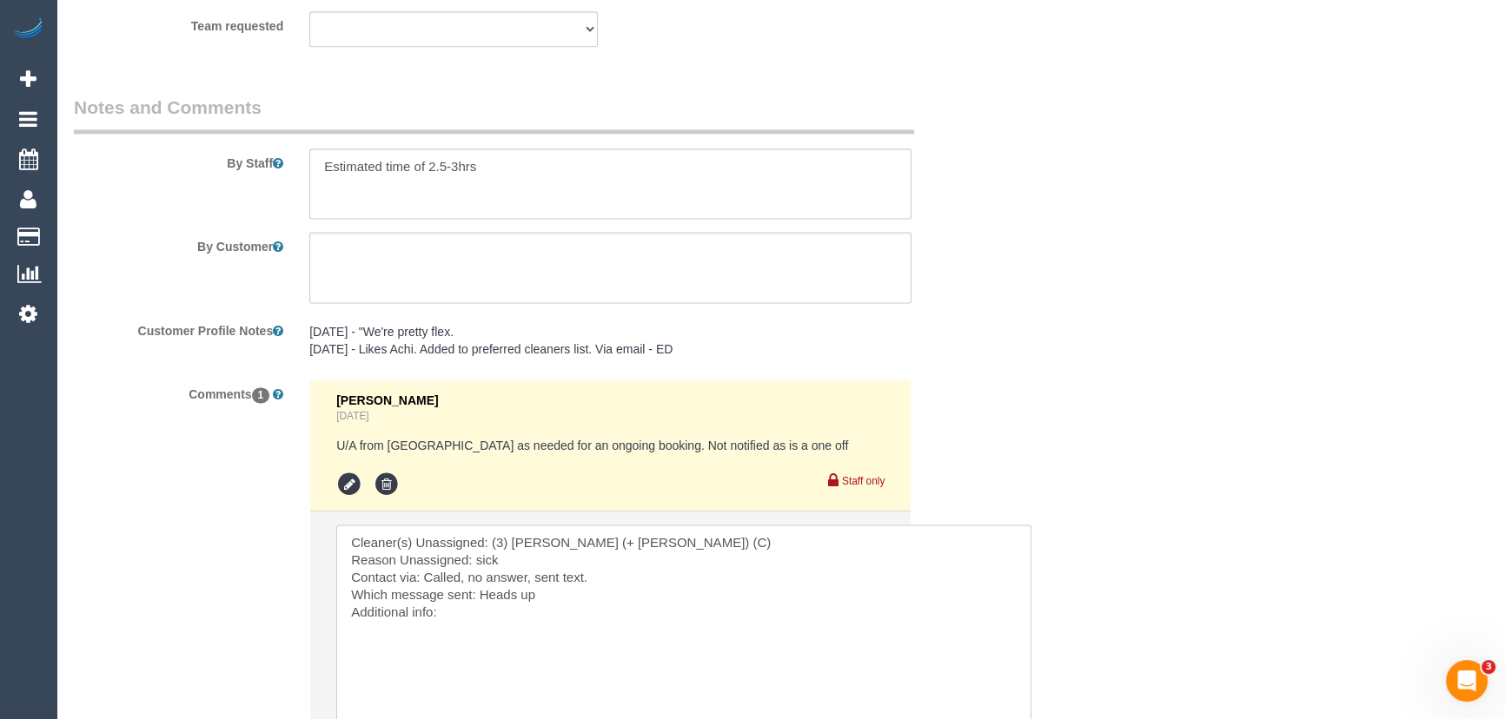
click at [206, 440] on div "Comments 1 Steve Cranston Yesterday U/A from Roumany as needed for an ongoing b…" at bounding box center [532, 612] width 943 height 465
type textarea "Cleaner(s) Unassigned: (3) Jay (+ Smruti) (C) Reason Unassigned: sick Contact v…"
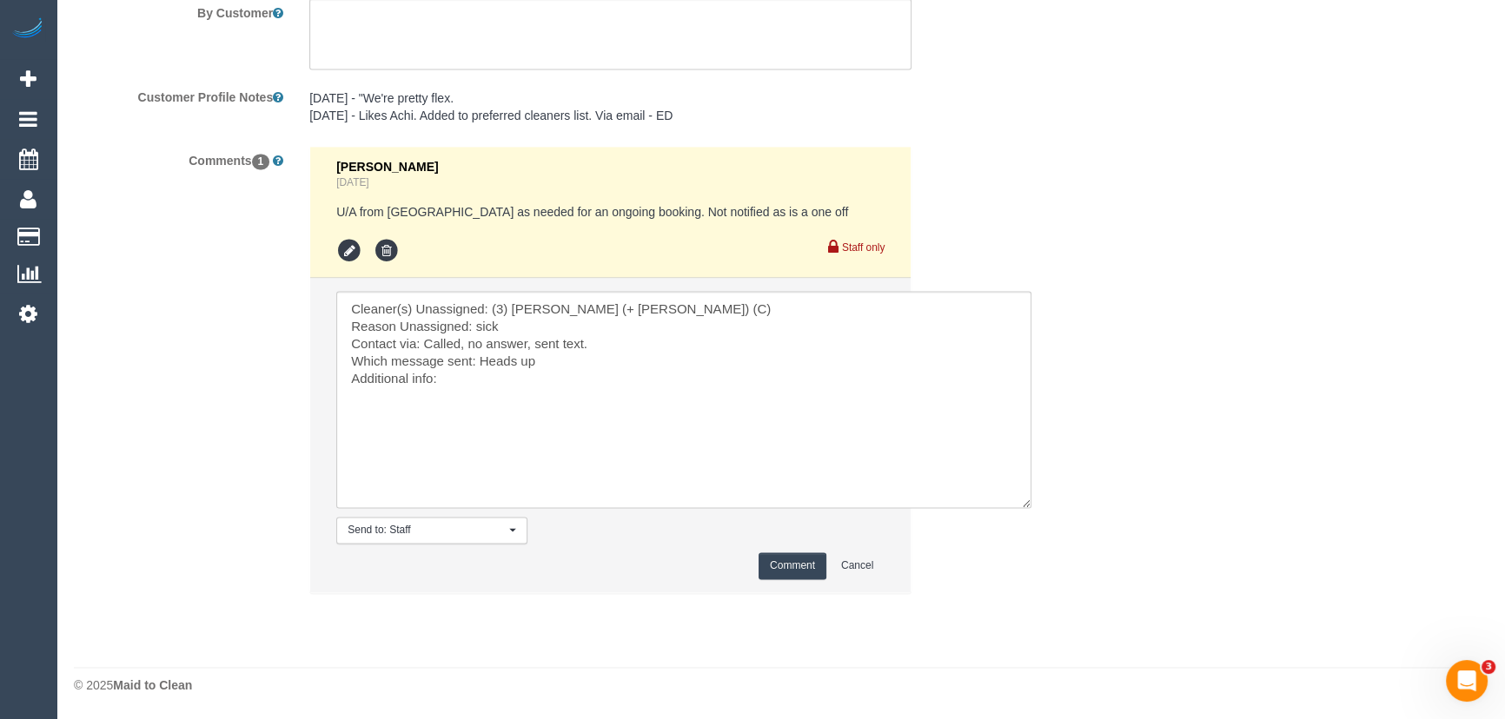
click at [797, 564] on button "Comment" at bounding box center [793, 566] width 68 height 27
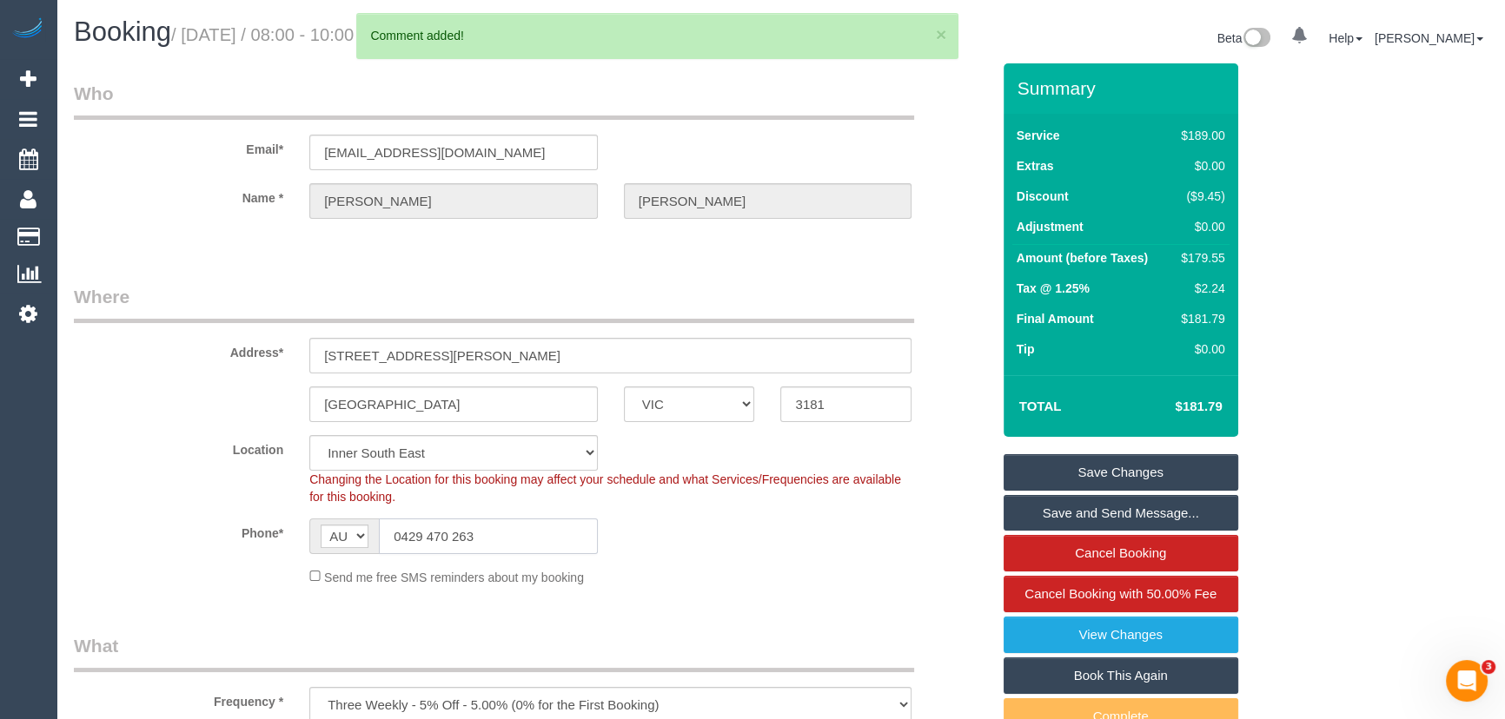
drag, startPoint x: 527, startPoint y: 547, endPoint x: 215, endPoint y: 539, distance: 312.0
click at [226, 539] on div "Phone* AF AL DZ AD AO AI AQ AG AR AM AW AU AT AZ BS BH BD BB BY BE BZ BJ BM BT …" at bounding box center [532, 537] width 943 height 36
click at [1173, 461] on link "Save Changes" at bounding box center [1121, 472] width 235 height 36
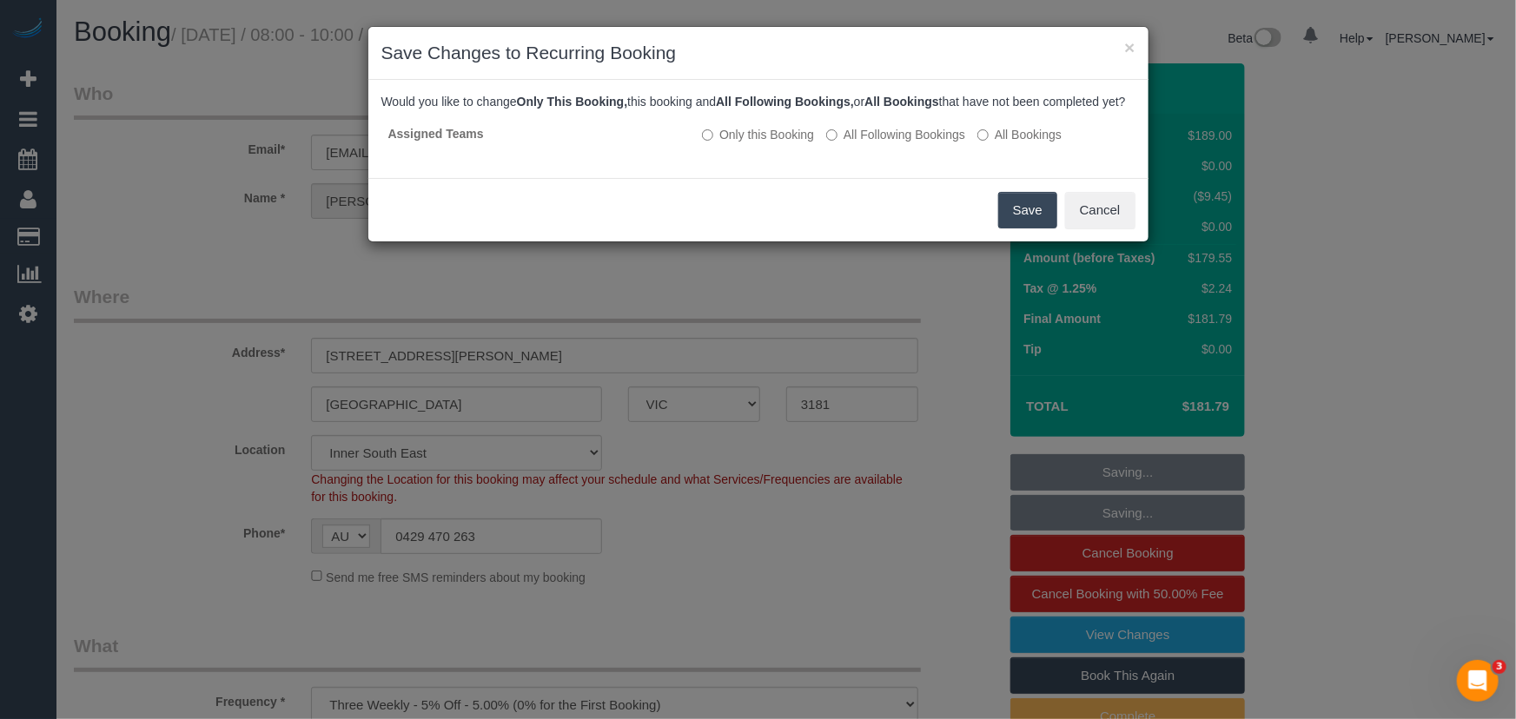
click at [1024, 216] on button "Save" at bounding box center [1027, 210] width 59 height 36
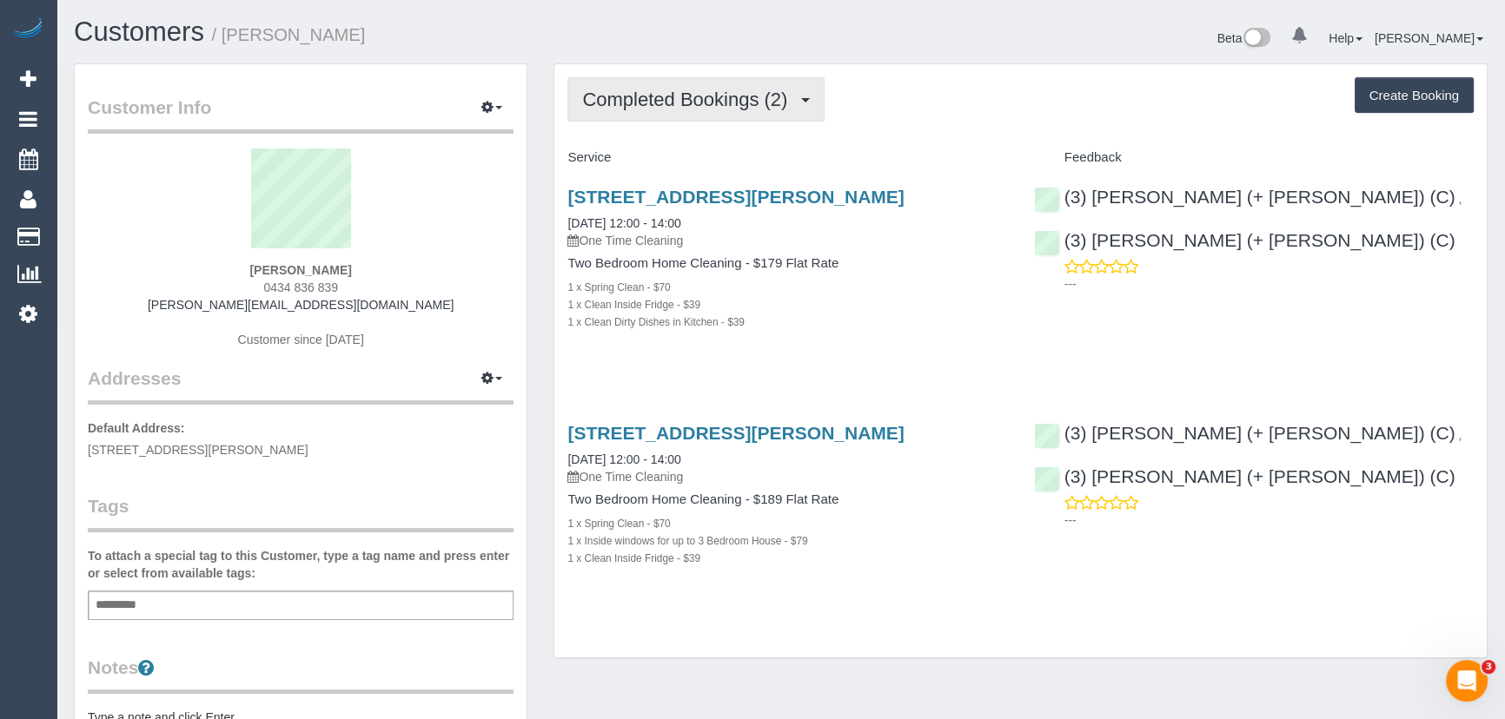
click at [585, 100] on span "Completed Bookings (2)" at bounding box center [689, 100] width 214 height 22
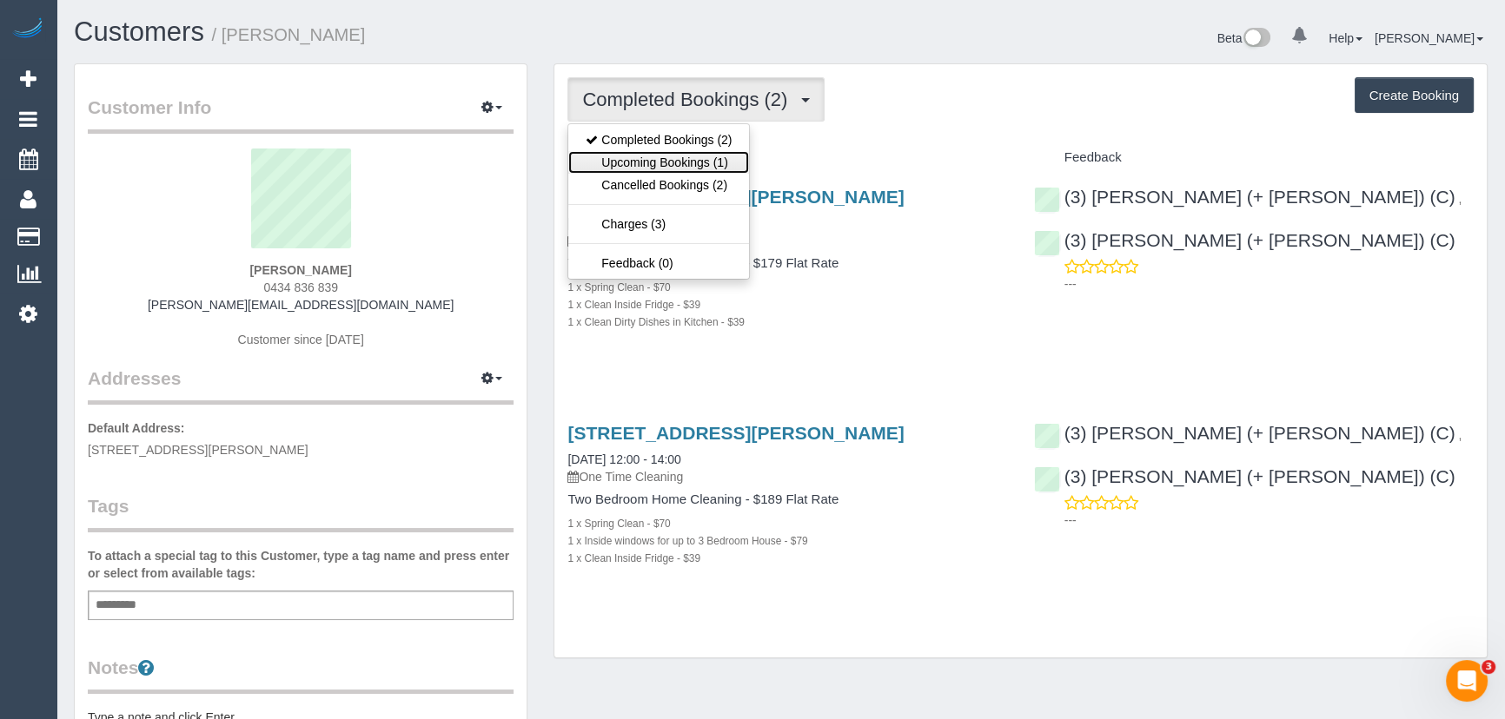
click at [639, 157] on link "Upcoming Bookings (1)" at bounding box center [658, 162] width 181 height 23
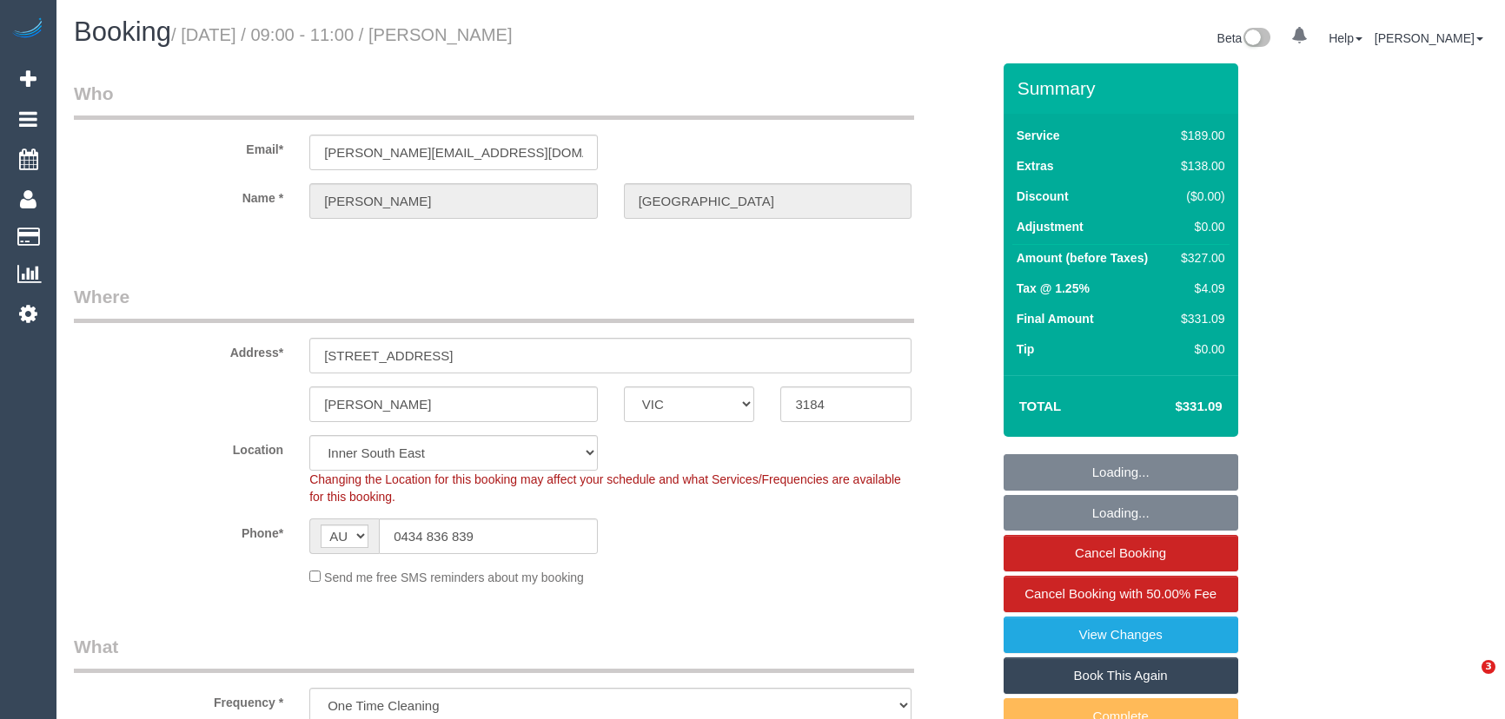
select select "VIC"
select select "string:stripe-pm_1RvDI72GScqysDRV529h1wSB"
select select "number:27"
select select "number:14"
select select "number:19"
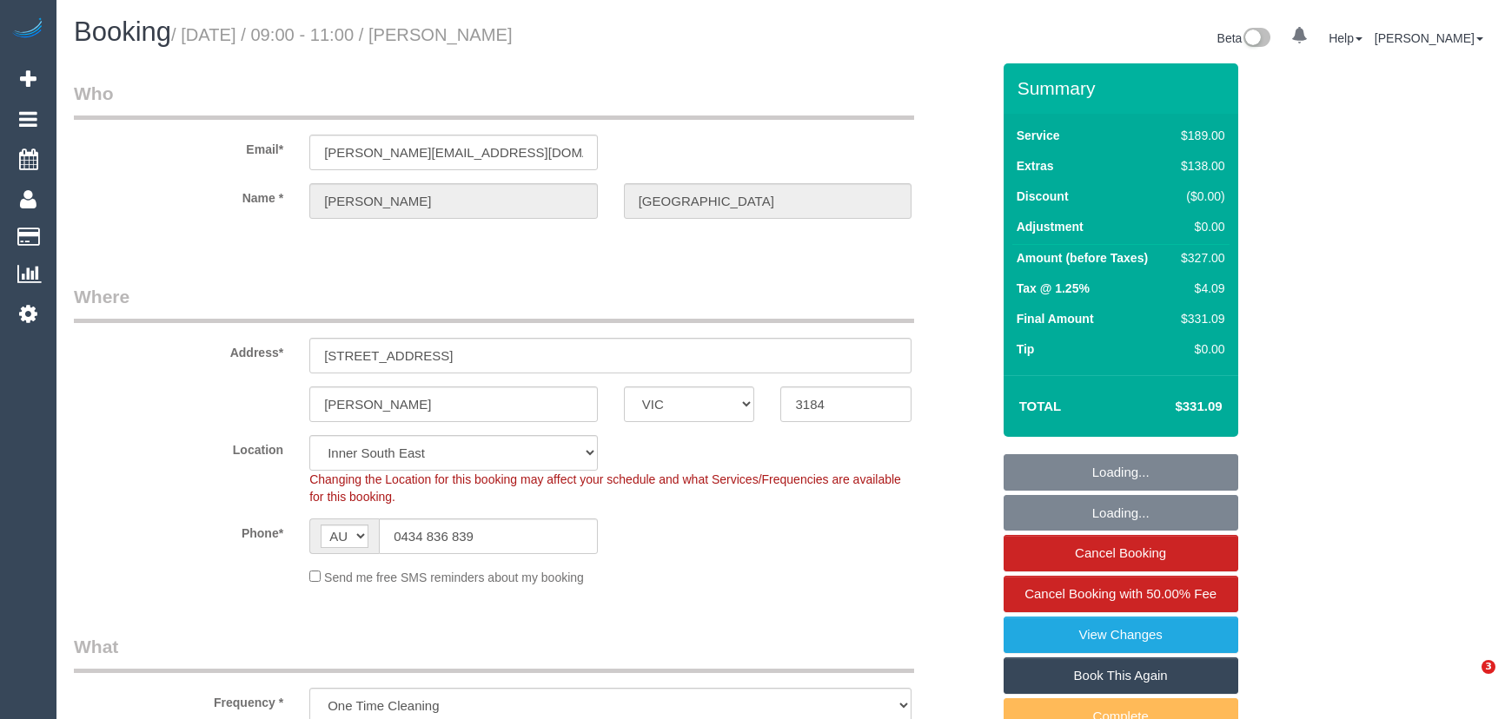
select select "number:24"
select select "number:13"
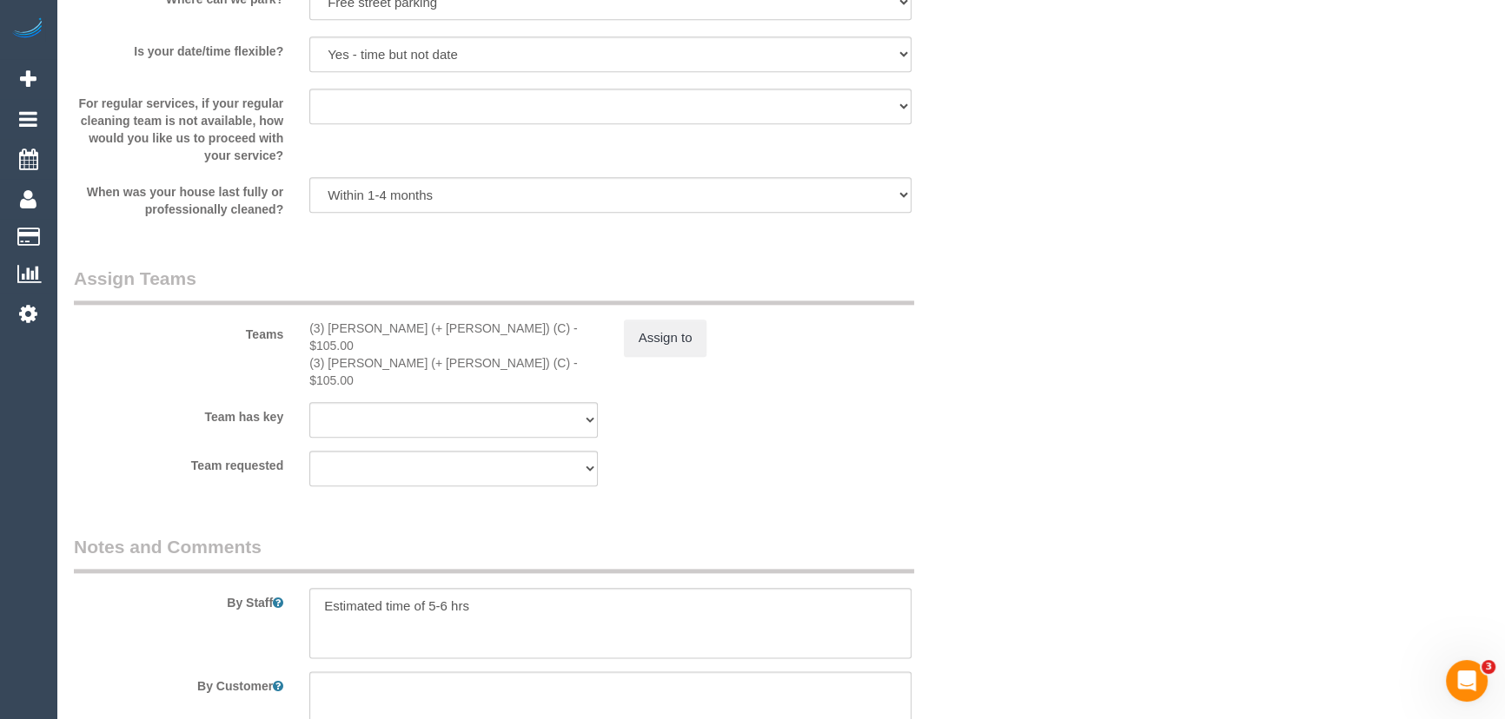
scroll to position [2528, 0]
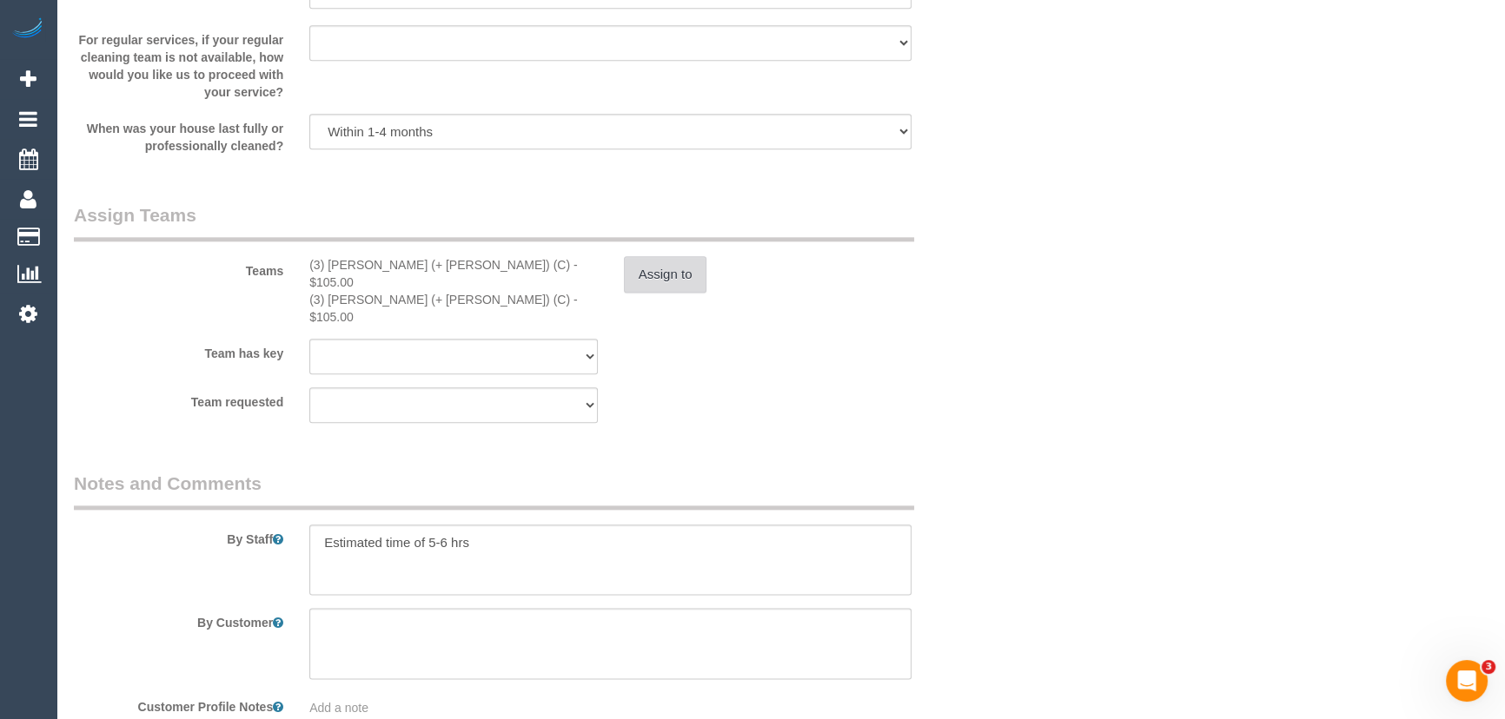
click at [677, 285] on button "Assign to" at bounding box center [665, 274] width 83 height 36
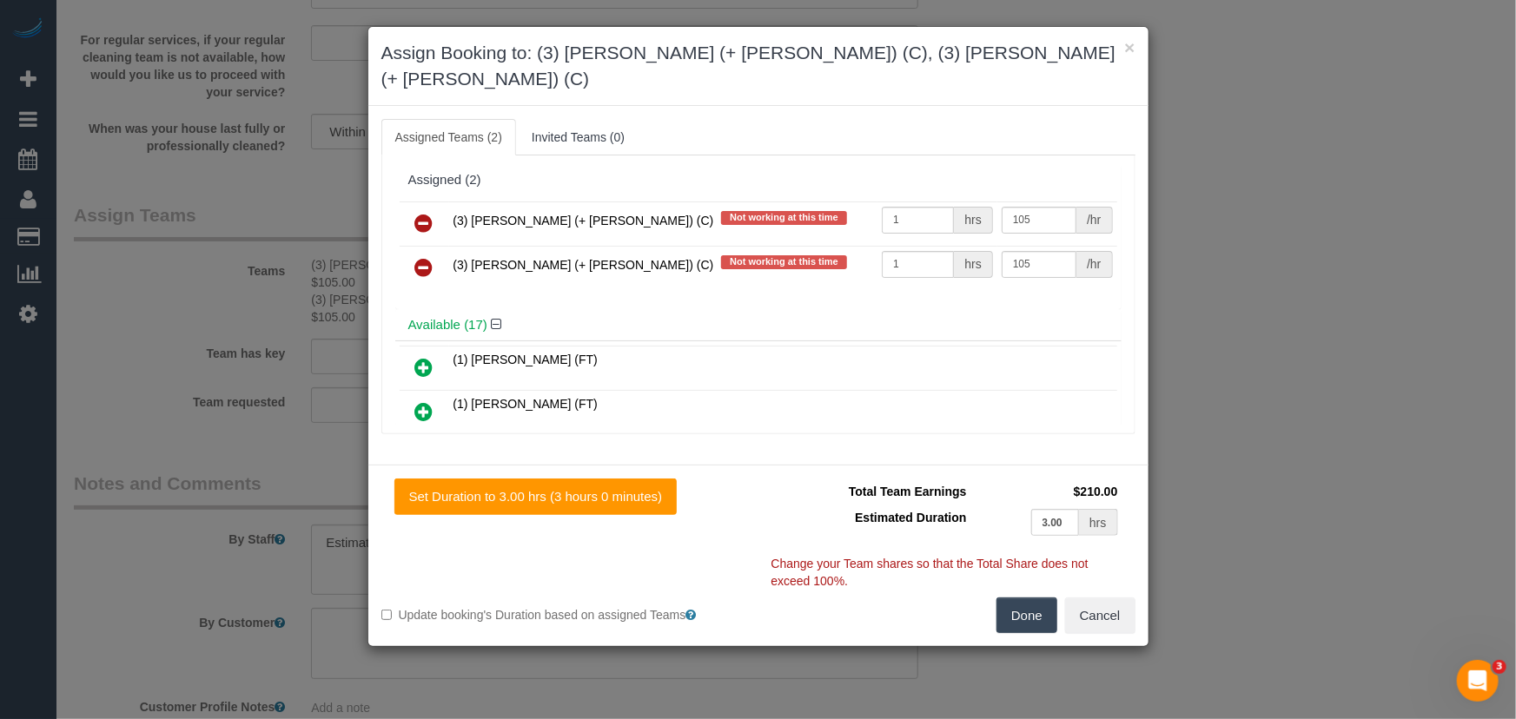
click at [427, 213] on icon at bounding box center [424, 223] width 18 height 21
click at [427, 257] on icon at bounding box center [424, 267] width 18 height 21
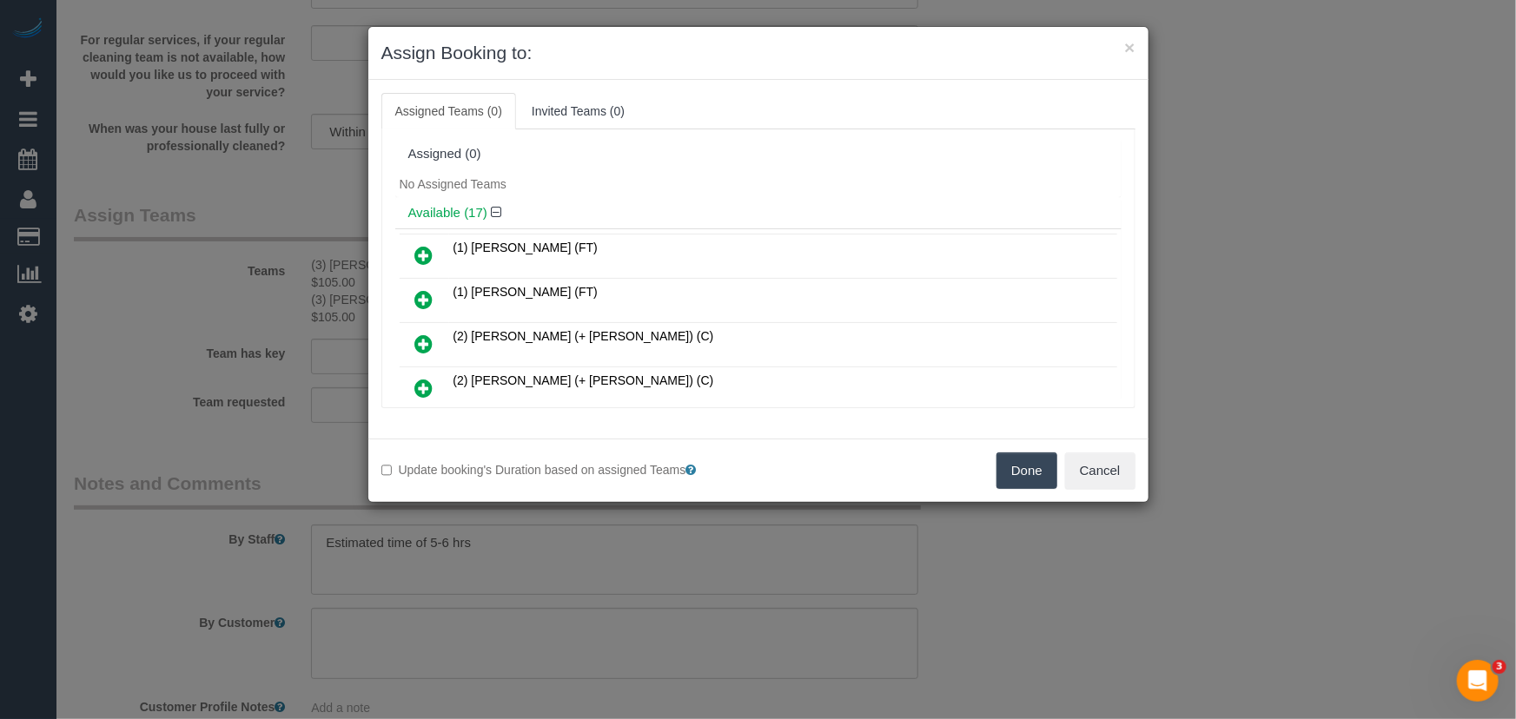
click at [1012, 465] on button "Done" at bounding box center [1027, 471] width 61 height 36
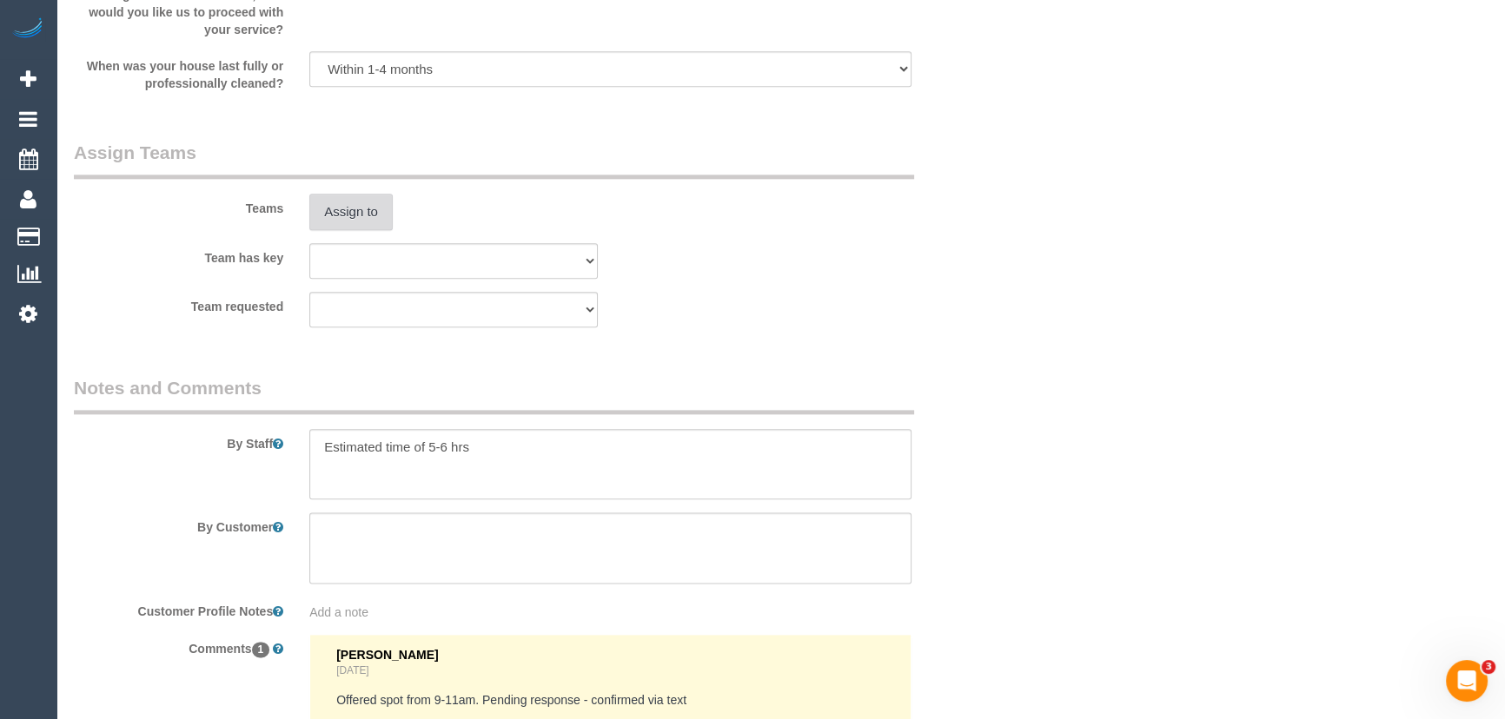
scroll to position [2905, 0]
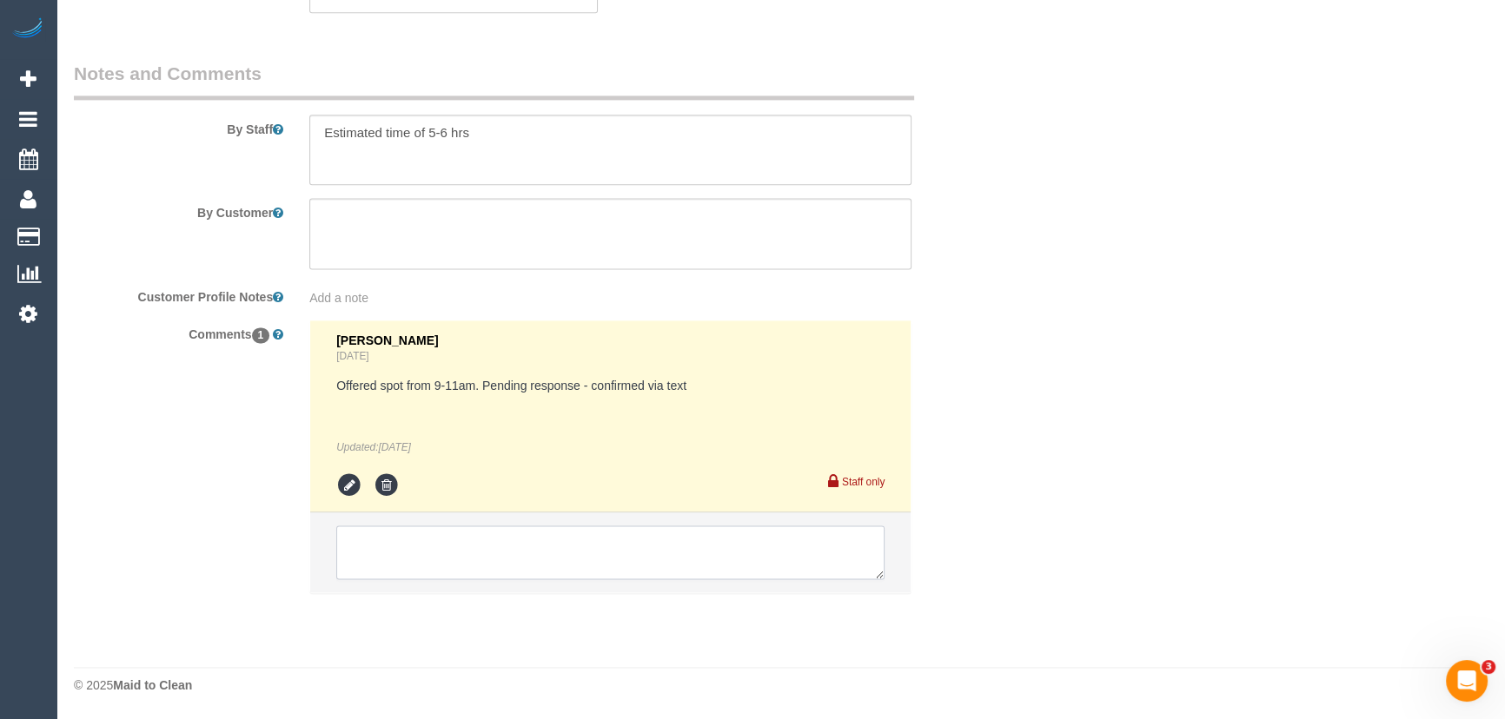
click at [636, 536] on textarea at bounding box center [610, 553] width 548 height 54
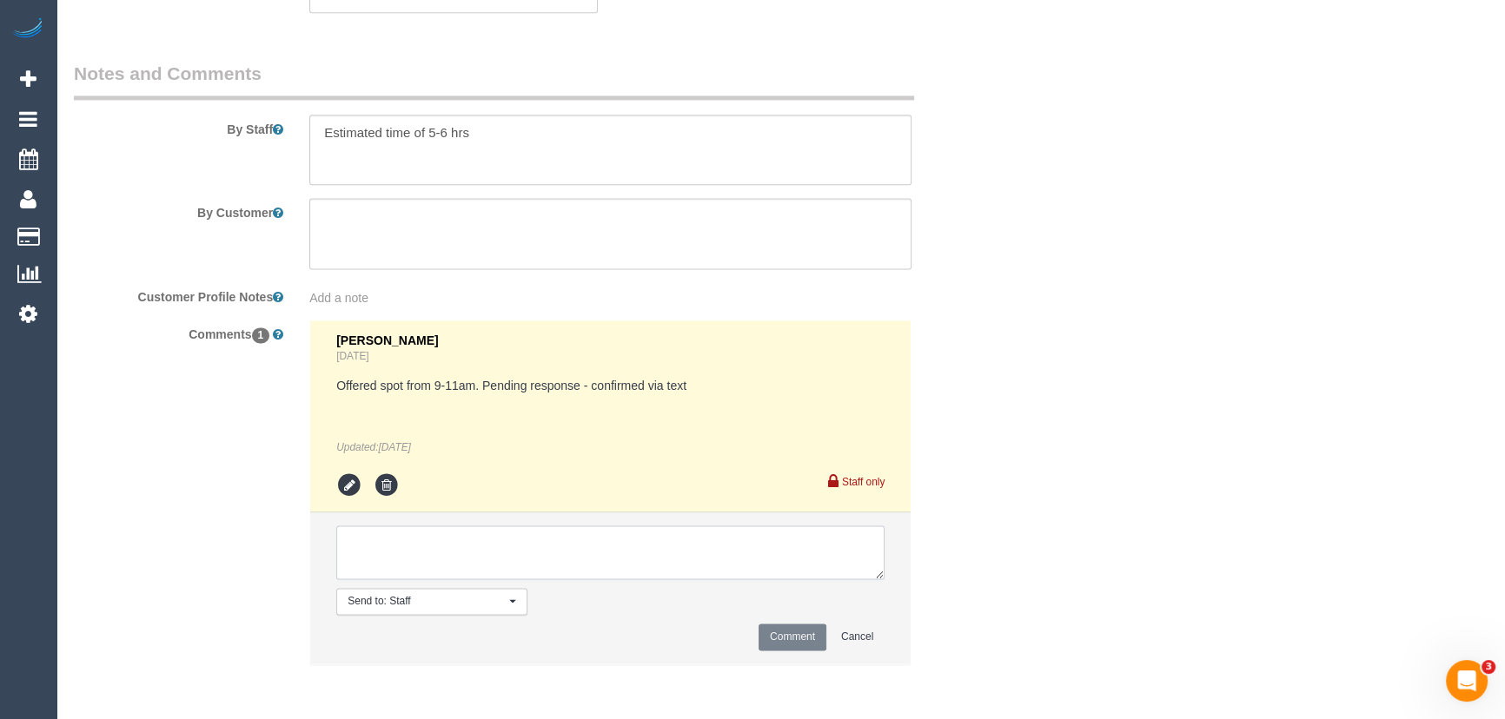
paste textarea "Cleaner(s) Unassigned: (3) Jay (+ Smruti) (C) Reason Unassigned: sick Contact v…"
type textarea "Cleaner(s) Unassigned: (3) Jay (+ Smruti) (C) Reason Unassigned: sick Contact v…"
click at [780, 631] on button "Comment" at bounding box center [793, 637] width 68 height 27
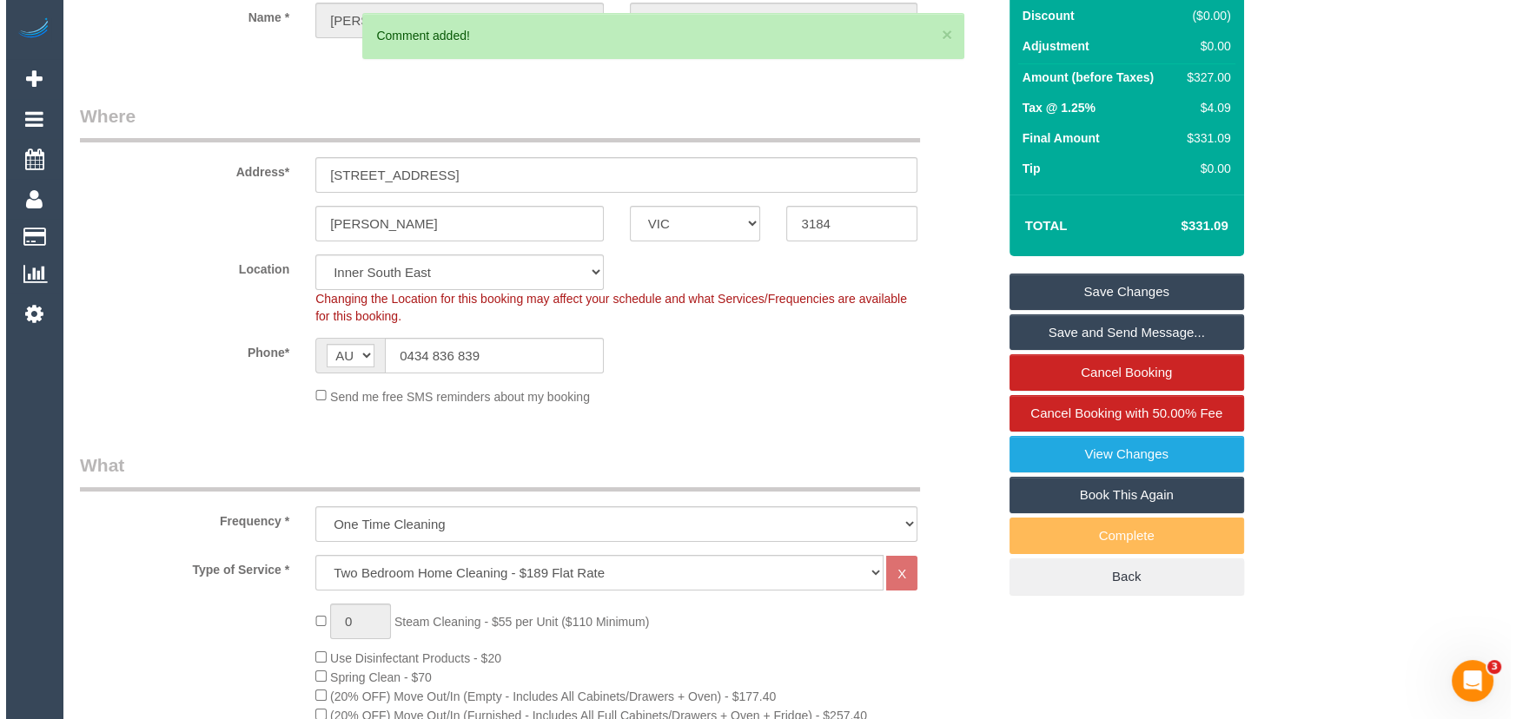
scroll to position [0, 0]
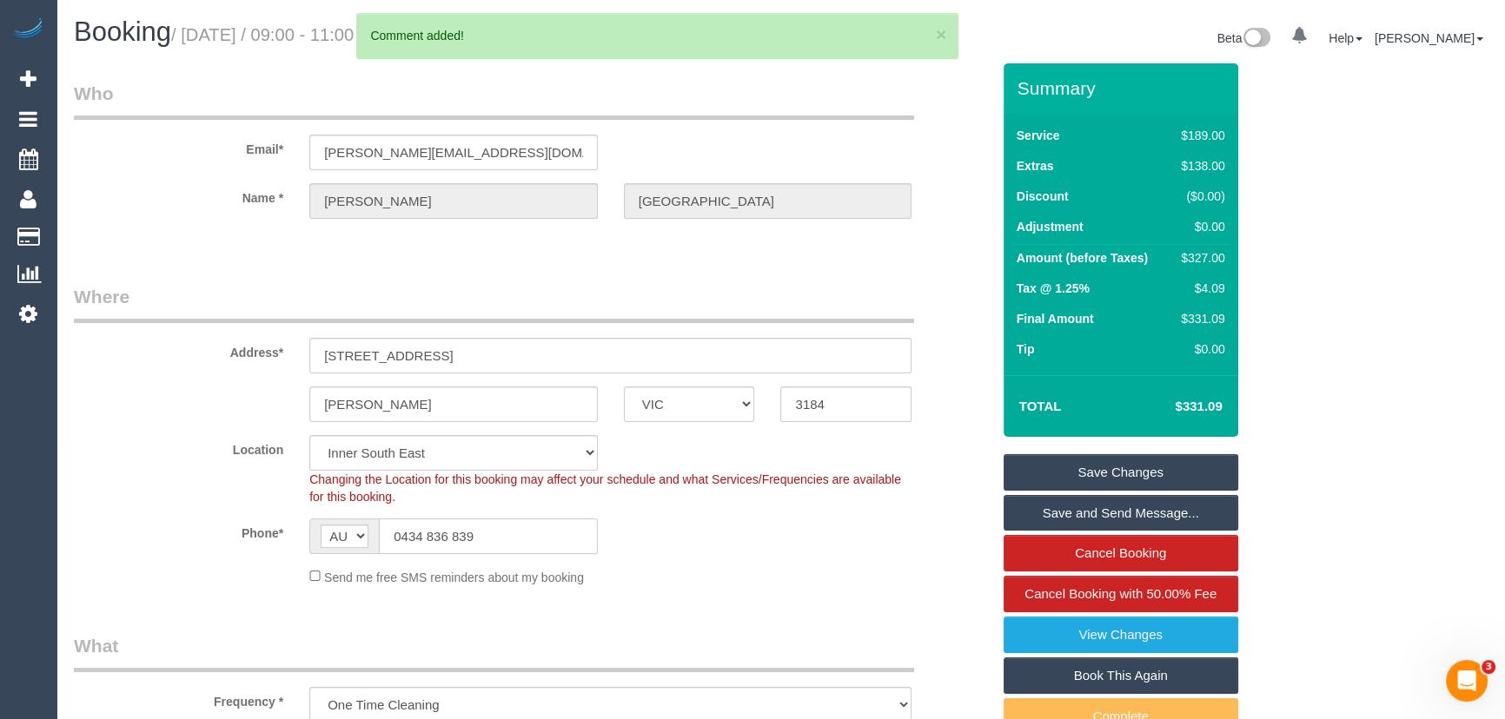
drag, startPoint x: 530, startPoint y: 520, endPoint x: 215, endPoint y: 522, distance: 314.5
click at [239, 522] on div "Phone* AF AL DZ AD AO AI AQ AG AR AM AW AU AT AZ BS BH BD BB BY BE BZ BJ BM BT …" at bounding box center [532, 537] width 943 height 36
click at [1177, 467] on link "Save Changes" at bounding box center [1121, 472] width 235 height 36
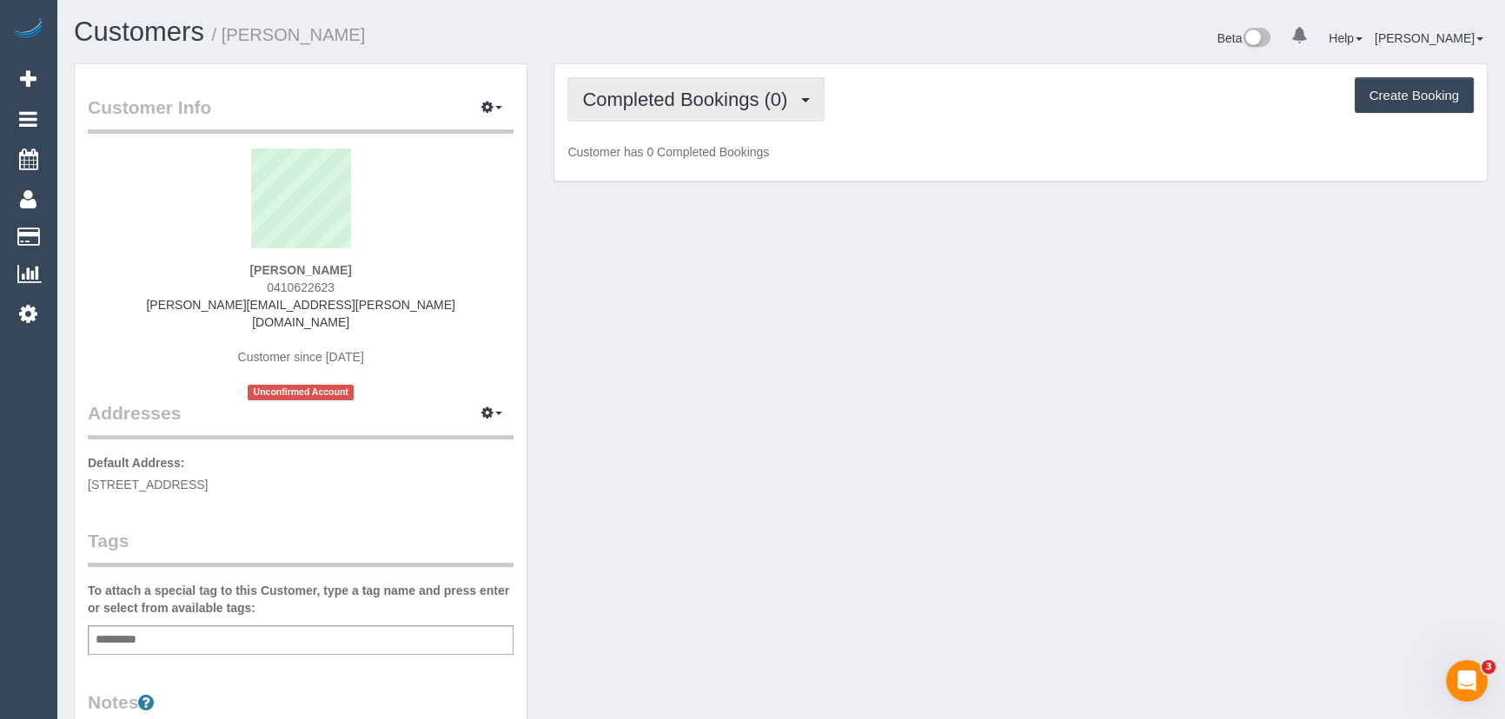
click at [699, 94] on span "Completed Bookings (0)" at bounding box center [689, 100] width 214 height 22
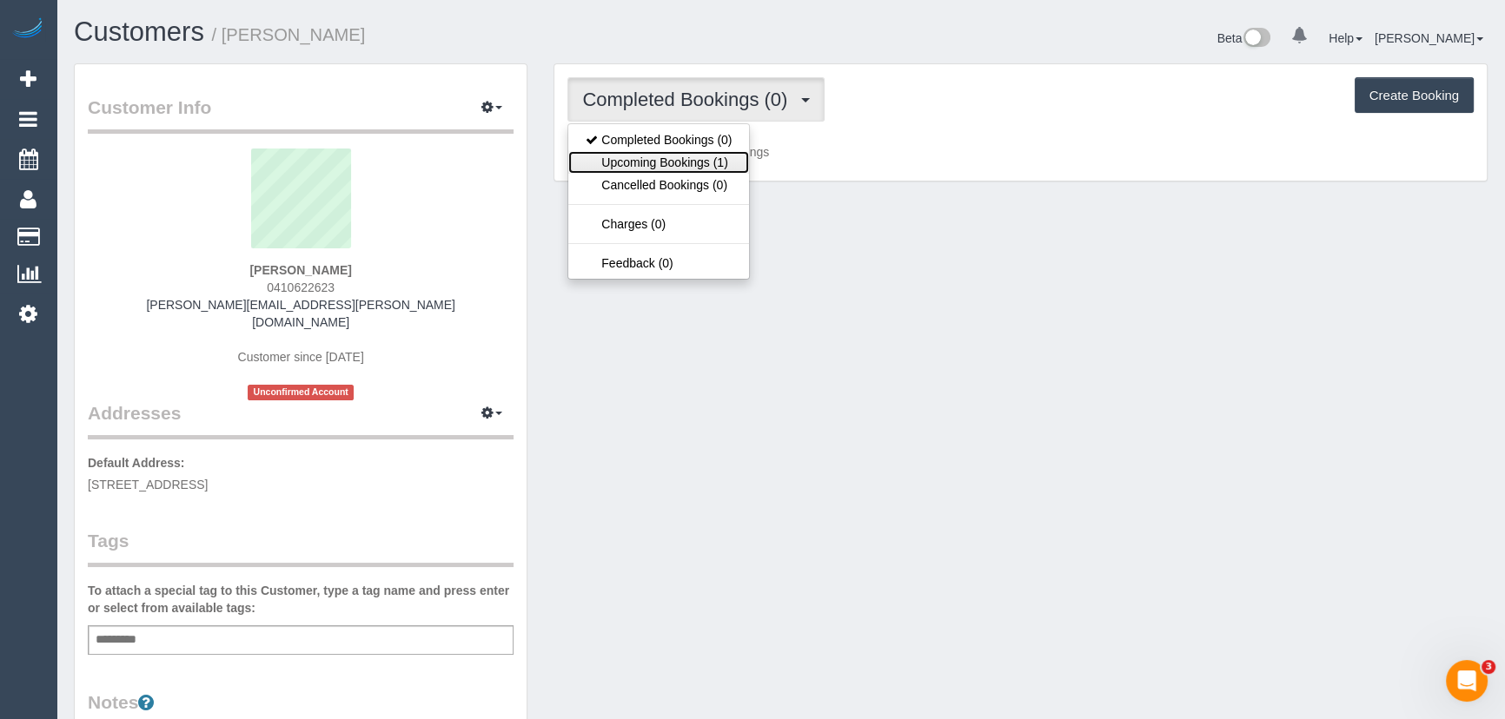
click at [697, 155] on link "Upcoming Bookings (1)" at bounding box center [658, 162] width 181 height 23
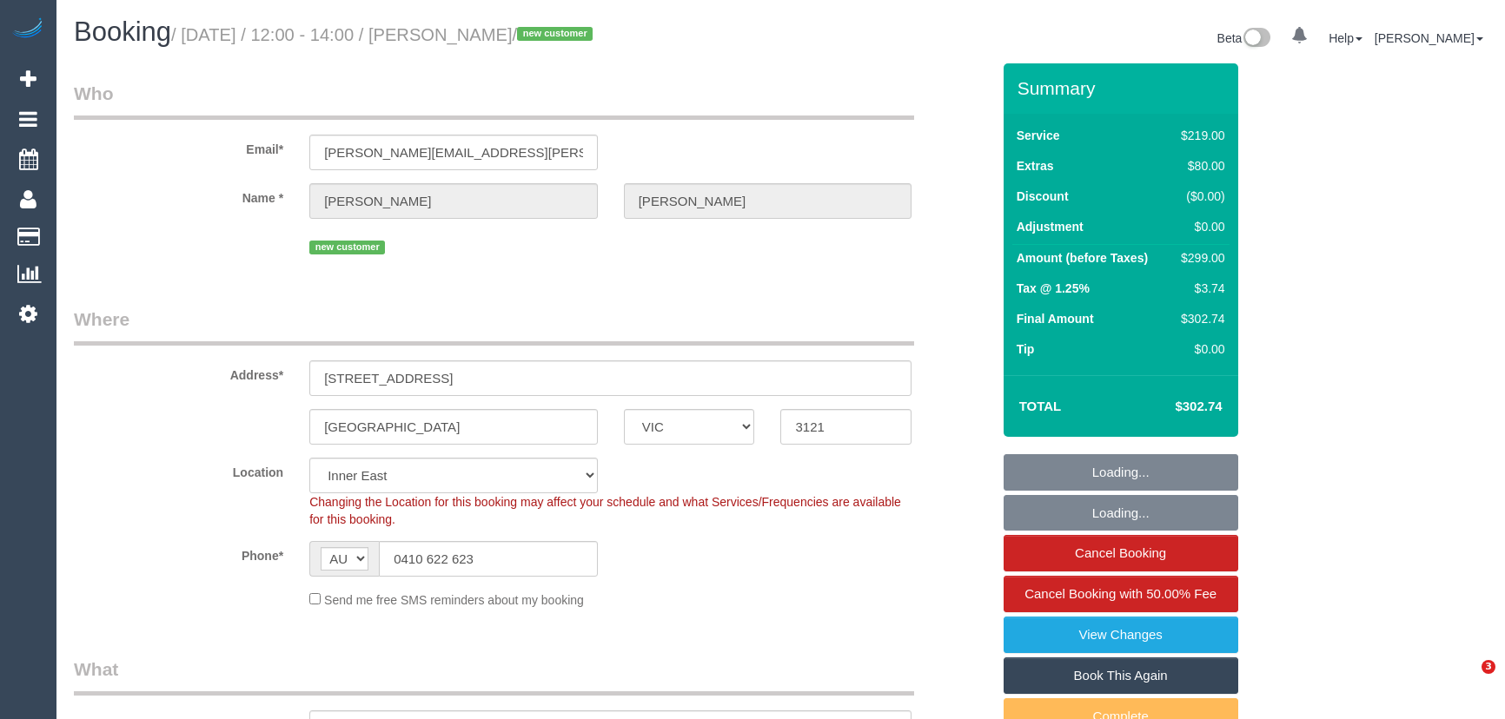
select select "VIC"
select select "number:28"
select select "number:14"
select select "number:19"
select select "number:22"
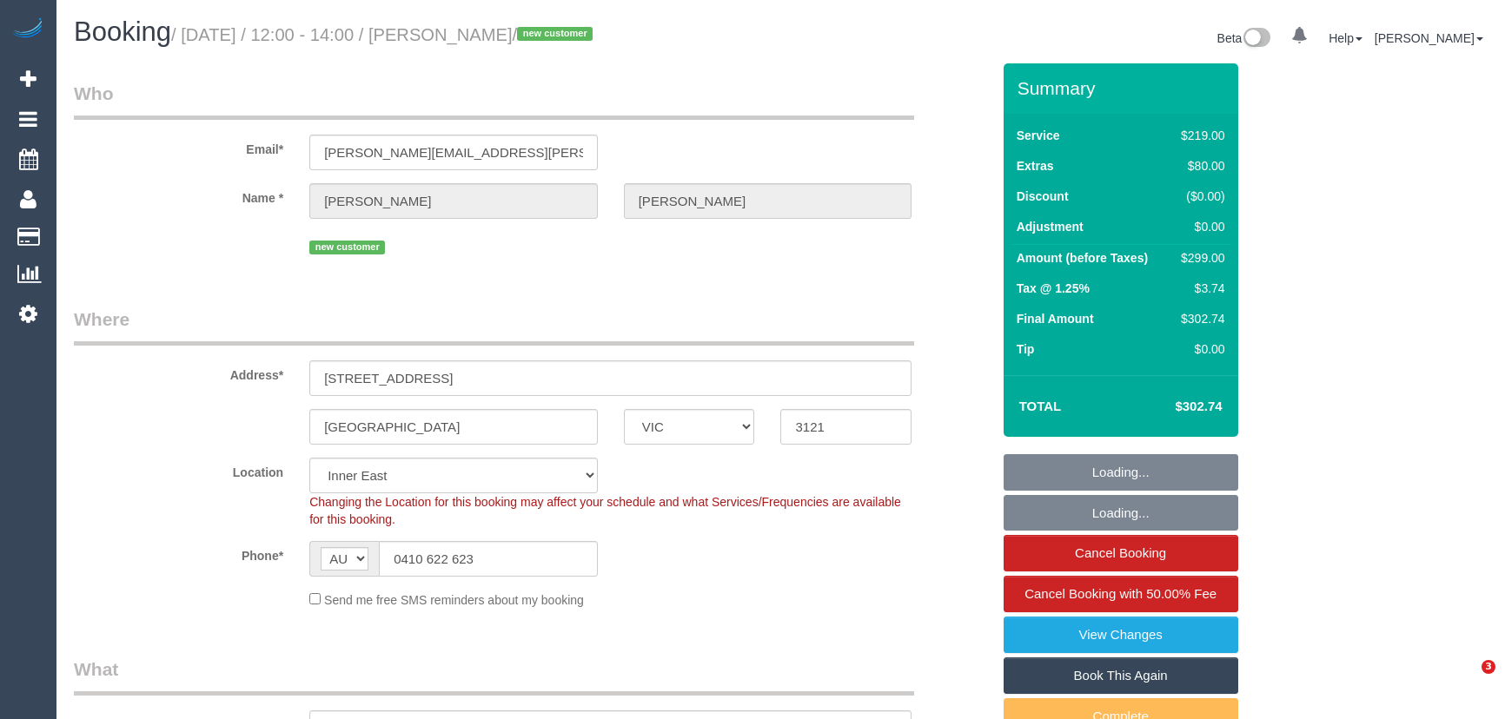
select select "number:13"
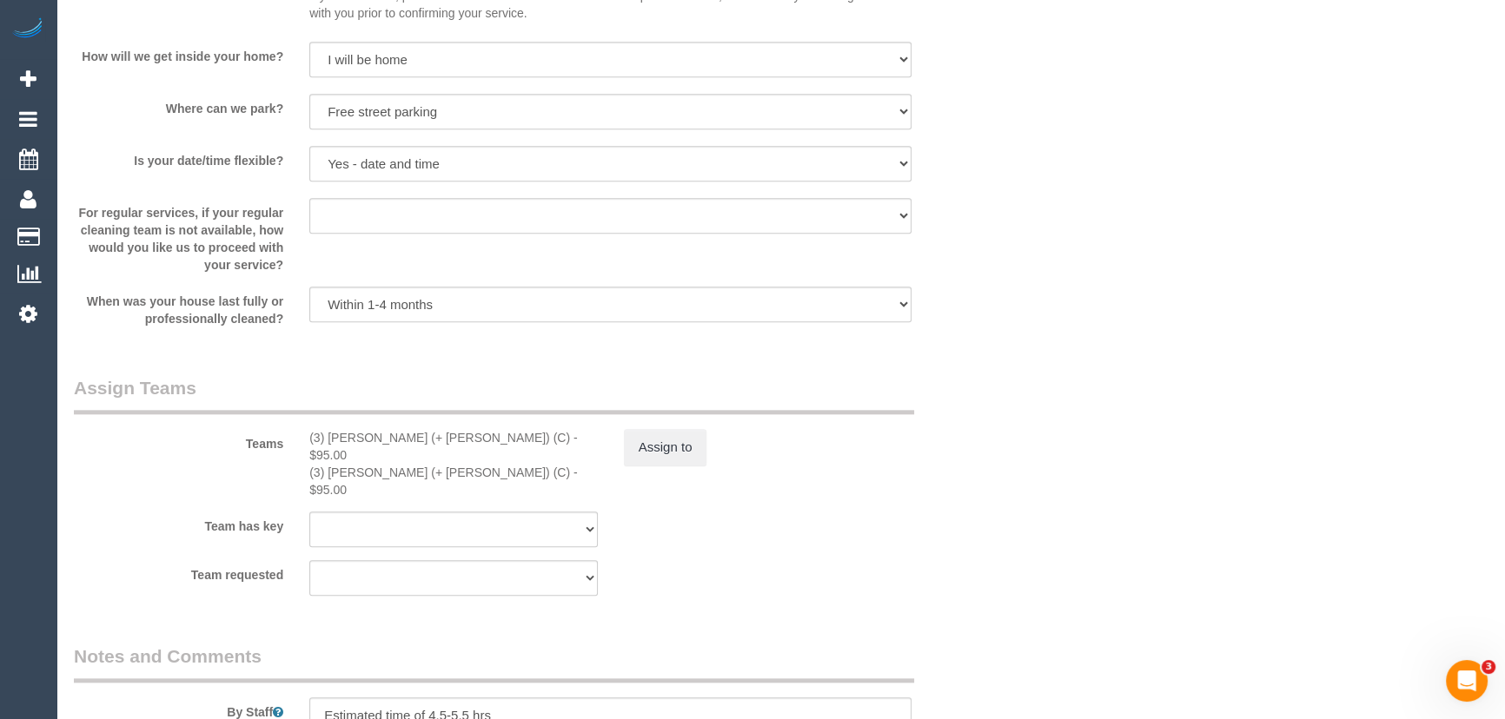
scroll to position [2449, 0]
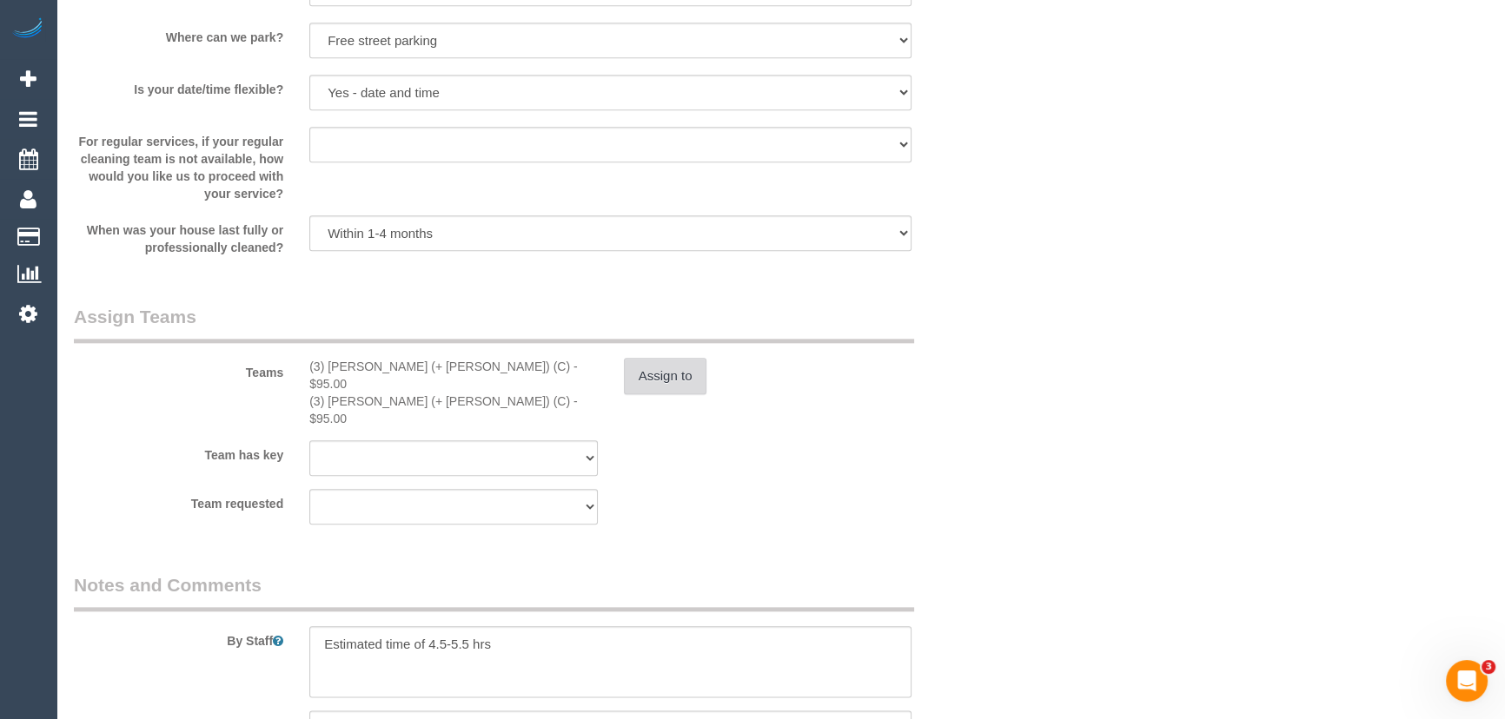
click at [675, 366] on button "Assign to" at bounding box center [665, 376] width 83 height 36
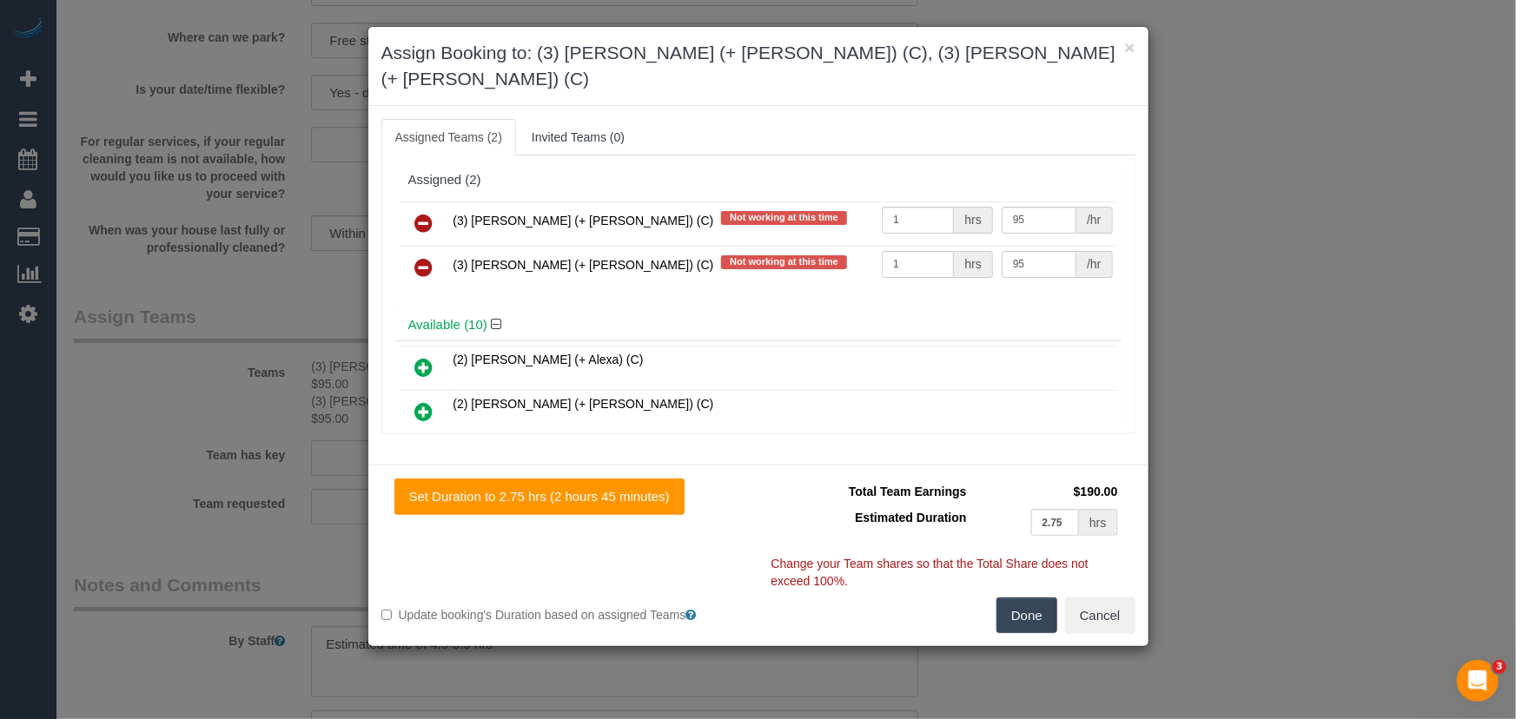
click at [424, 213] on icon at bounding box center [424, 223] width 18 height 21
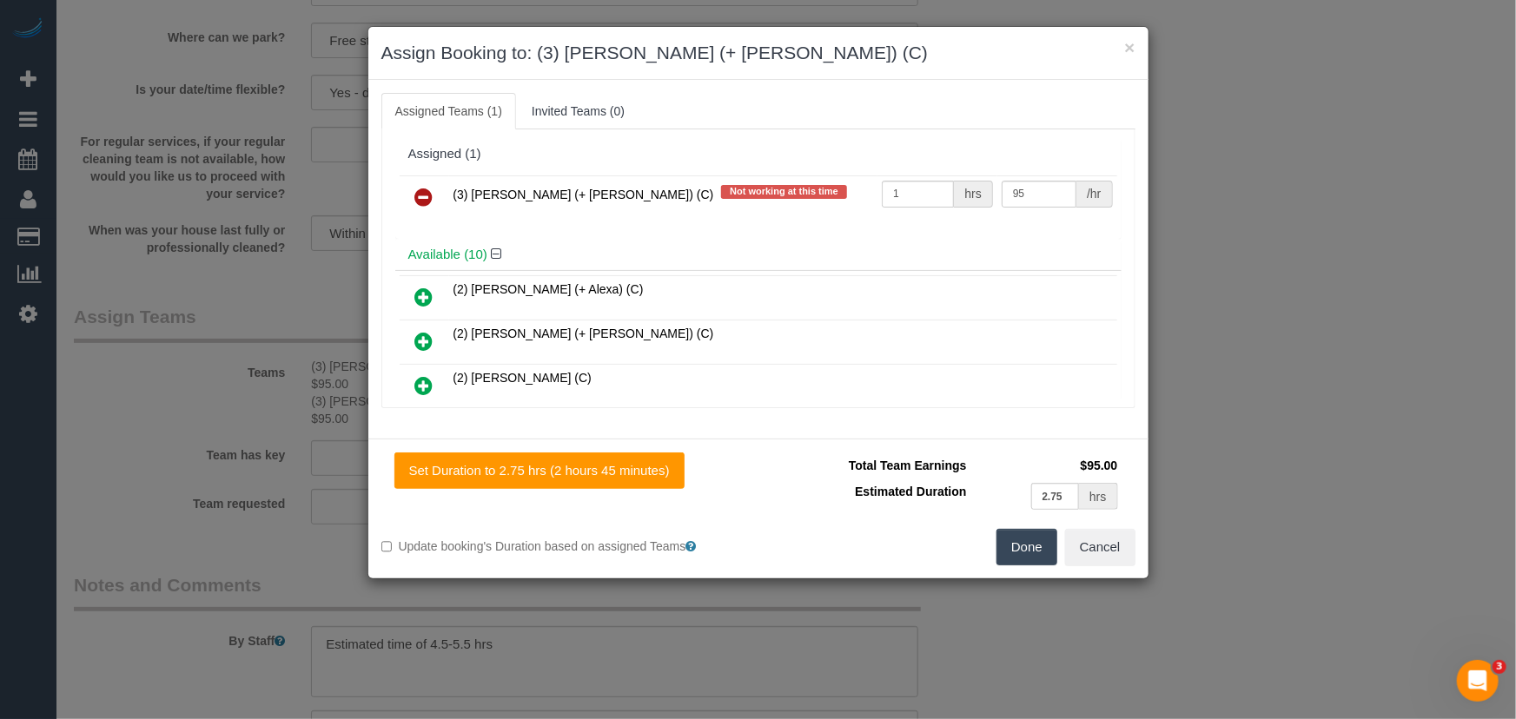
click at [424, 195] on icon at bounding box center [424, 197] width 18 height 21
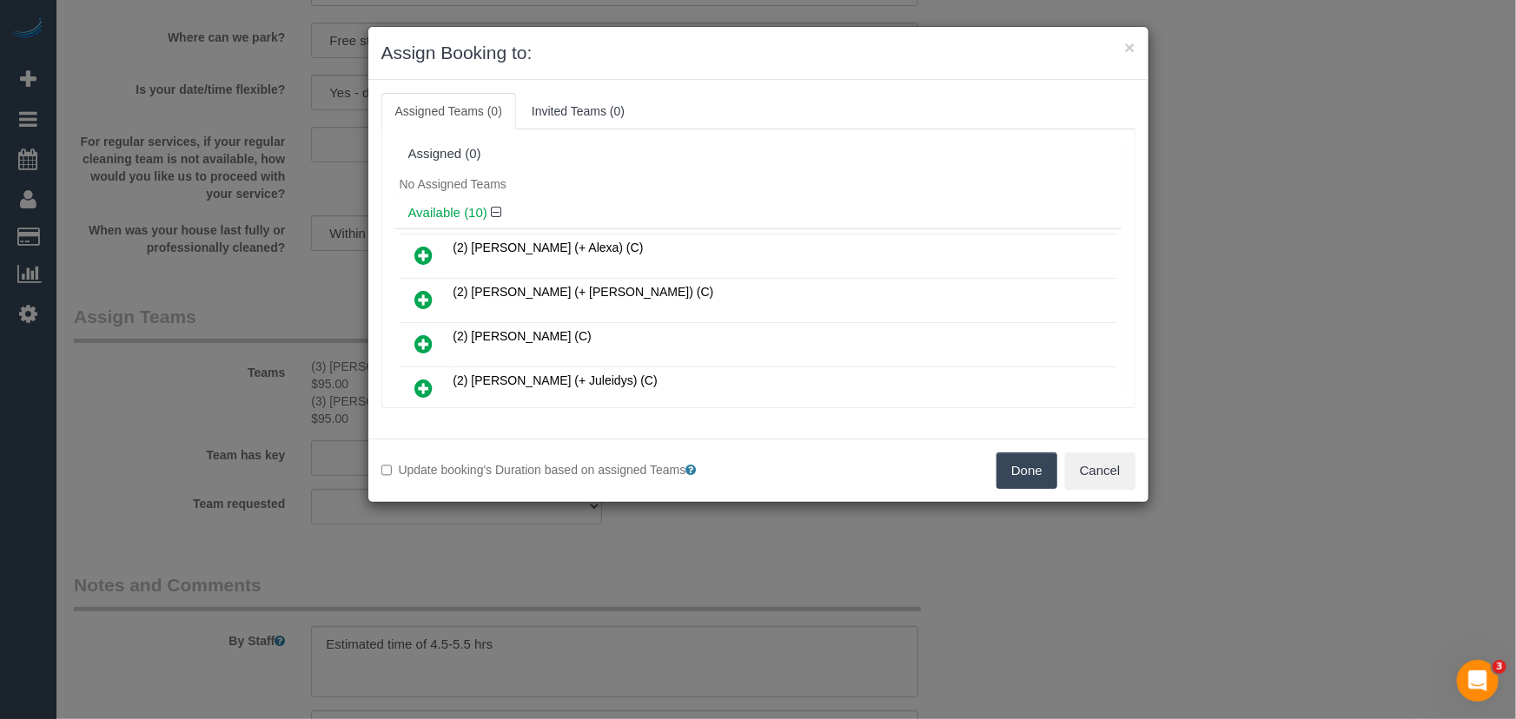
click at [424, 195] on div "No Assigned Teams" at bounding box center [758, 184] width 726 height 26
click at [1025, 487] on button "Done" at bounding box center [1027, 471] width 61 height 36
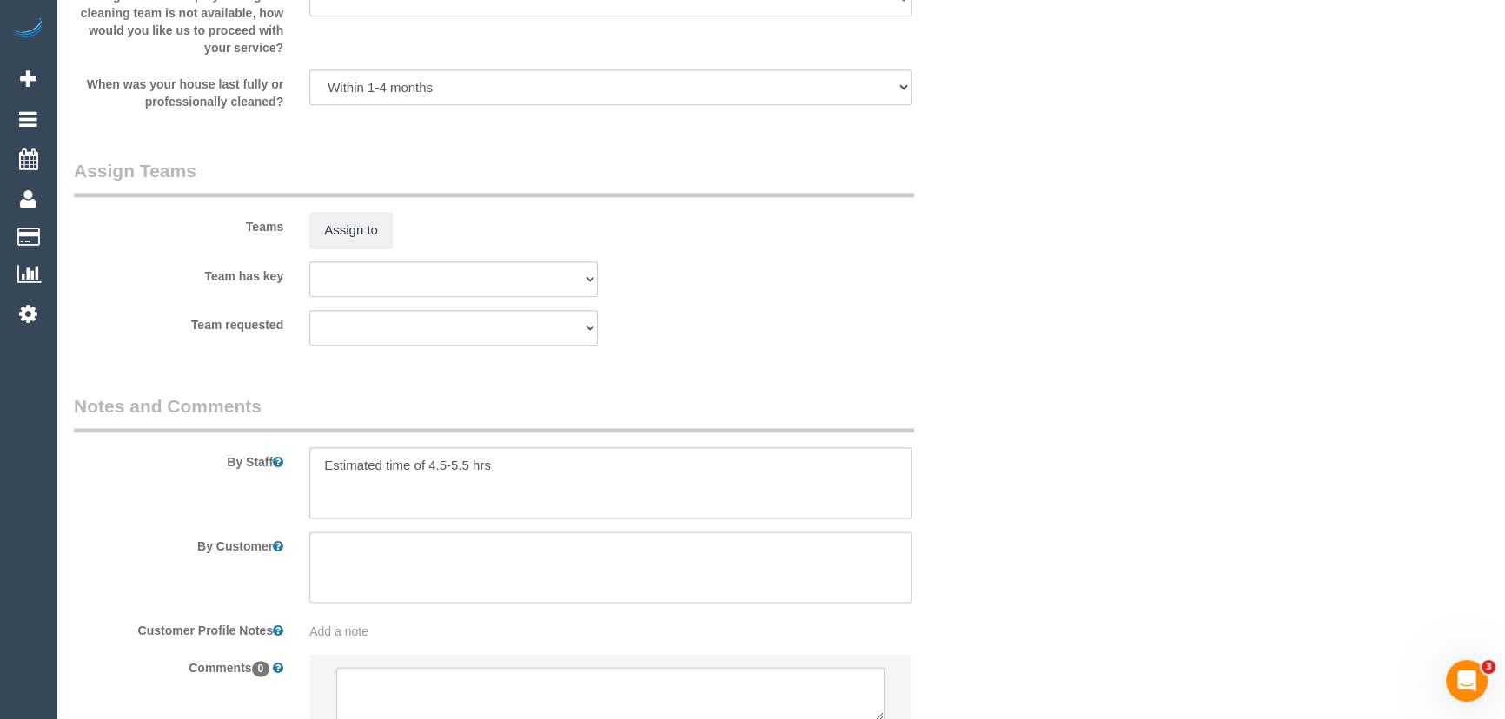
scroll to position [2737, 0]
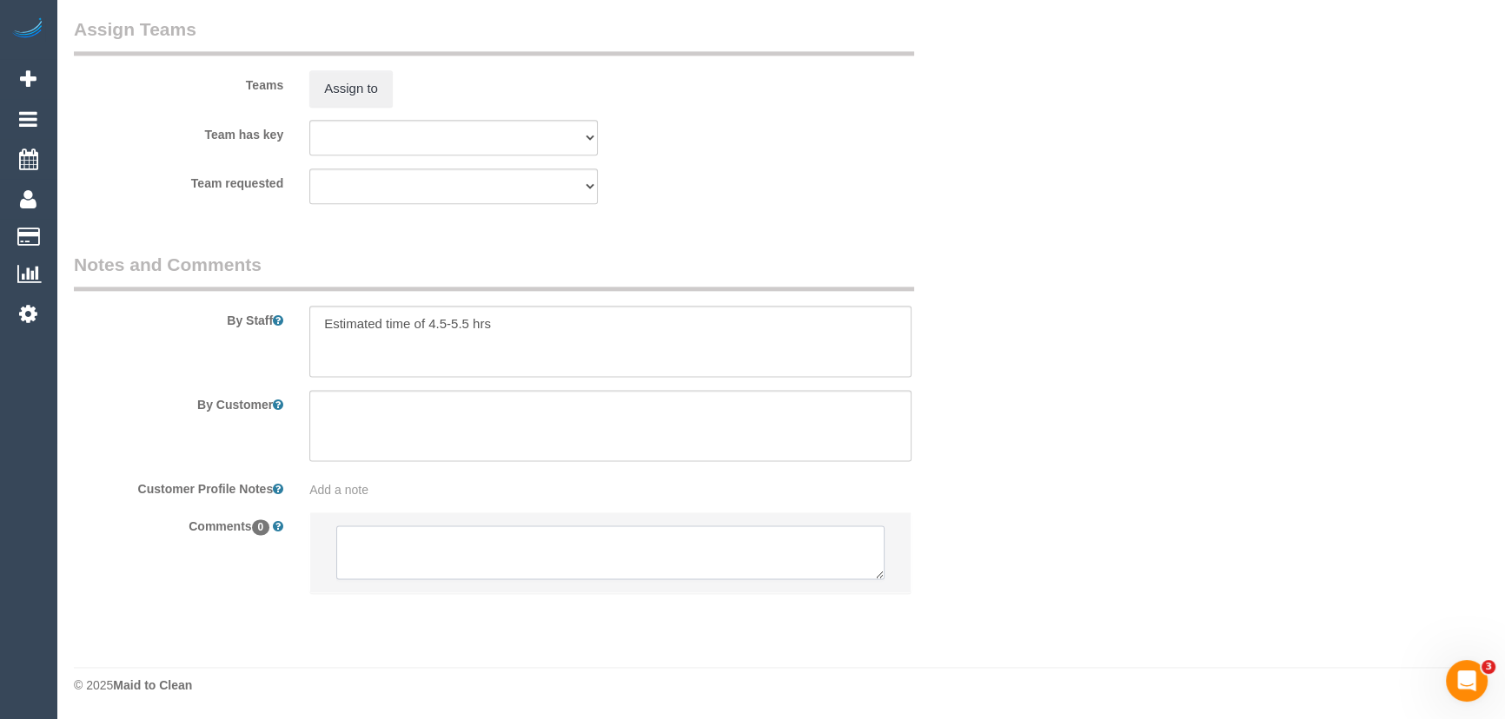
drag, startPoint x: 432, startPoint y: 542, endPoint x: 442, endPoint y: 551, distance: 13.6
click at [432, 542] on textarea at bounding box center [610, 553] width 548 height 54
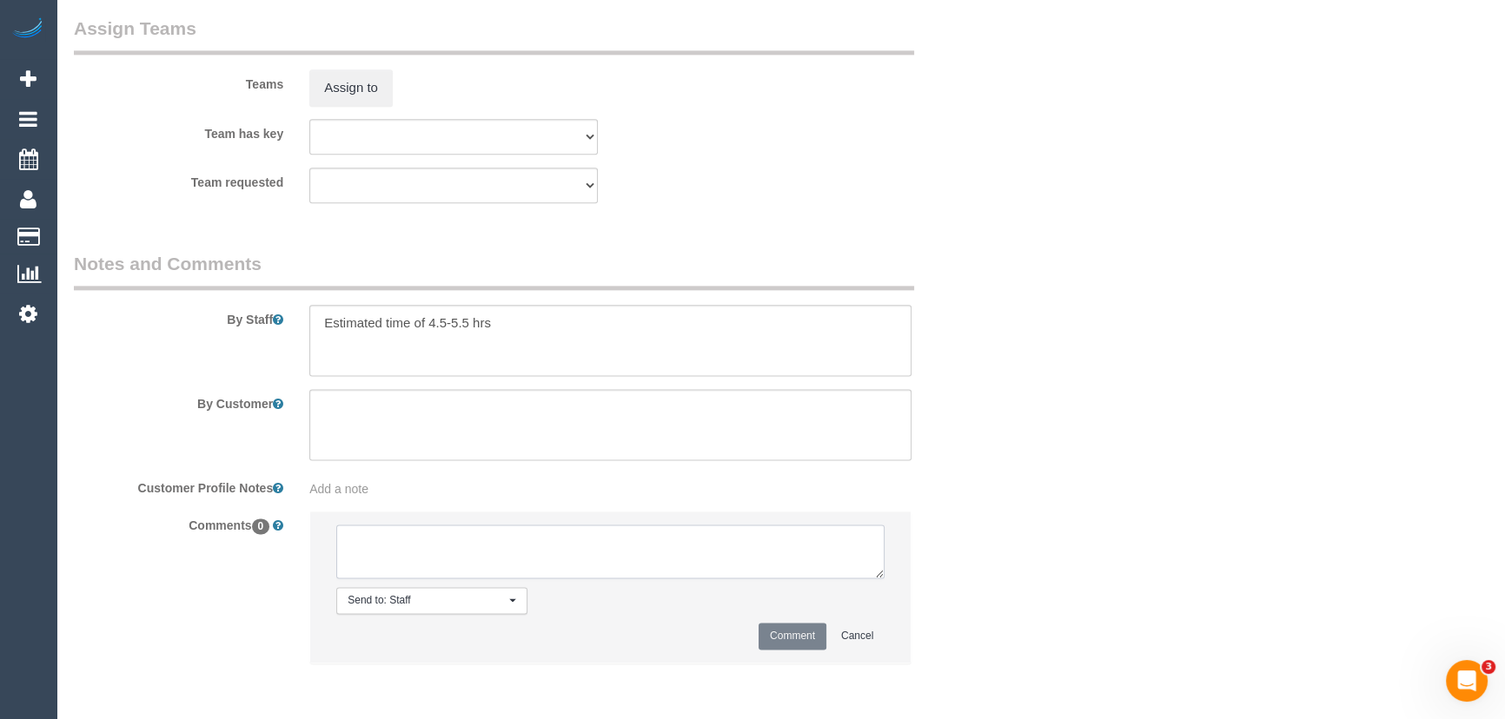
paste textarea "Cleaner(s) Unassigned: (3) Jay (+ Smruti) (C) Reason Unassigned: sick Contact v…"
type textarea "Cleaner(s) Unassigned: (3) Jay (+ Smruti) (C) Reason Unassigned: sick Contact v…"
click at [794, 638] on button "Comment" at bounding box center [793, 636] width 68 height 27
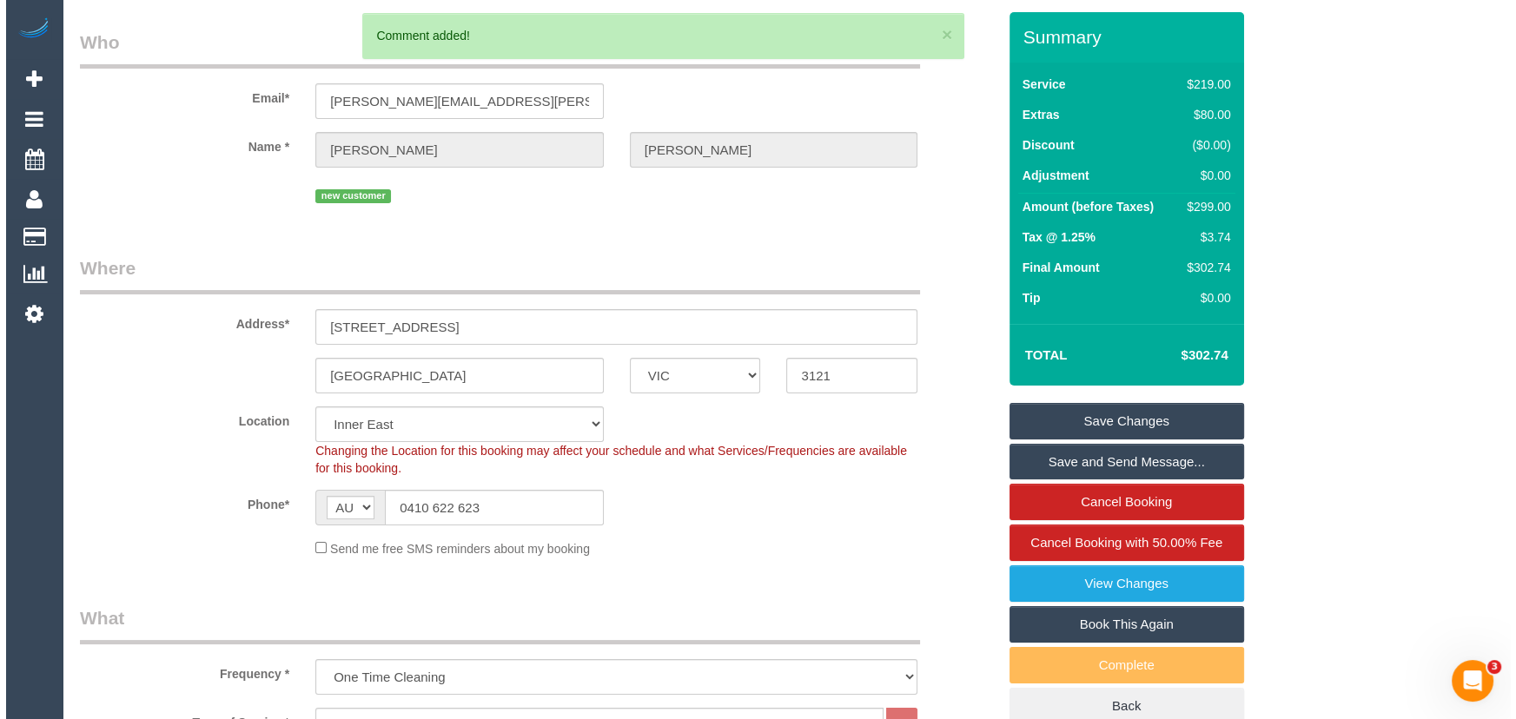
scroll to position [0, 0]
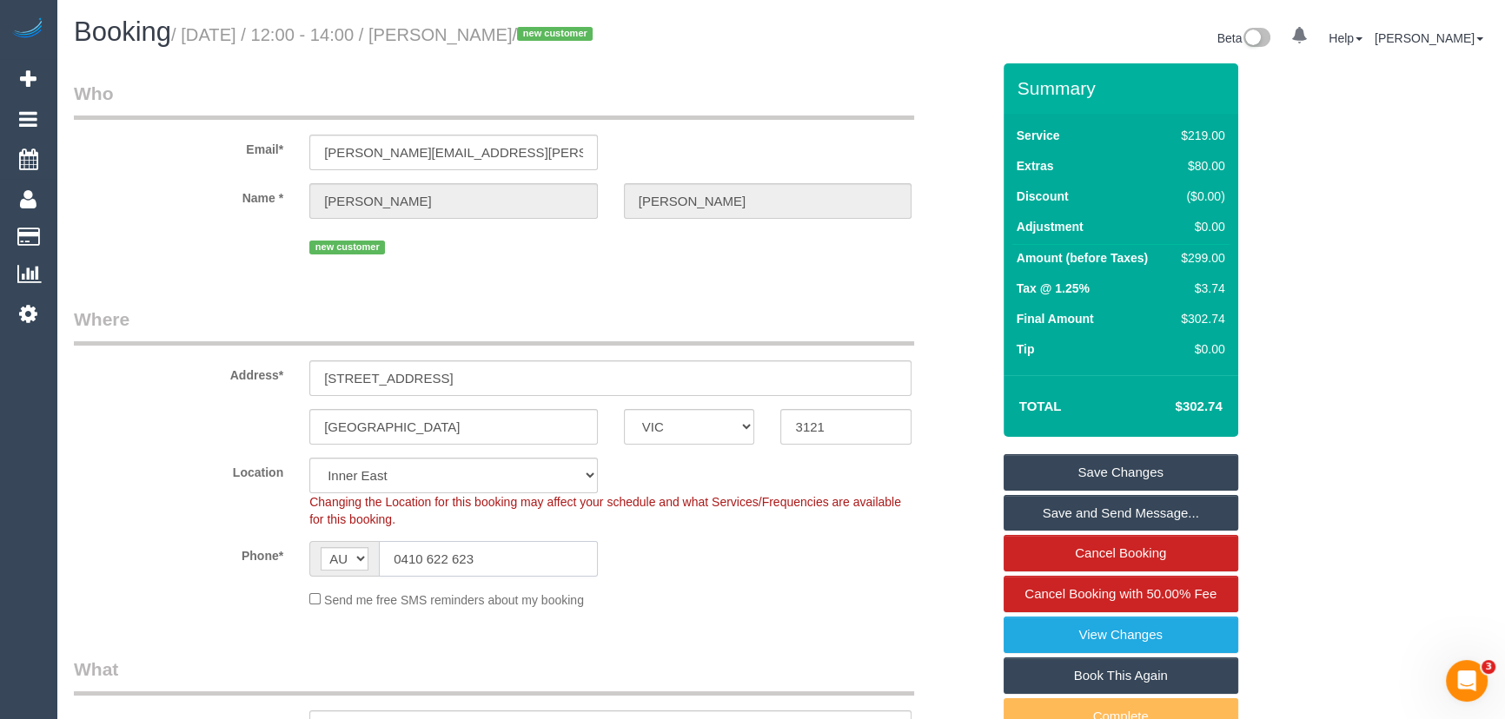
drag, startPoint x: 527, startPoint y: 567, endPoint x: 156, endPoint y: 559, distance: 371.1
click at [156, 559] on div "Phone* AF AL DZ AD AO AI AQ AG AR AM AW AU AT AZ BS BH BD BB BY BE BZ BJ BM BT …" at bounding box center [532, 559] width 943 height 36
click at [1180, 472] on link "Save Changes" at bounding box center [1121, 472] width 235 height 36
